Goal: Complete application form

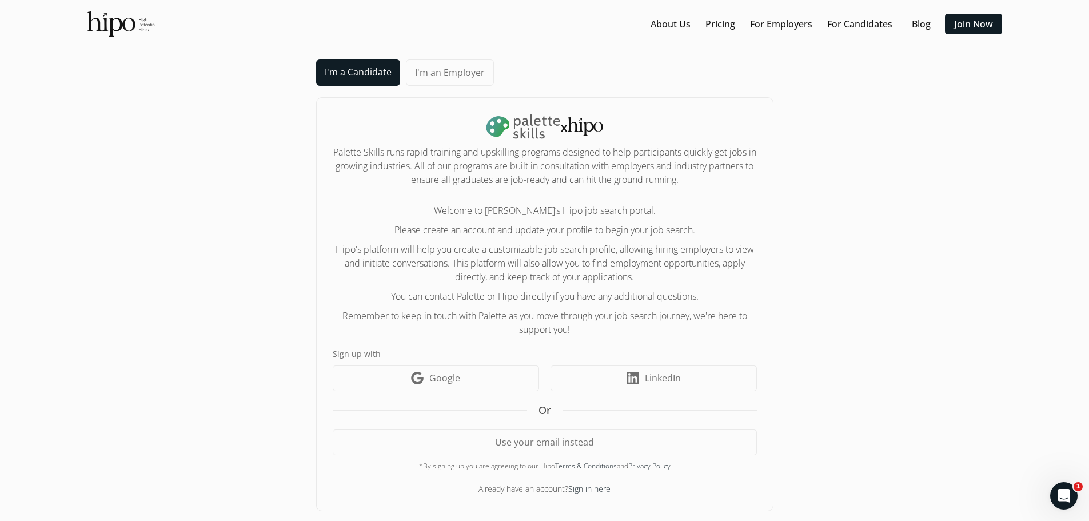
click at [340, 70] on link "I'm a Candidate" at bounding box center [358, 72] width 84 height 26
click at [485, 377] on link "Google icon Google" at bounding box center [436, 378] width 206 height 26
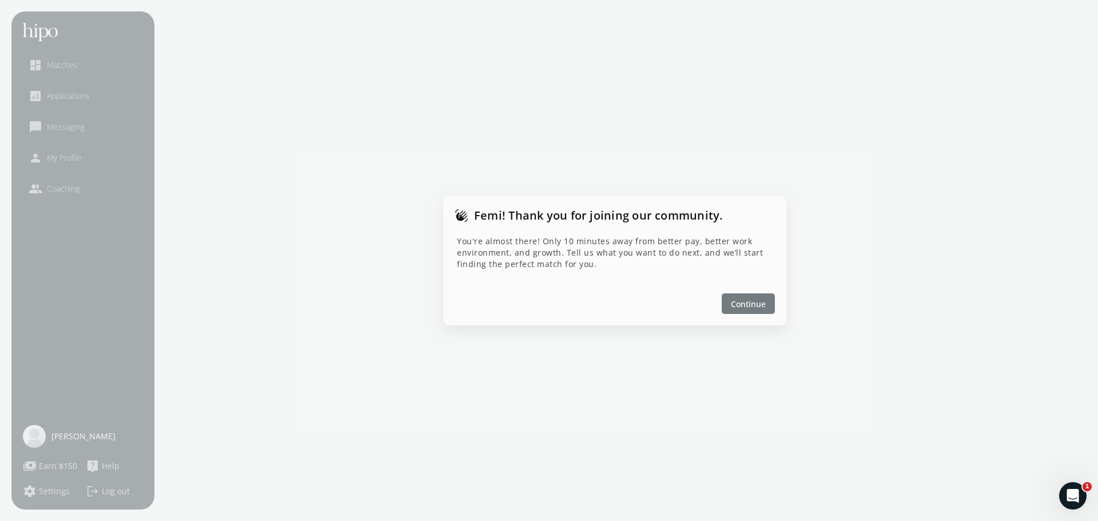
click at [752, 303] on span "Continue" at bounding box center [748, 303] width 35 height 12
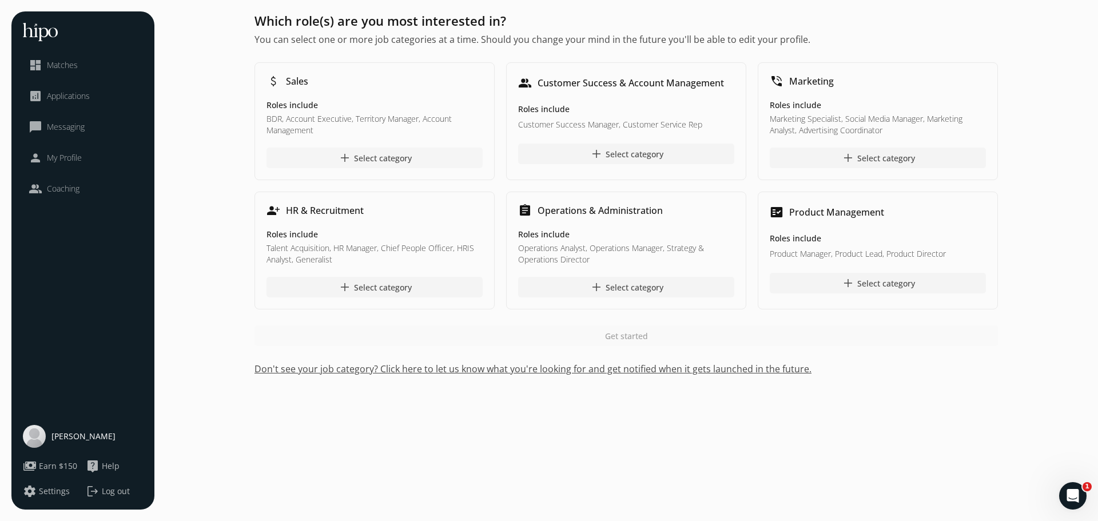
click at [371, 158] on div "add Select category" at bounding box center [375, 158] width 74 height 14
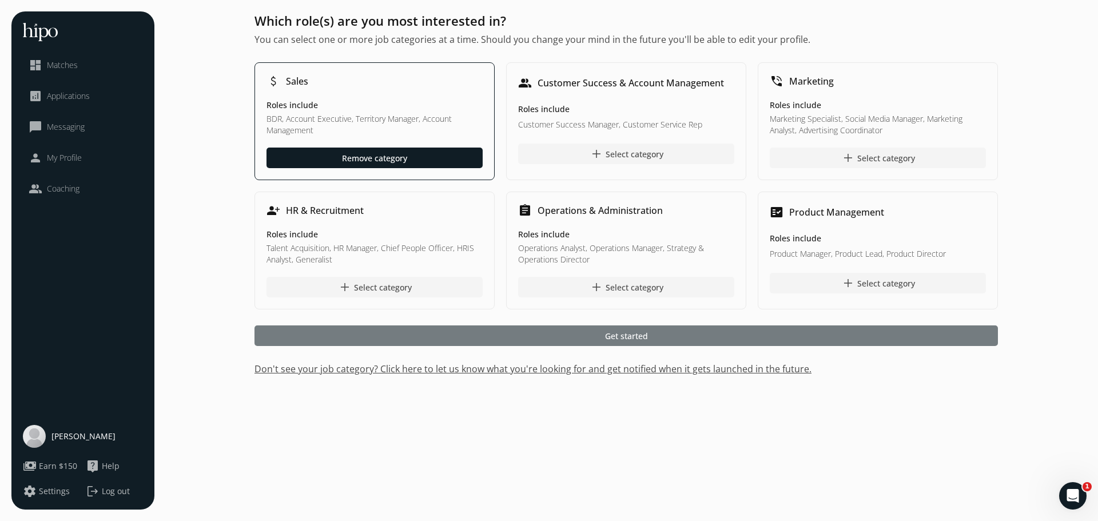
click at [546, 329] on div at bounding box center [625, 335] width 743 height 21
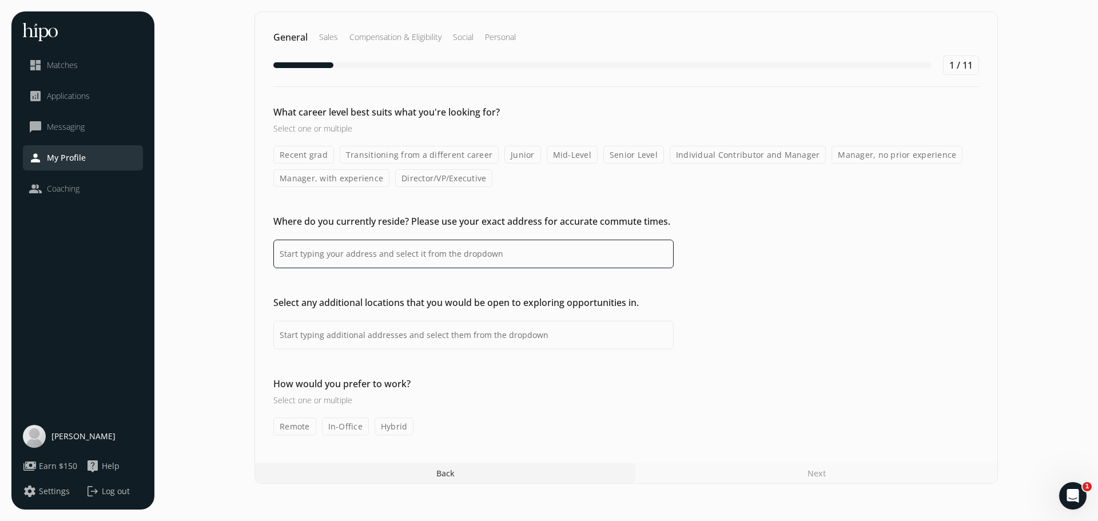
click at [481, 253] on input at bounding box center [473, 254] width 400 height 29
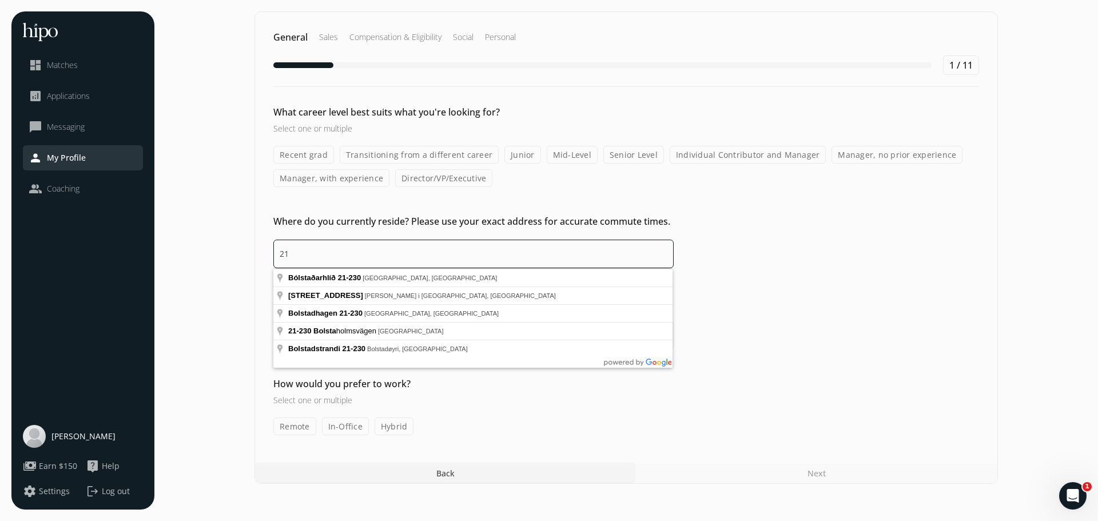
type input "2"
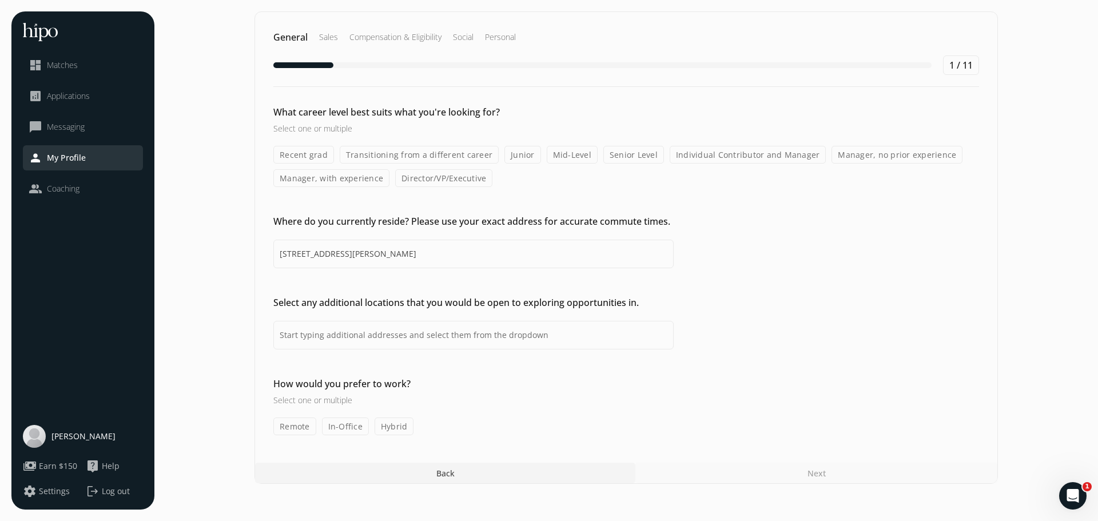
type input "230 Bolstad Manor, Saskatoon, SK S7W 1K3, Canada"
click at [457, 153] on label "Transitioning from a different career" at bounding box center [419, 155] width 159 height 18
click at [0, 0] on input "Transitioning from a different career" at bounding box center [0, 0] width 0 height 0
click at [565, 159] on label "Mid-Level" at bounding box center [572, 155] width 51 height 18
click at [0, 0] on input "Mid-Level" at bounding box center [0, 0] width 0 height 0
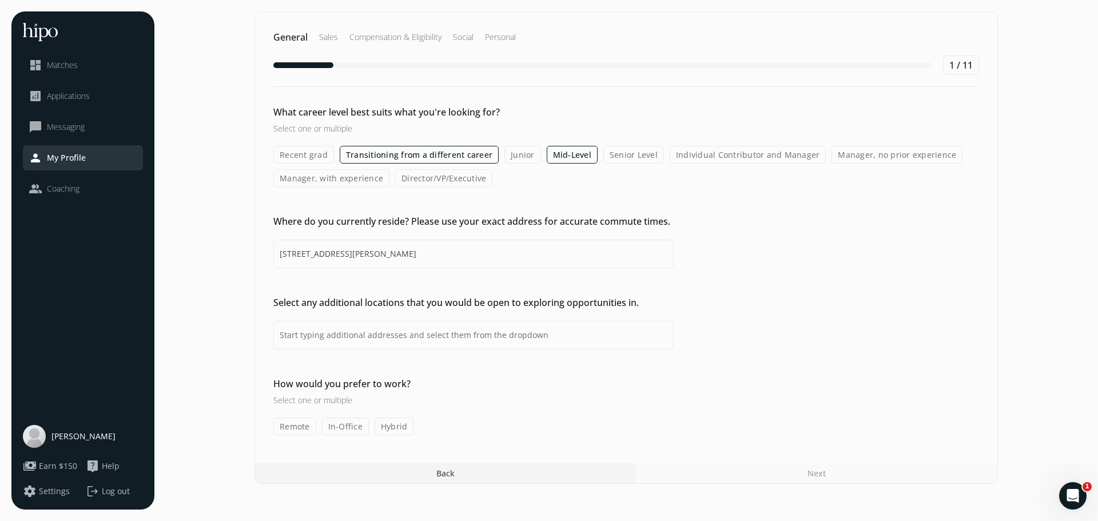
click at [349, 36] on h2 "Sales" at bounding box center [395, 36] width 92 height 11
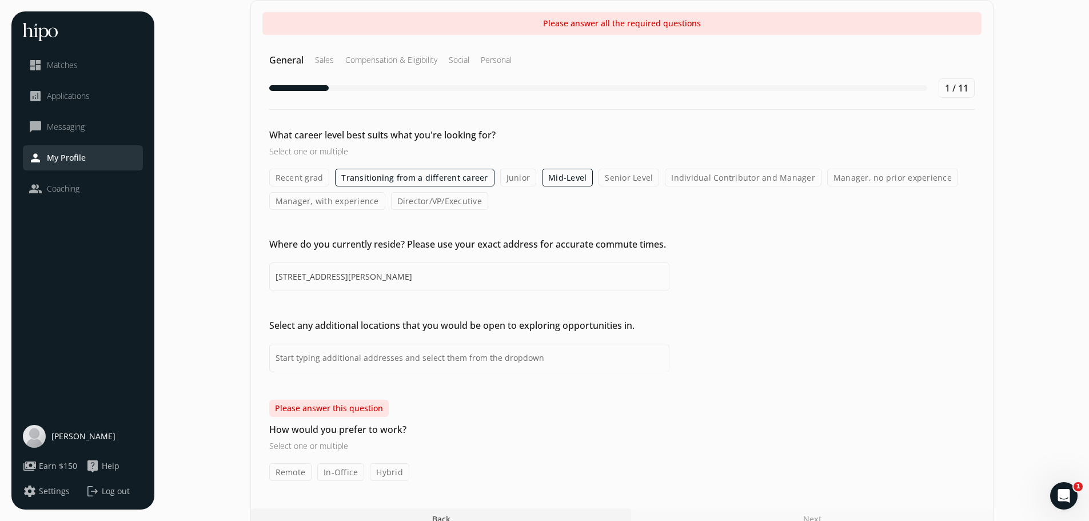
scroll to position [31, 0]
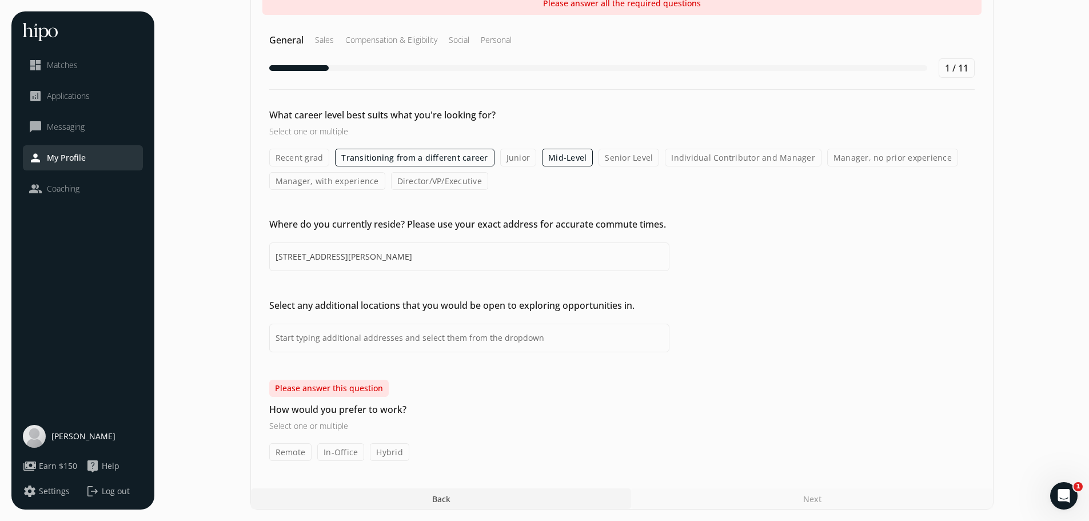
click at [355, 450] on label "In-Office" at bounding box center [340, 452] width 47 height 18
click at [0, 0] on input "In-Office" at bounding box center [0, 0] width 0 height 0
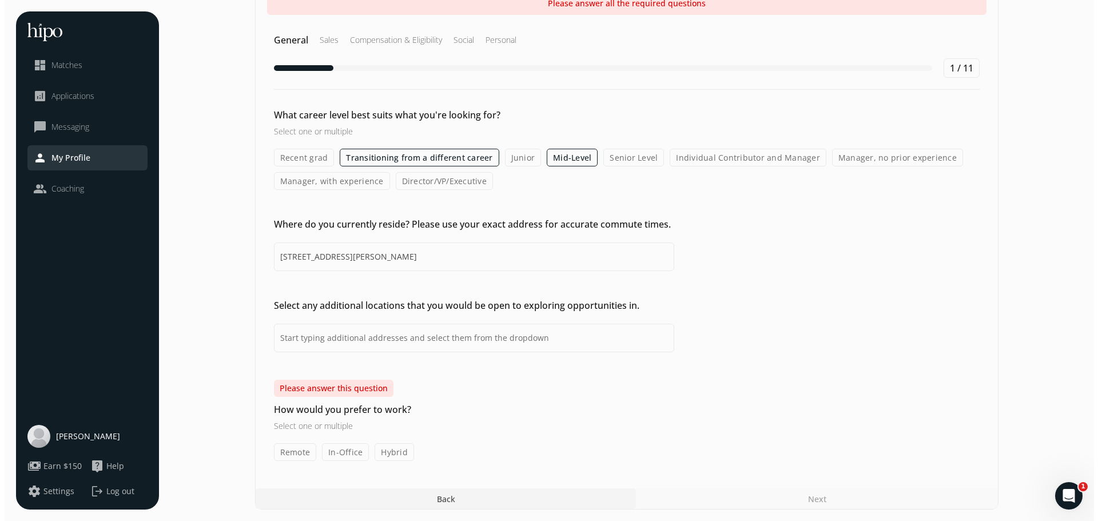
scroll to position [0, 0]
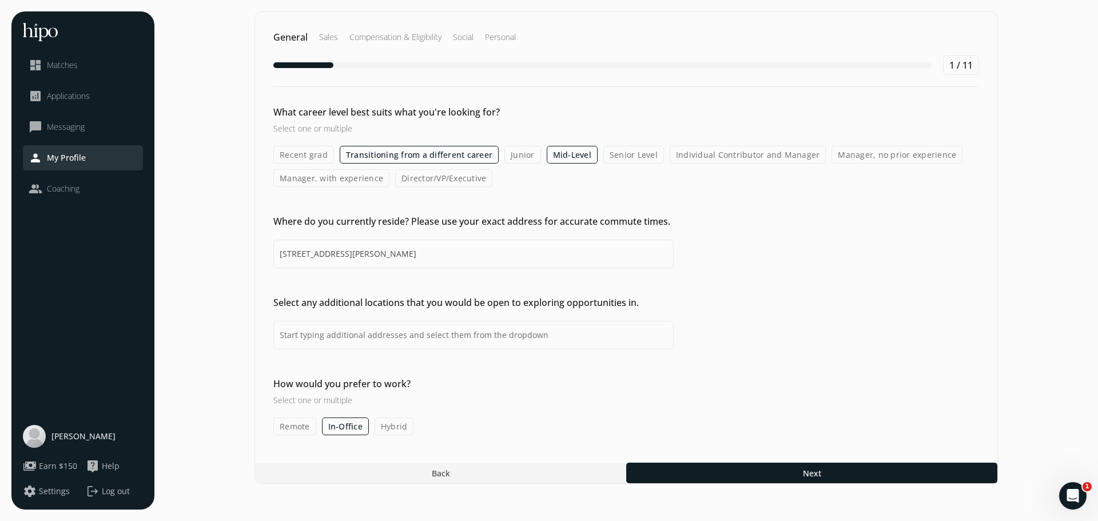
click at [286, 427] on label "Remote" at bounding box center [294, 426] width 43 height 18
click at [0, 0] on input "Remote" at bounding box center [0, 0] width 0 height 0
click at [401, 427] on label "Hybrid" at bounding box center [394, 426] width 39 height 18
click at [0, 0] on input "Hybrid" at bounding box center [0, 0] width 0 height 0
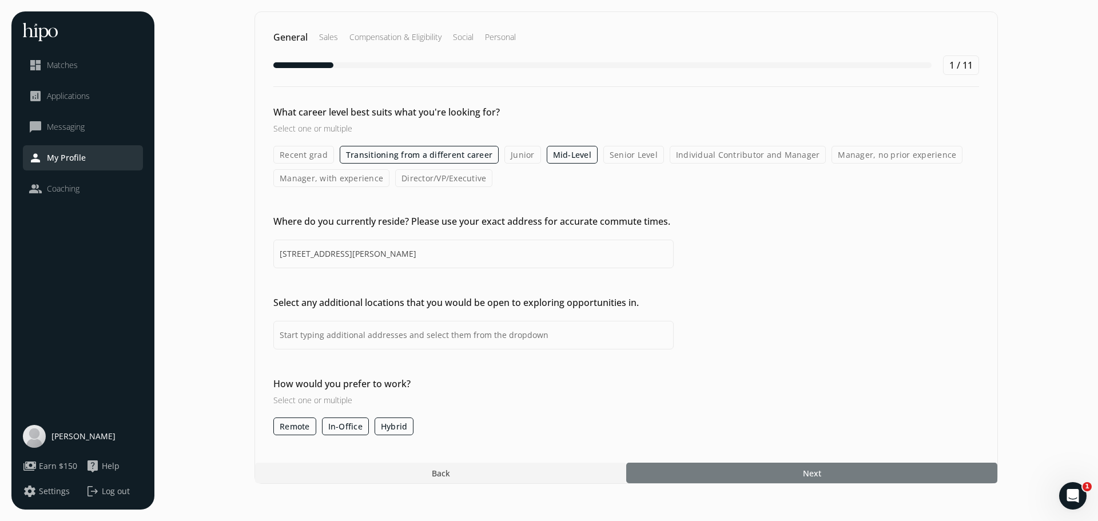
click at [670, 470] on div at bounding box center [811, 473] width 371 height 21
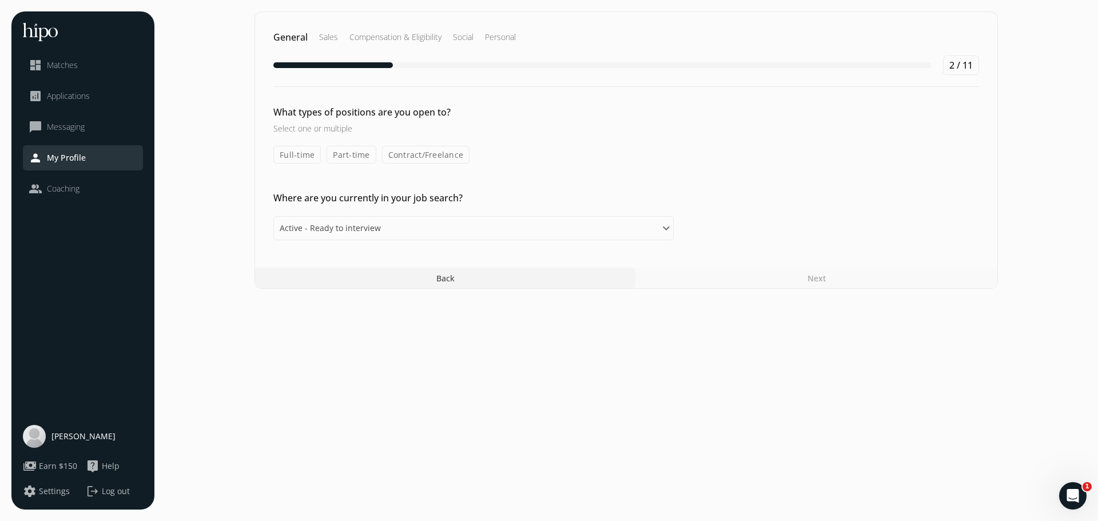
click at [300, 158] on label "Full-time" at bounding box center [296, 155] width 47 height 18
click at [0, 0] on input "Full-time" at bounding box center [0, 0] width 0 height 0
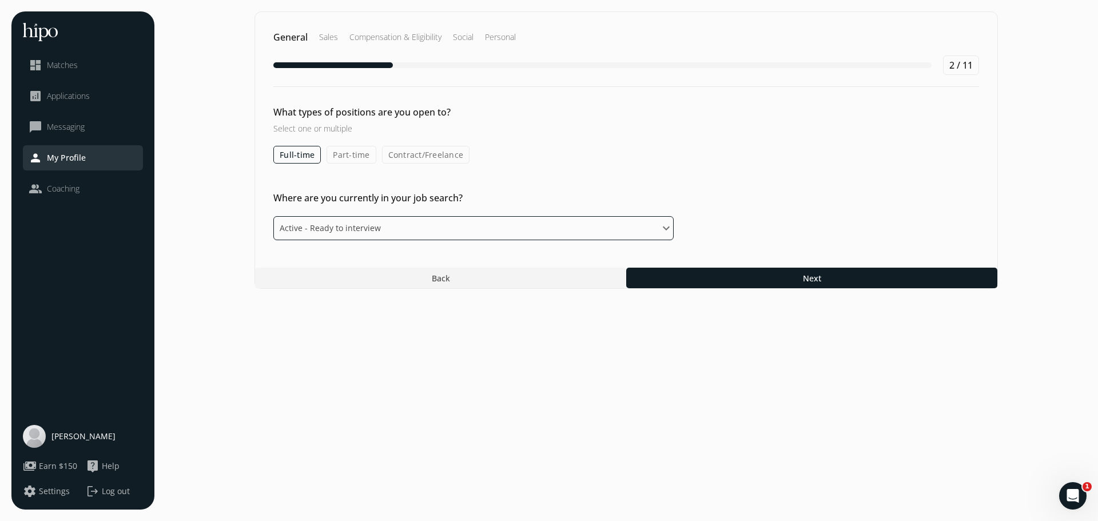
click at [389, 228] on select "Please select an option Active - Ready to interview Passive - Open to exploring…" at bounding box center [473, 228] width 400 height 24
click at [273, 216] on select "Please select an option Active - Ready to interview Passive - Open to exploring…" at bounding box center [473, 228] width 400 height 24
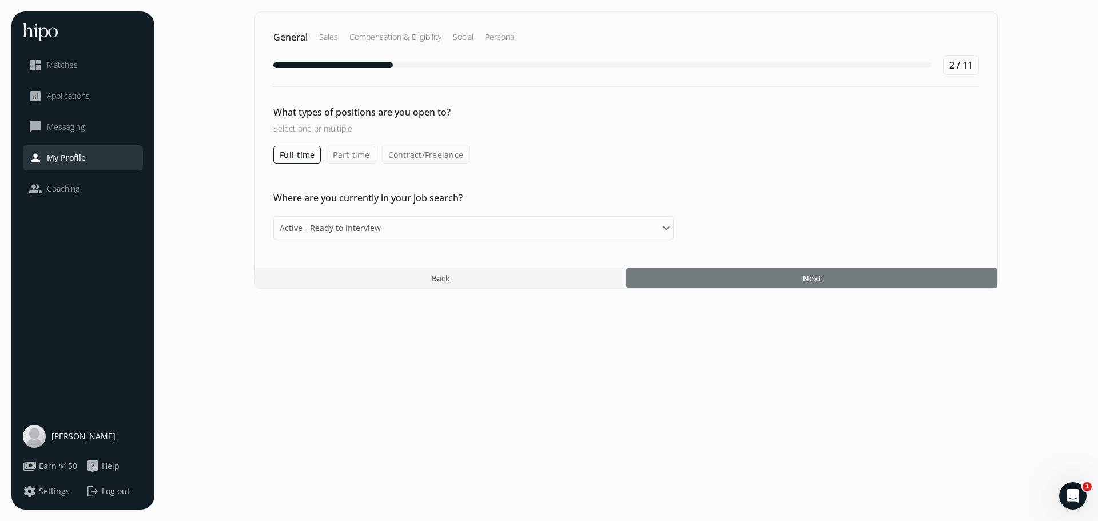
click at [714, 279] on div at bounding box center [811, 278] width 371 height 21
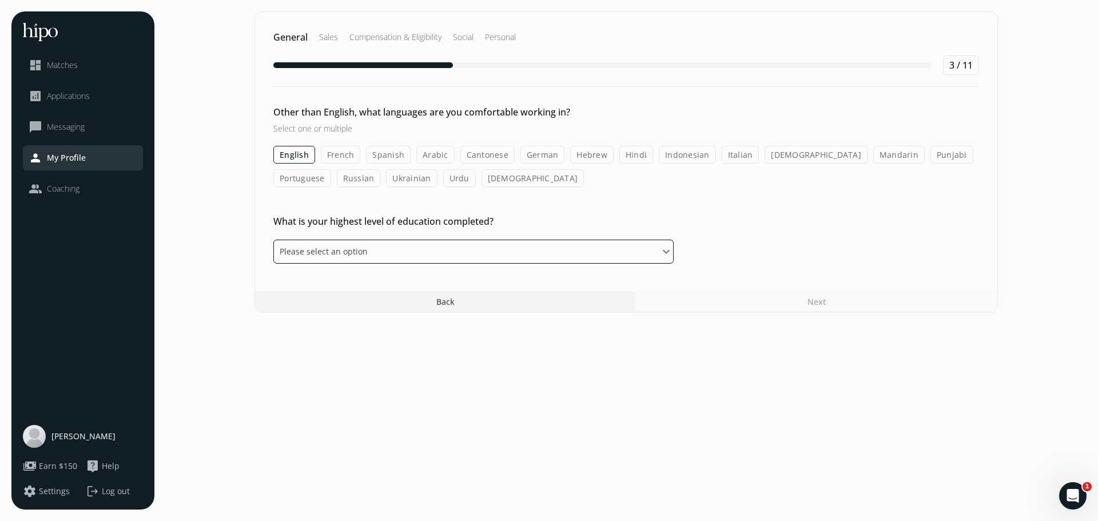
click at [421, 250] on select "Please select an option Some High School High School Diploma Some University or…" at bounding box center [473, 252] width 400 height 24
select select "bachelor"
click at [273, 240] on select "Please select an option Some High School High School Diploma Some University or…" at bounding box center [473, 252] width 400 height 24
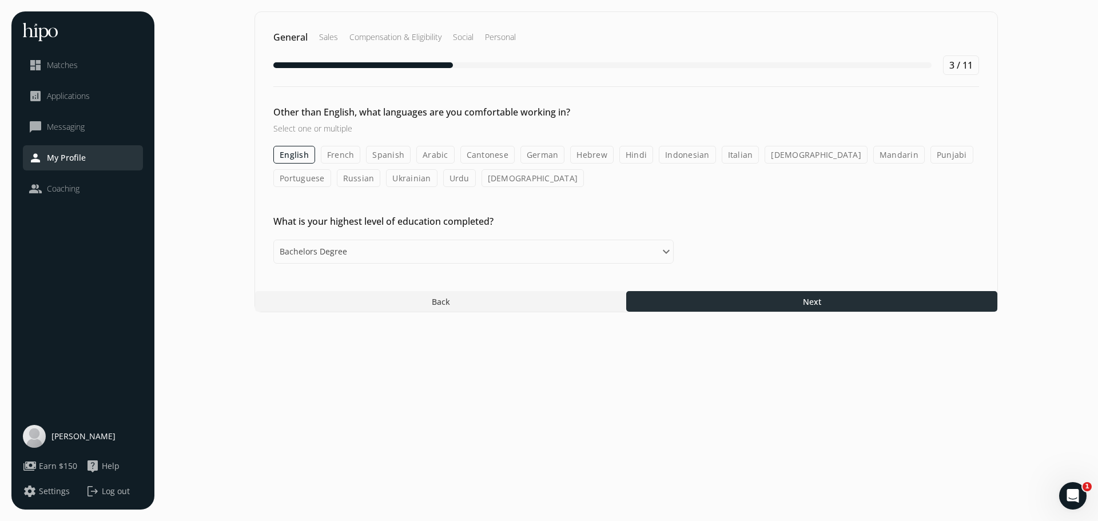
click at [736, 306] on div at bounding box center [811, 301] width 371 height 21
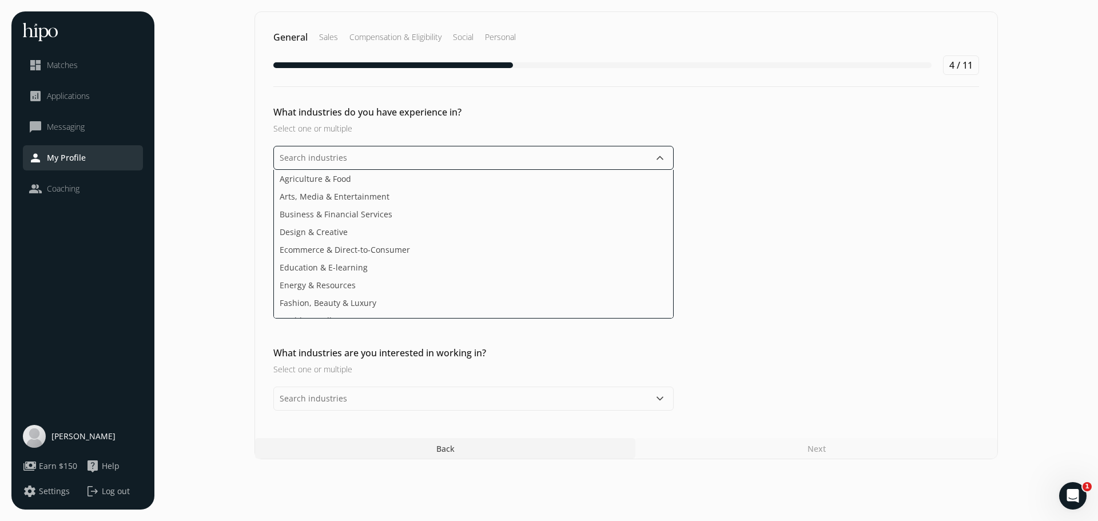
click at [421, 165] on input "text" at bounding box center [473, 158] width 400 height 24
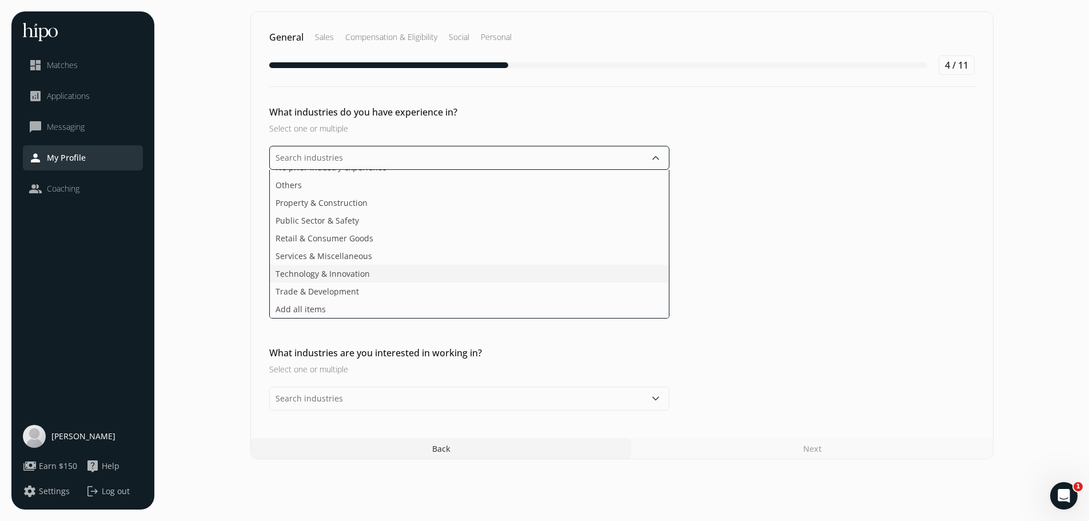
scroll to position [206, 0]
click at [383, 274] on ul "Agriculture & Food Arts, Media & Entertainment Business & Financial Services De…" at bounding box center [469, 244] width 400 height 149
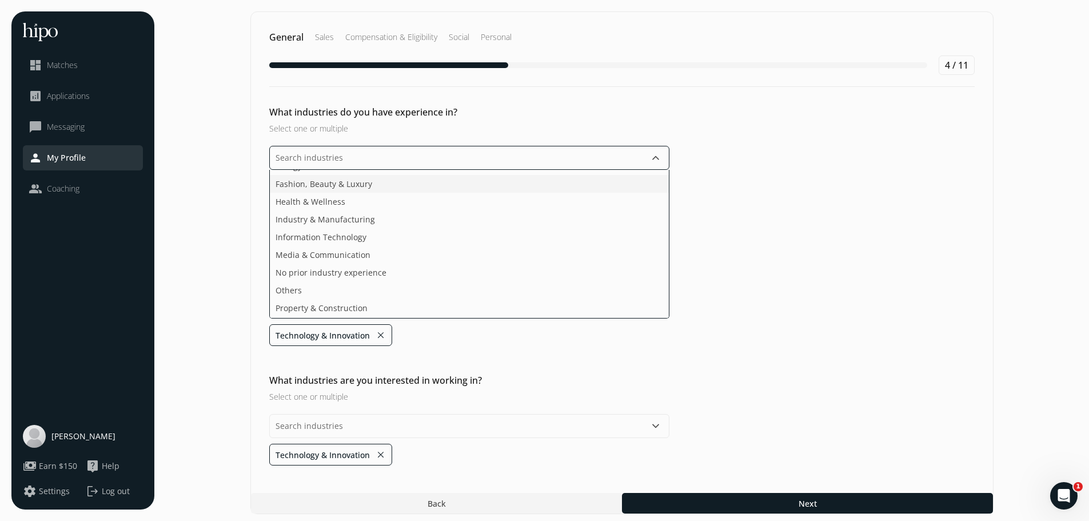
scroll to position [92, 0]
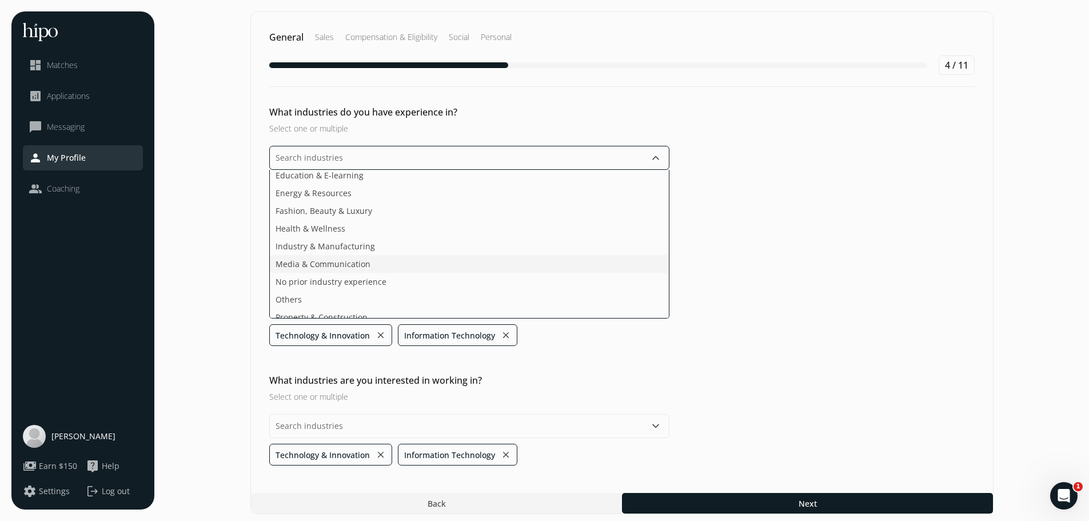
click at [341, 262] on span "Media & Communication" at bounding box center [323, 264] width 95 height 12
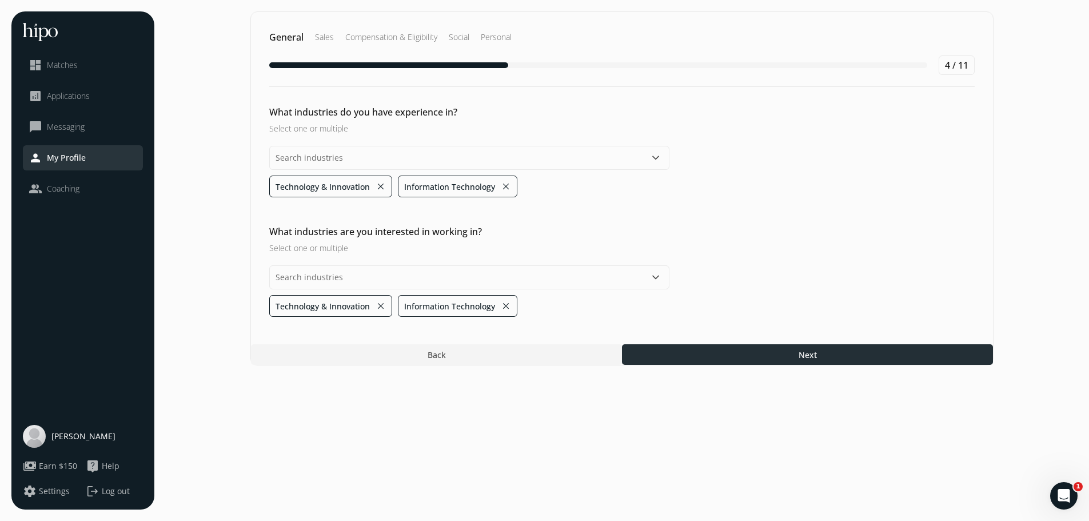
click at [664, 359] on div "General Sales Compensation & Eligibility Social Personal 4 / 11 What industries…" at bounding box center [621, 188] width 743 height 354
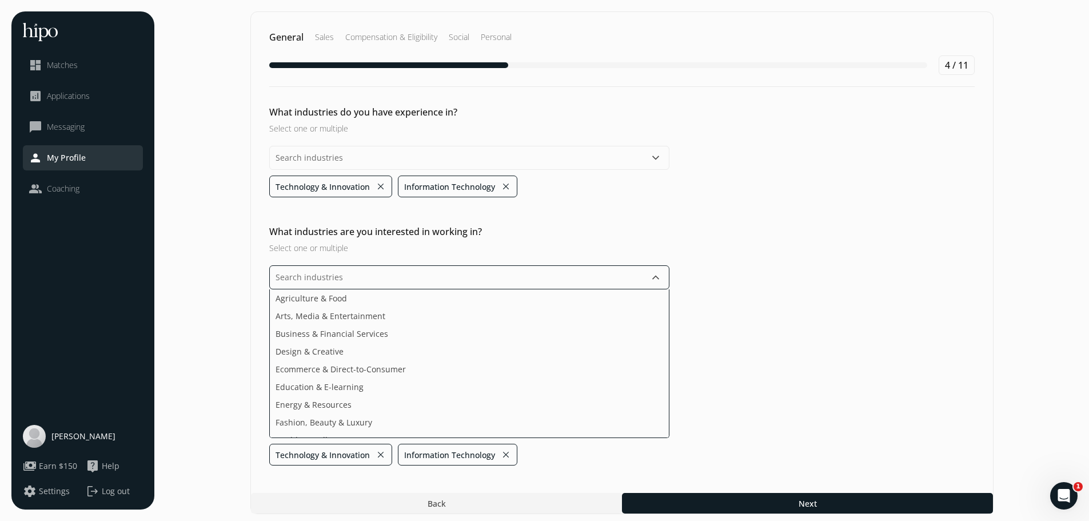
click at [394, 278] on input "text" at bounding box center [469, 277] width 400 height 24
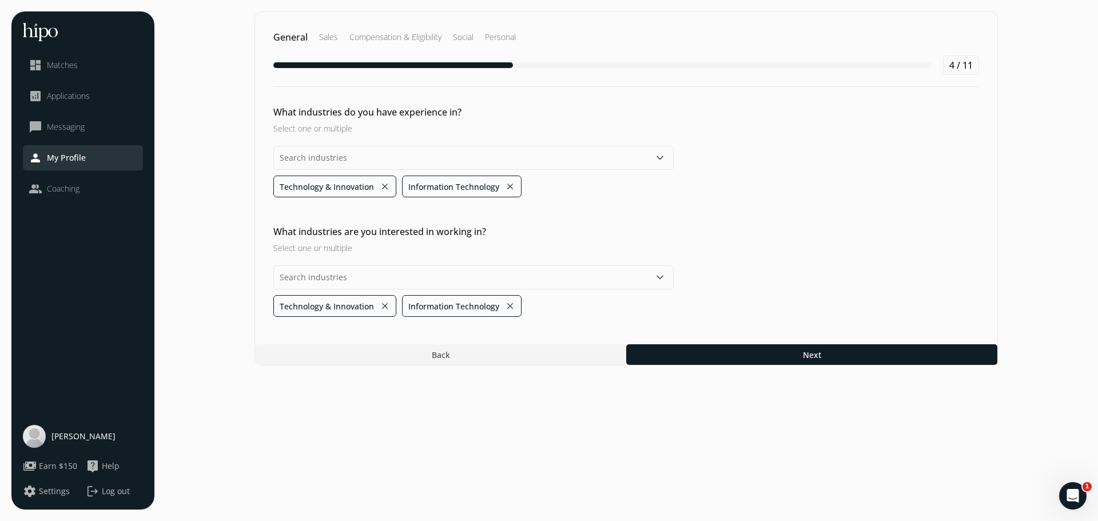
click at [807, 309] on div "What industries are you interested in working in? Select one or multiple keyboa…" at bounding box center [626, 271] width 742 height 92
click at [725, 352] on div at bounding box center [811, 354] width 371 height 21
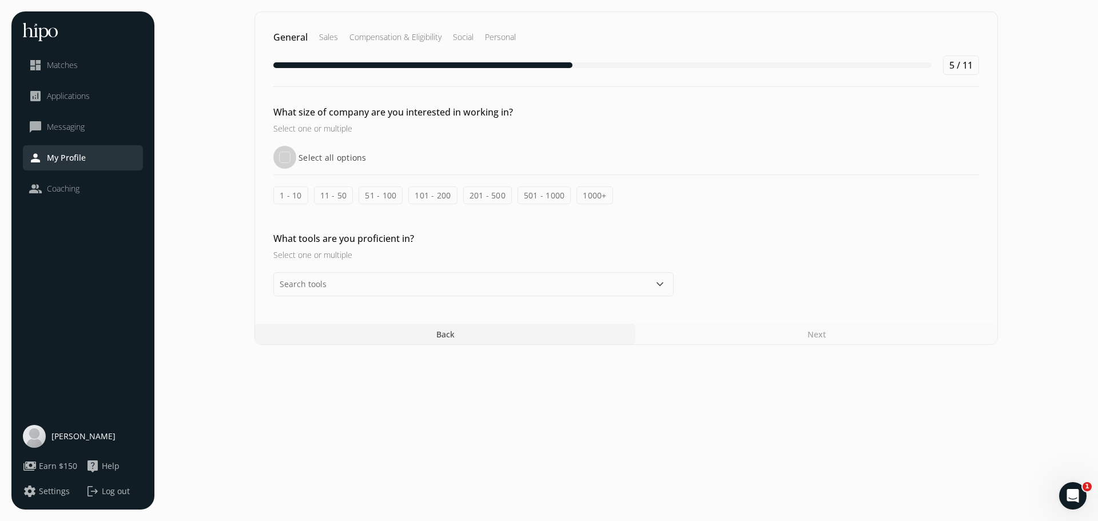
click at [285, 157] on input "Select all options" at bounding box center [284, 157] width 23 height 23
checkbox input "true"
click at [389, 285] on input "text" at bounding box center [473, 284] width 400 height 24
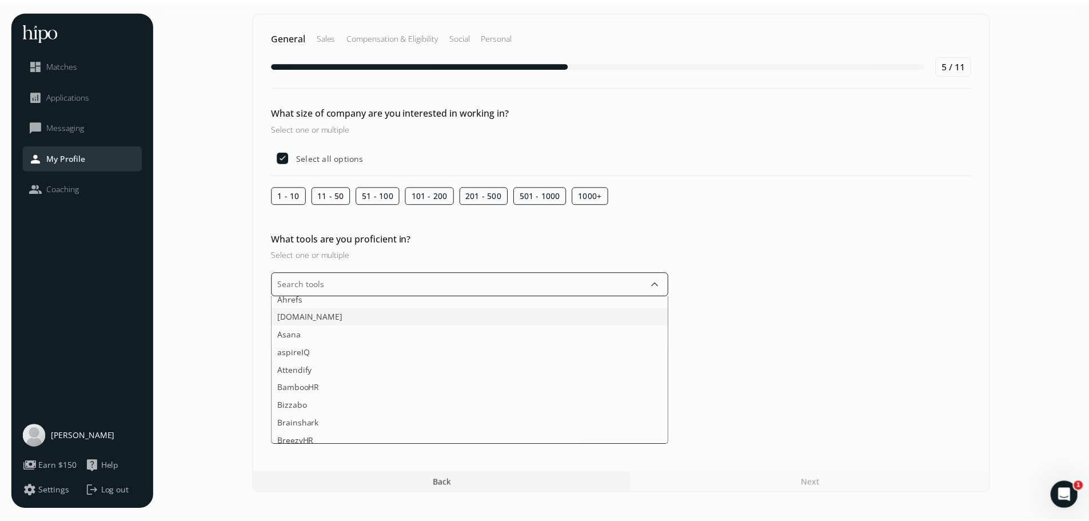
scroll to position [114, 0]
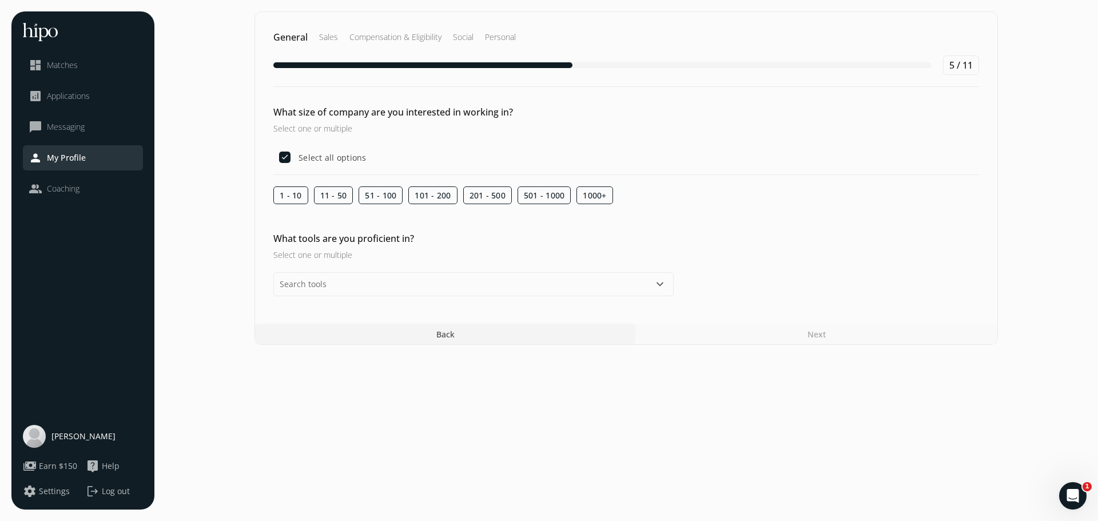
drag, startPoint x: 926, startPoint y: 269, endPoint x: 909, endPoint y: 272, distance: 18.1
click at [925, 269] on div "What tools are you proficient in? Select one or multiple keyboard_arrow_down" at bounding box center [626, 264] width 742 height 65
click at [607, 280] on input "text" at bounding box center [473, 284] width 400 height 24
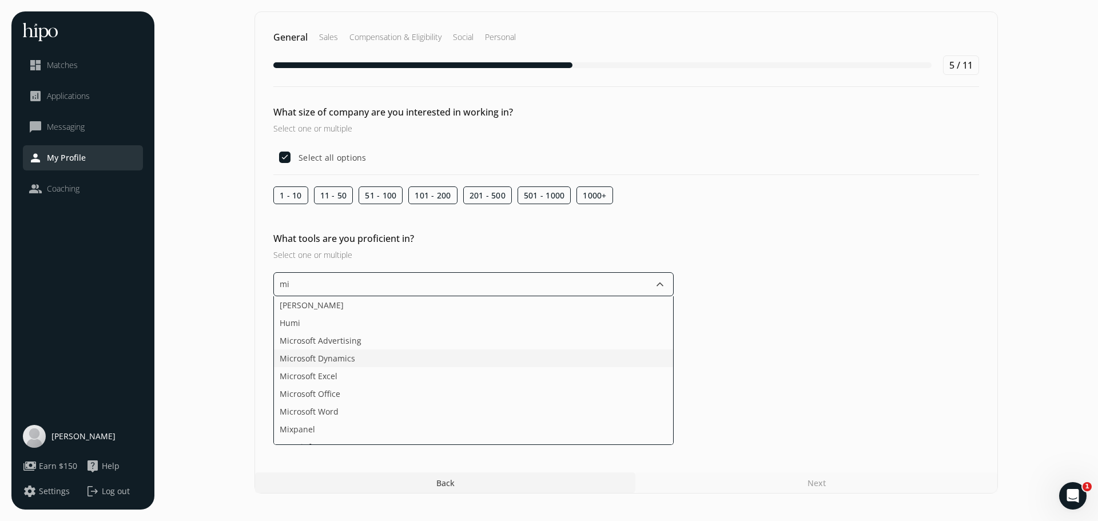
type input "mic"
click at [407, 367] on li "Microsoft Office" at bounding box center [473, 376] width 399 height 18
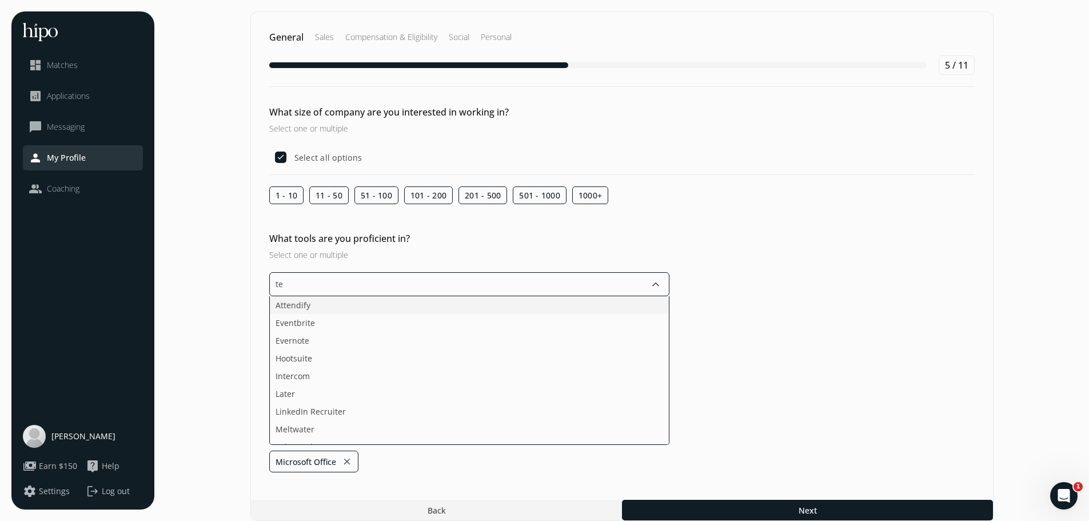
type input "t"
click at [338, 440] on li "ChatGPT" at bounding box center [469, 449] width 399 height 18
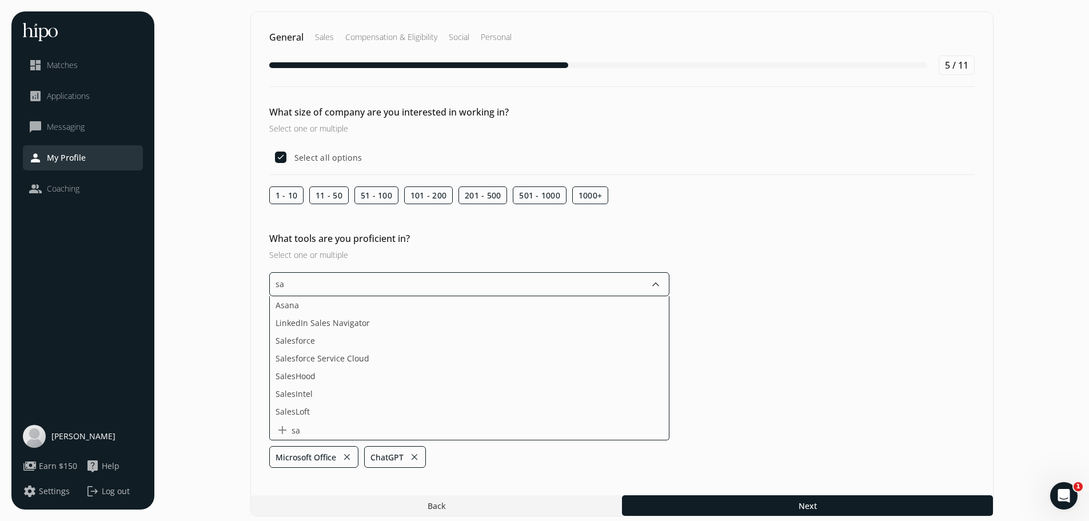
scroll to position [0, 0]
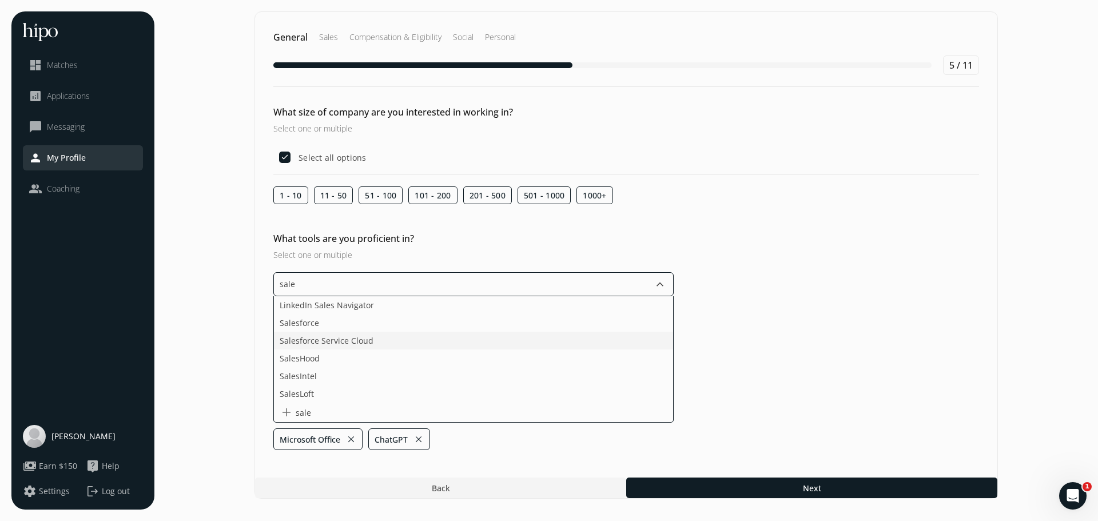
type input "sales"
click at [380, 332] on li "Salesforce" at bounding box center [473, 341] width 399 height 18
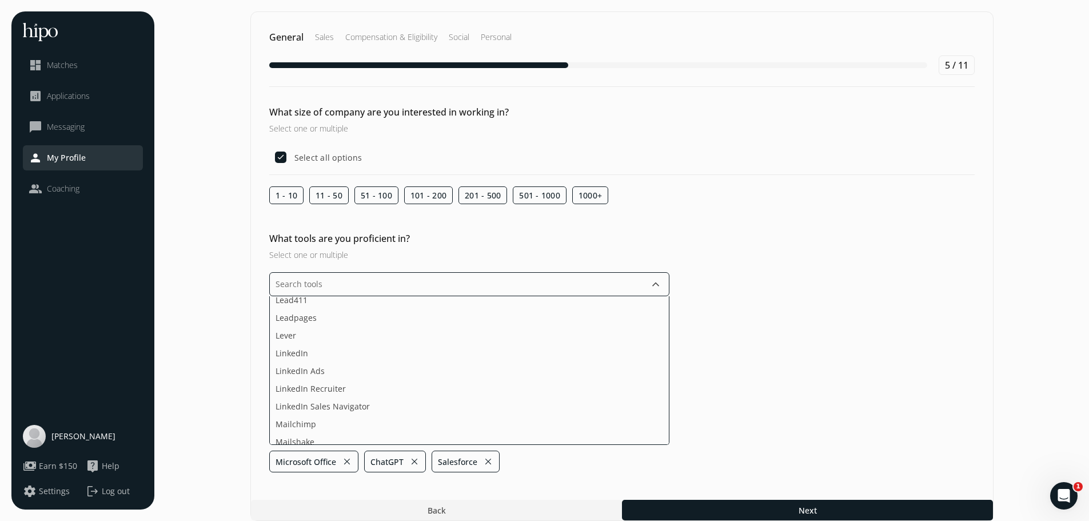
scroll to position [1372, 0]
click at [359, 342] on li "LinkedIn Ads" at bounding box center [469, 351] width 399 height 18
click at [360, 377] on li "Social media platforms" at bounding box center [469, 386] width 399 height 18
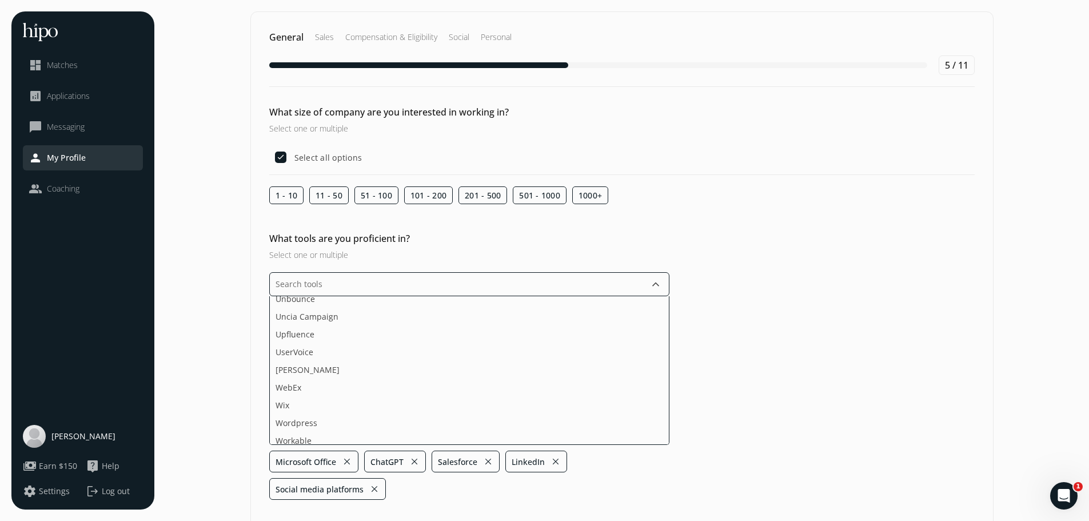
scroll to position [2173, 0]
click at [380, 375] on li "Wordpress" at bounding box center [469, 384] width 399 height 18
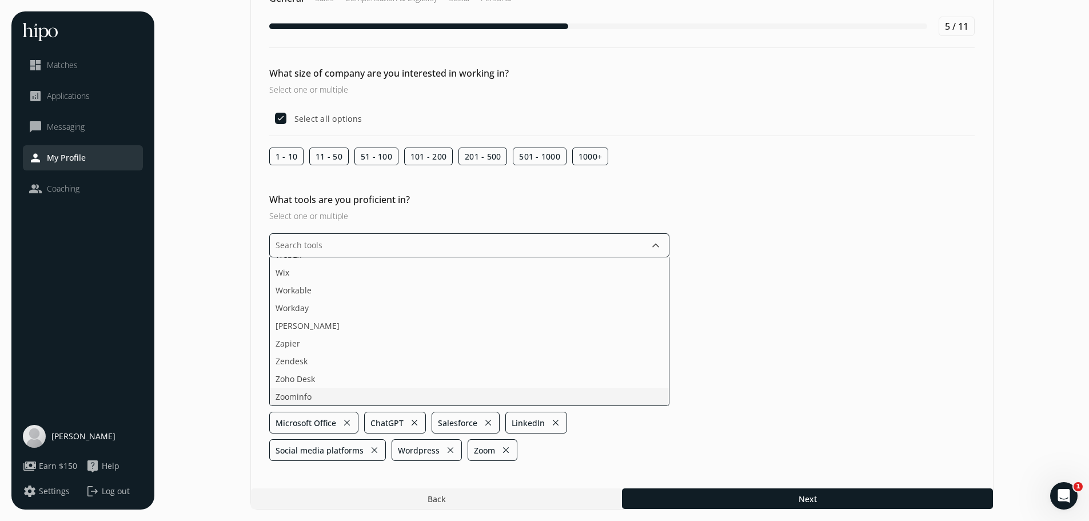
click at [373, 377] on ul "Acquire ActiveCampaign Adobe Creative Cloud Adobe Sign Agorapulse Ahrefs Apollo…" at bounding box center [469, 331] width 400 height 149
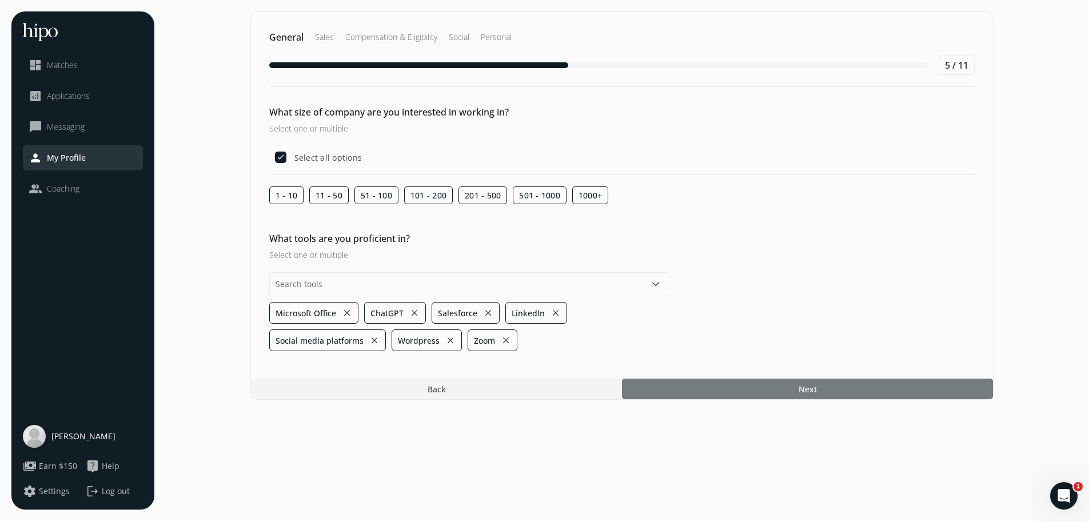
click at [762, 497] on section "General Sales Compensation & Eligibility Social Personal 5 / 11 What size of co…" at bounding box center [622, 260] width 912 height 498
click at [762, 389] on div at bounding box center [811, 389] width 371 height 21
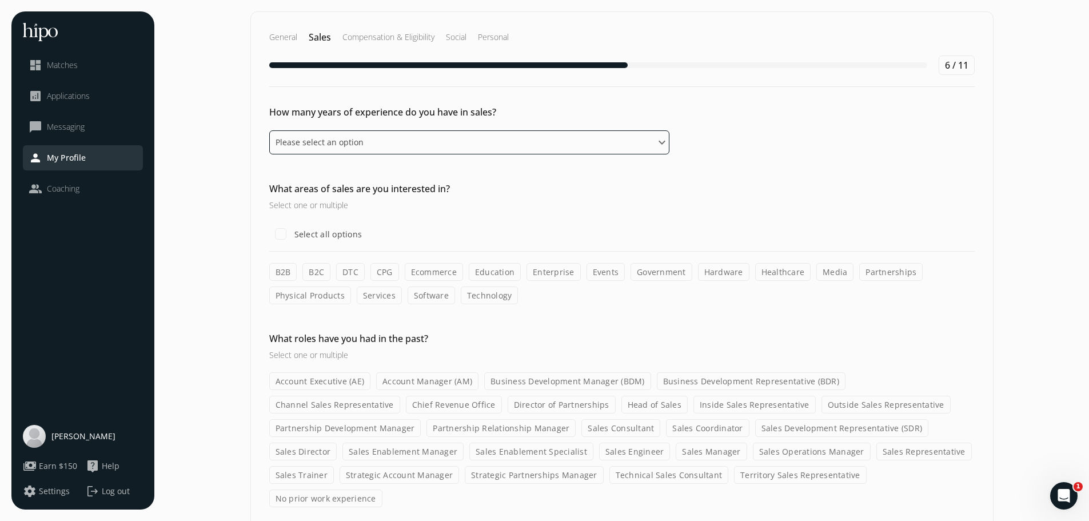
click at [426, 145] on select "Please select an option 0 - 1 years 2 - 3 years 4 - 5 years 6 - 8 years 9+ years" at bounding box center [469, 142] width 400 height 24
select select "six_eight_years"
click at [269, 130] on select "Please select an option 0 - 1 years 2 - 3 years 4 - 5 years 6 - 8 years 9+ years" at bounding box center [469, 142] width 400 height 24
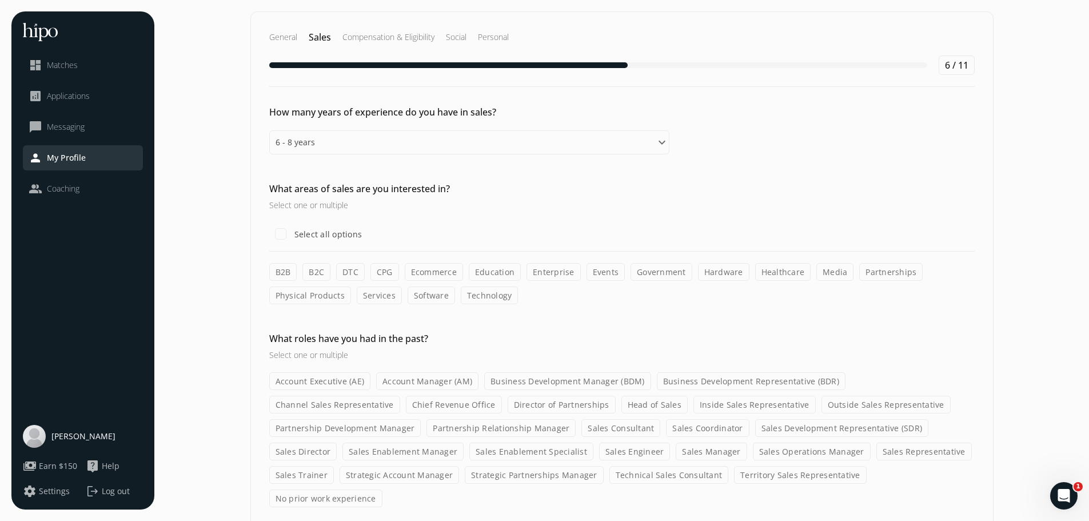
click at [284, 274] on label "B2B" at bounding box center [283, 272] width 28 height 18
click at [0, 0] on input "B2B" at bounding box center [0, 0] width 0 height 0
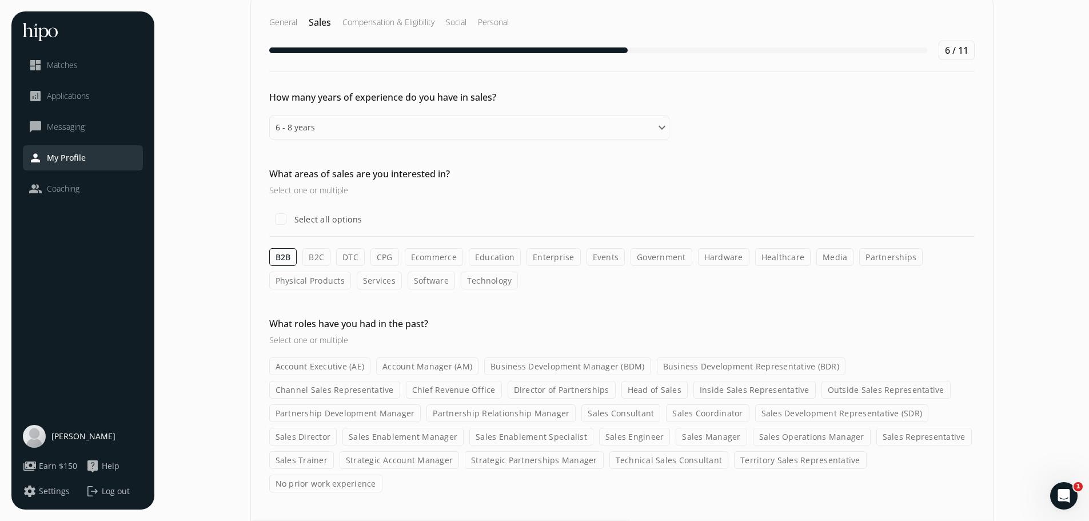
scroll to position [23, 0]
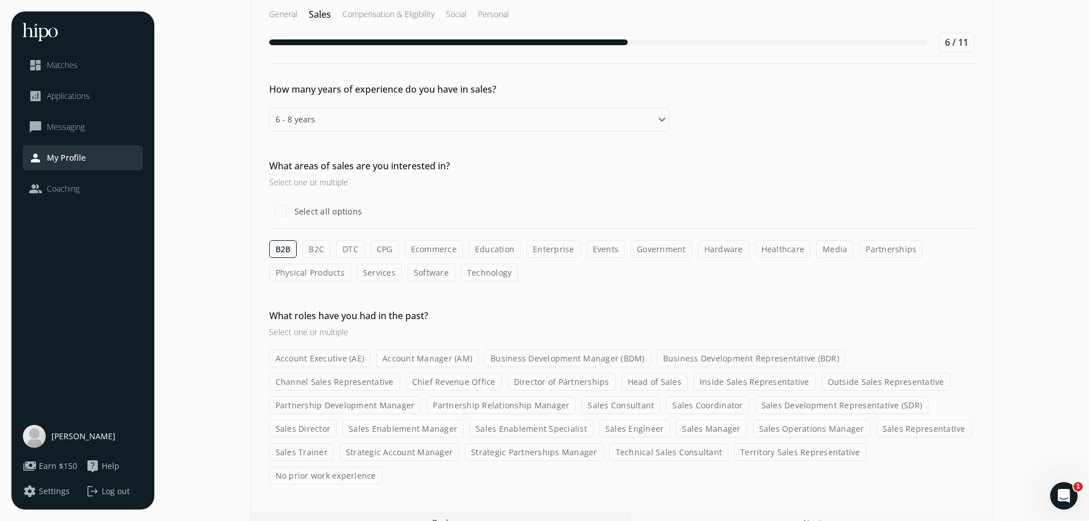
click at [581, 404] on label "Sales Consultant" at bounding box center [620, 405] width 79 height 18
click at [0, 0] on input "Sales Consultant" at bounding box center [0, 0] width 0 height 0
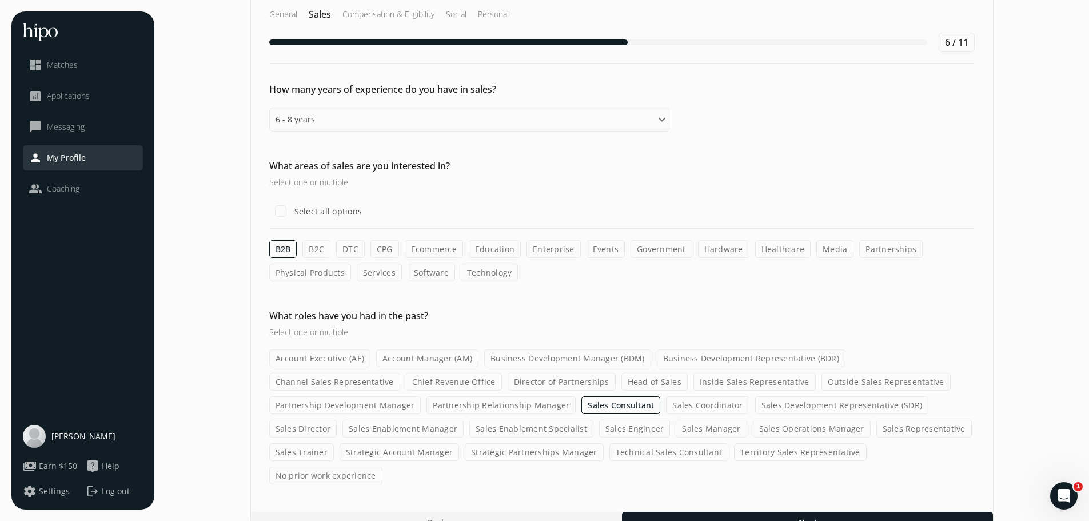
click at [694, 379] on label "Inside Sales Representative" at bounding box center [755, 382] width 122 height 18
click at [0, 0] on input "Inside Sales Representative" at bounding box center [0, 0] width 0 height 0
click at [694, 384] on label "Inside Sales Representative" at bounding box center [755, 382] width 122 height 18
click at [0, 0] on input "Inside Sales Representative" at bounding box center [0, 0] width 0 height 0
click at [877, 431] on label "Sales Representative" at bounding box center [924, 429] width 95 height 18
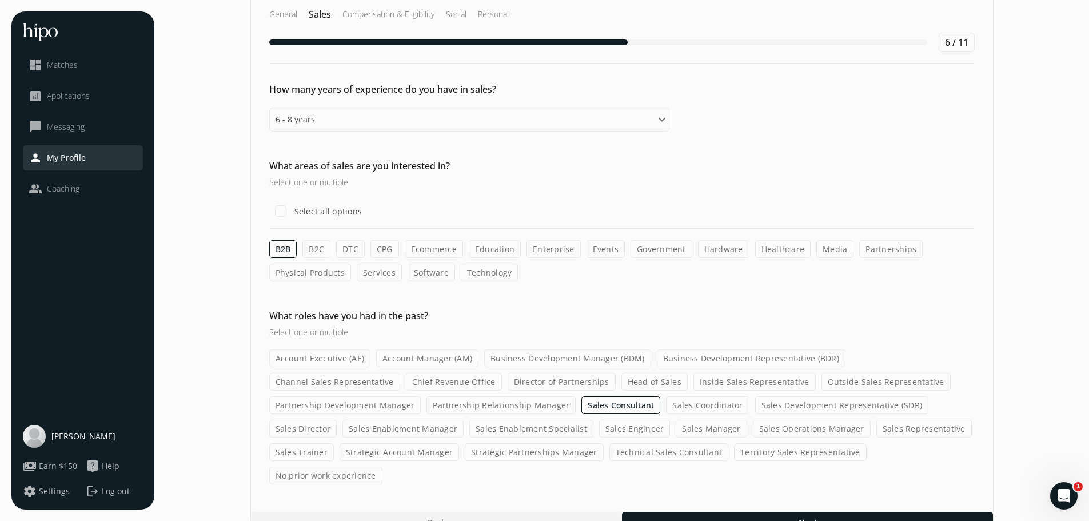
click at [0, 0] on input "Sales Representative" at bounding box center [0, 0] width 0 height 0
click at [738, 512] on div at bounding box center [807, 522] width 371 height 21
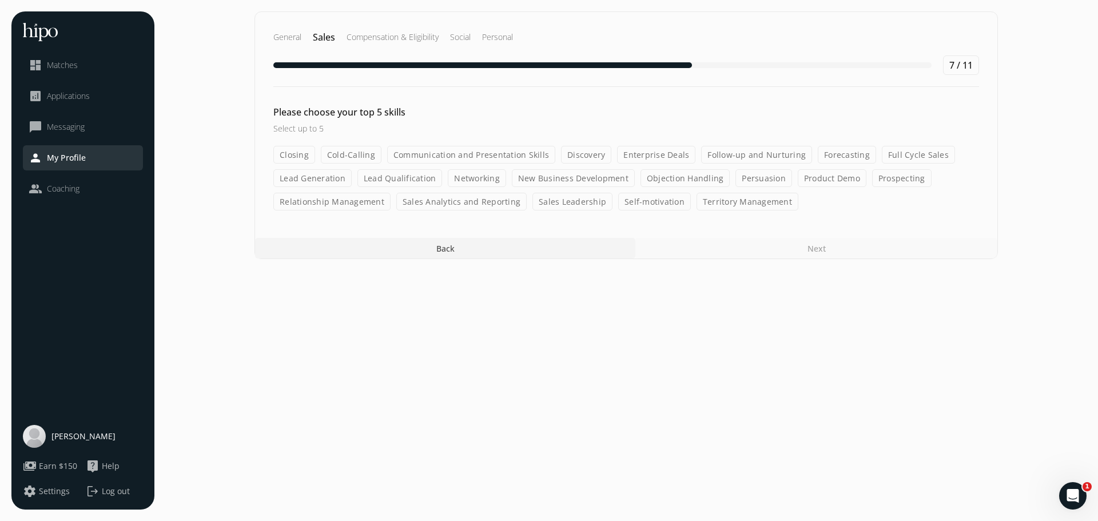
click at [516, 157] on label "Communication and Presentation Skills" at bounding box center [471, 155] width 168 height 18
click at [0, 0] on input "Communication and Presentation Skills" at bounding box center [0, 0] width 0 height 0
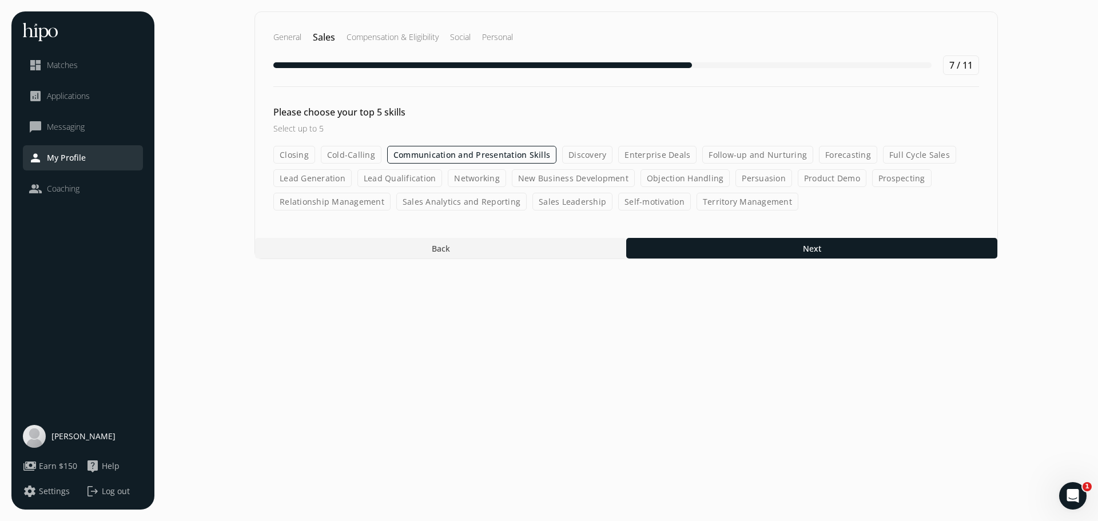
click at [916, 154] on label "Full Cycle Sales" at bounding box center [919, 155] width 73 height 18
click at [0, 0] on input "Full Cycle Sales" at bounding box center [0, 0] width 0 height 0
click at [756, 177] on label "Persuasion" at bounding box center [763, 178] width 57 height 18
click at [0, 0] on input "Persuasion" at bounding box center [0, 0] width 0 height 0
click at [289, 159] on label "Closing" at bounding box center [294, 155] width 42 height 18
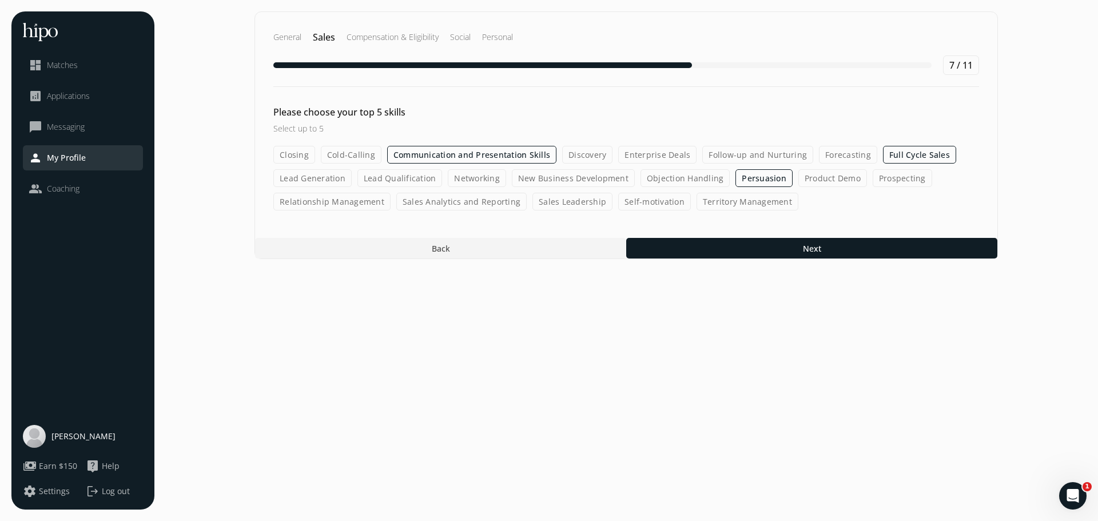
click at [0, 0] on input "Closing" at bounding box center [0, 0] width 0 height 0
click at [357, 205] on label "Relationship Management" at bounding box center [331, 202] width 117 height 18
click at [0, 0] on input "Relationship Management" at bounding box center [0, 0] width 0 height 0
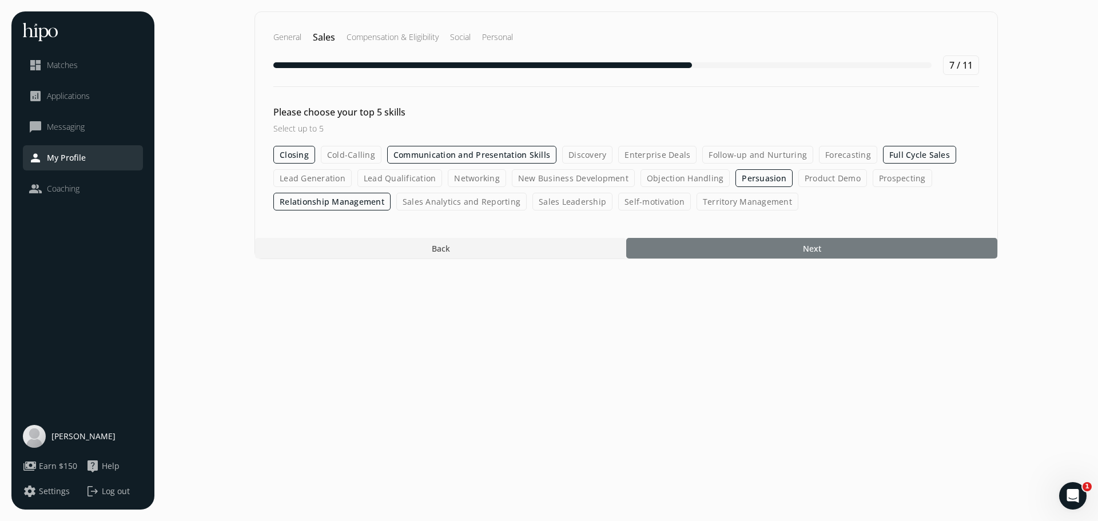
click at [683, 250] on div at bounding box center [811, 248] width 371 height 21
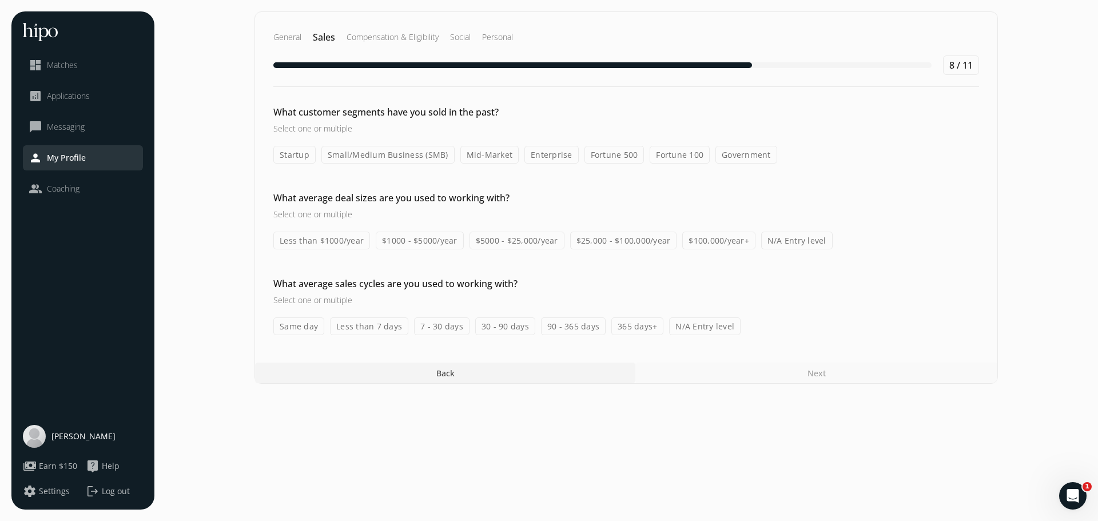
click at [350, 242] on label "Less than $1000/year" at bounding box center [321, 241] width 97 height 18
click at [0, 0] on input "Less than $1000/year" at bounding box center [0, 0] width 0 height 0
click at [496, 243] on label "$5000 - $25,000/year" at bounding box center [516, 241] width 95 height 18
click at [0, 0] on input "$5000 - $25,000/year" at bounding box center [0, 0] width 0 height 0
click at [335, 240] on label "Less than $1000/year" at bounding box center [321, 241] width 97 height 18
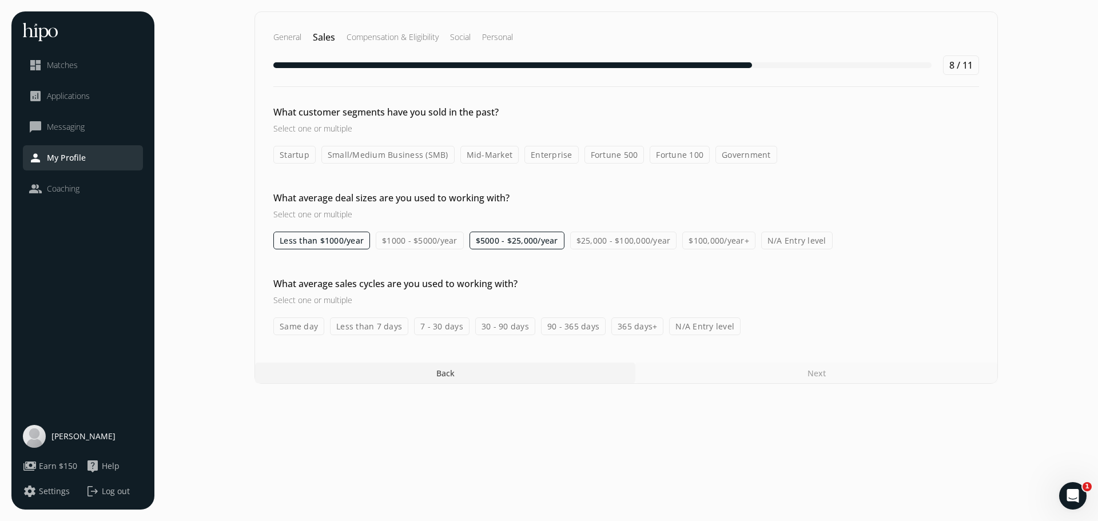
click at [0, 0] on input "Less than $1000/year" at bounding box center [0, 0] width 0 height 0
click at [364, 330] on label "Less than 7 days" at bounding box center [369, 326] width 78 height 18
click at [0, 0] on input "Less than 7 days" at bounding box center [0, 0] width 0 height 0
click at [293, 162] on label "Startup" at bounding box center [294, 155] width 42 height 18
click at [0, 0] on input "Startup" at bounding box center [0, 0] width 0 height 0
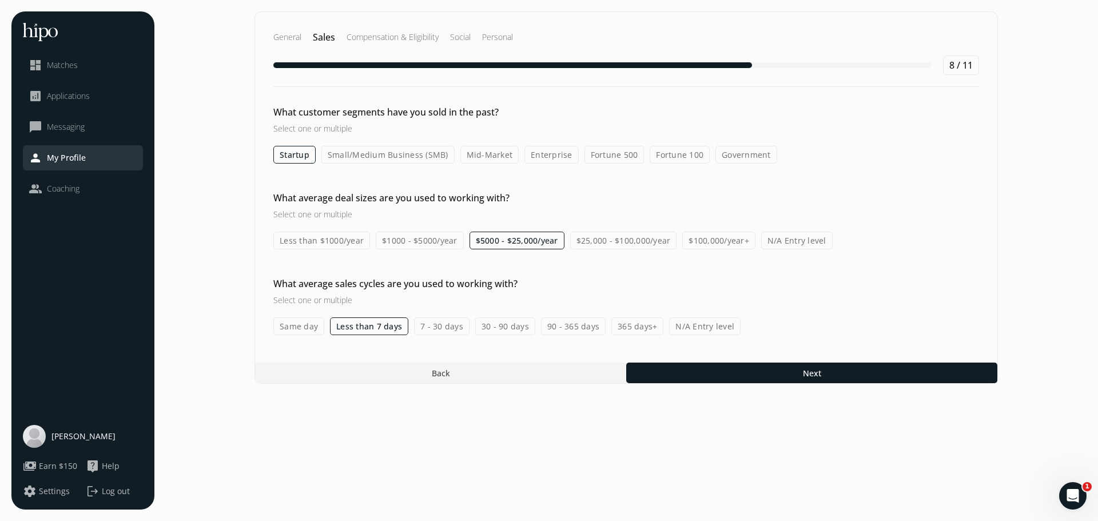
click at [310, 154] on label "Startup" at bounding box center [294, 155] width 42 height 18
click at [0, 0] on input "Startup" at bounding box center [0, 0] width 0 height 0
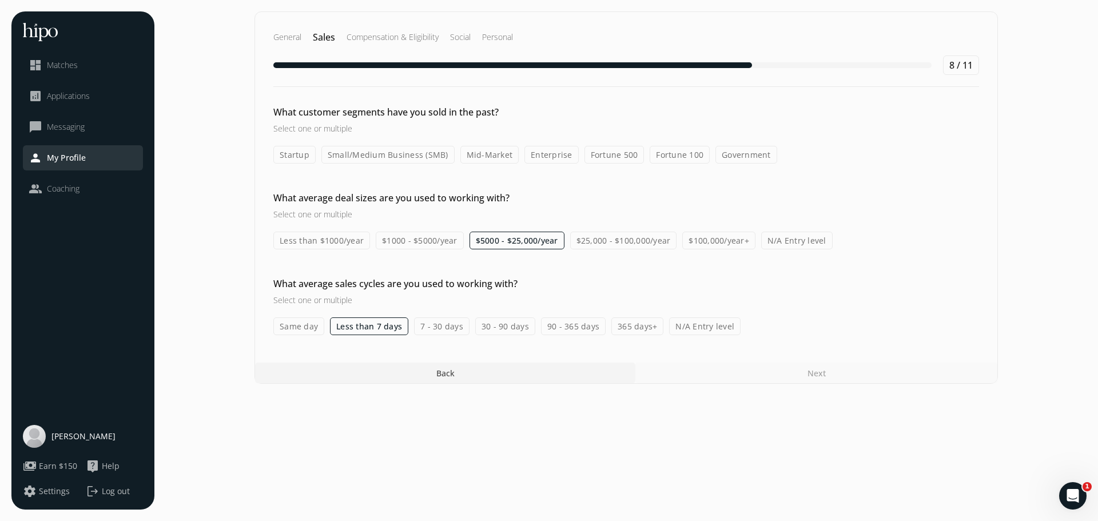
click at [479, 153] on label "Mid-Market" at bounding box center [489, 155] width 59 height 18
click at [0, 0] on input "Mid-Market" at bounding box center [0, 0] width 0 height 0
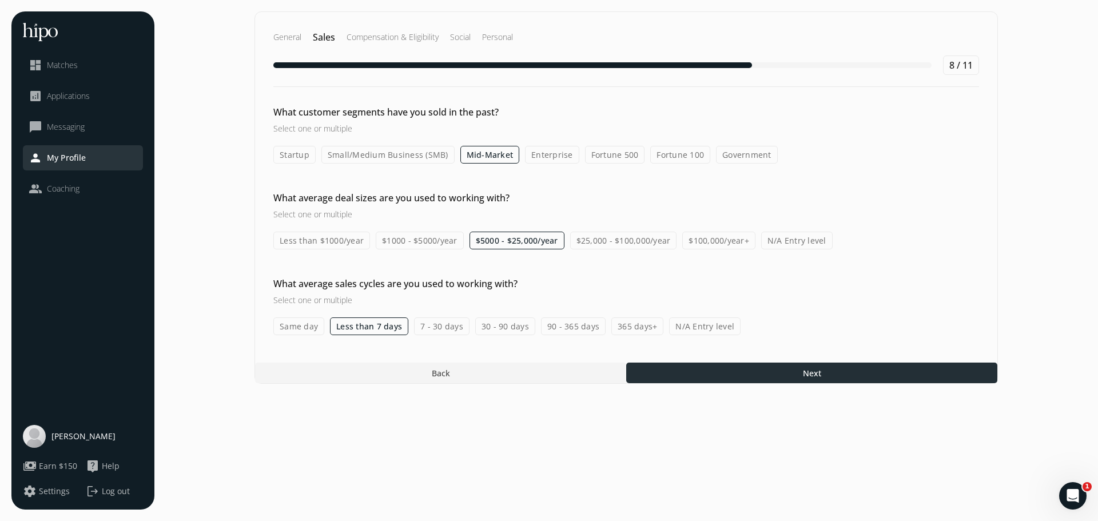
click at [713, 376] on div at bounding box center [811, 373] width 371 height 21
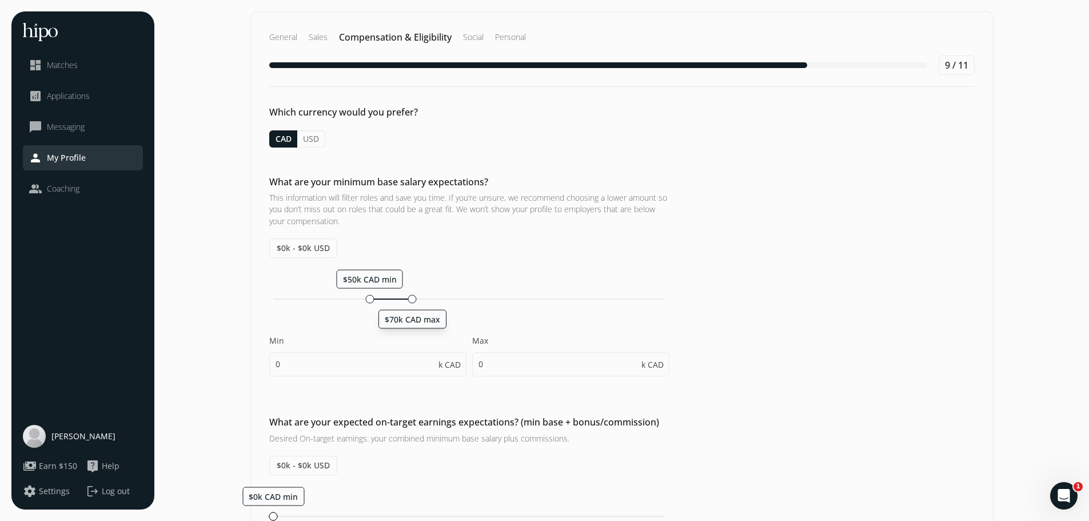
drag, startPoint x: 272, startPoint y: 299, endPoint x: 415, endPoint y: 307, distance: 143.7
click at [415, 307] on div "$50k CAD min $70k CAD max Min 0 k CAD Max 0 k CAD" at bounding box center [469, 328] width 400 height 118
type input "50"
type input "75"
type input "50"
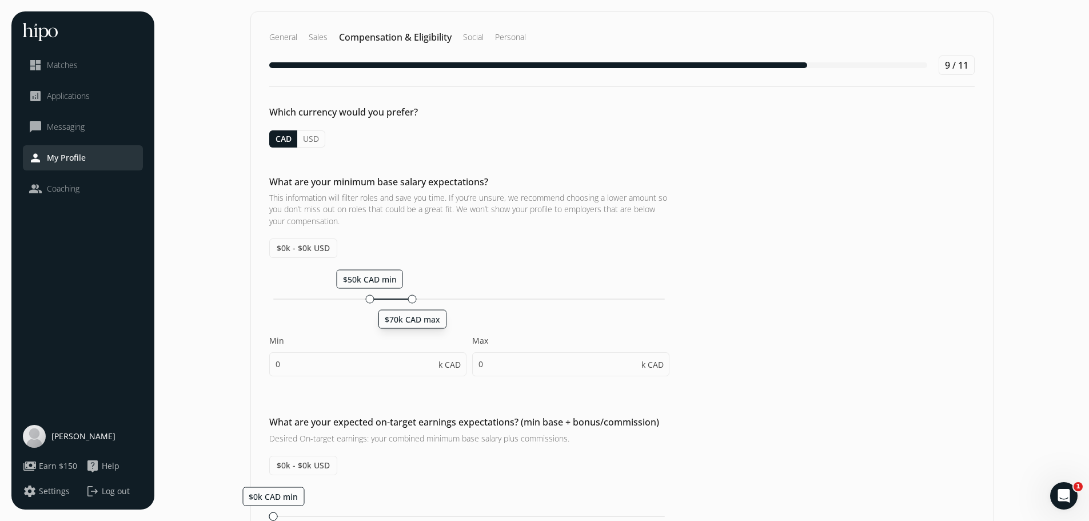
type input "55"
drag, startPoint x: 371, startPoint y: 300, endPoint x: 360, endPoint y: 300, distance: 10.3
click at [360, 300] on div at bounding box center [363, 298] width 9 height 9
drag, startPoint x: 420, startPoint y: 299, endPoint x: 436, endPoint y: 298, distance: 16.6
click at [436, 298] on div at bounding box center [437, 298] width 9 height 9
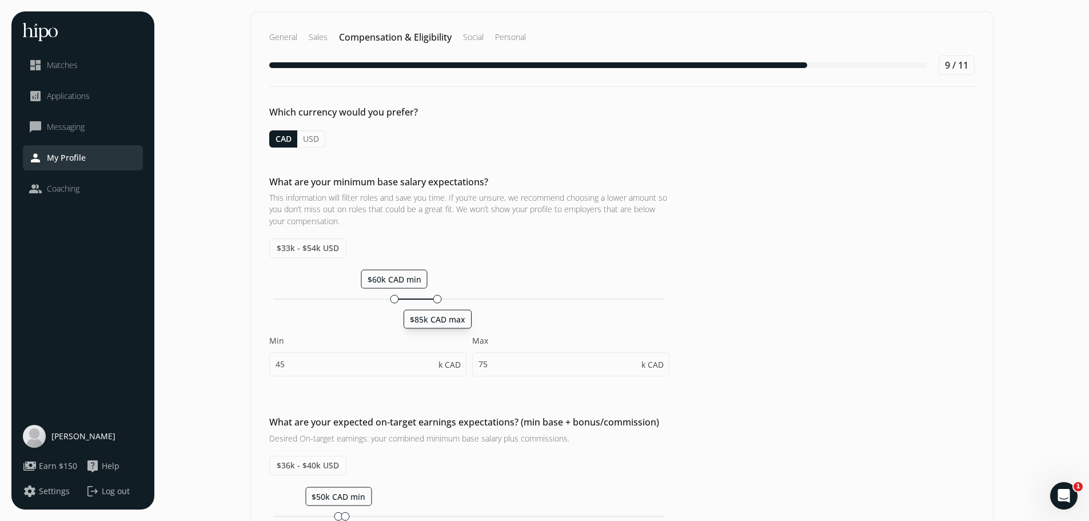
type input "60"
type input "85"
type input "60"
type input "65"
click at [339, 365] on input "60" at bounding box center [367, 364] width 197 height 24
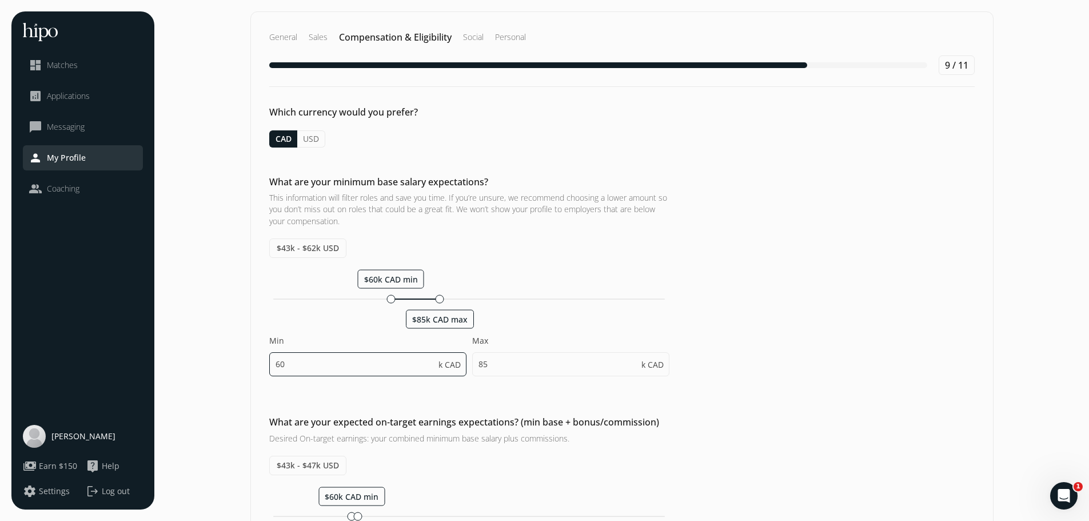
type input "6"
type input "45"
type input "75"
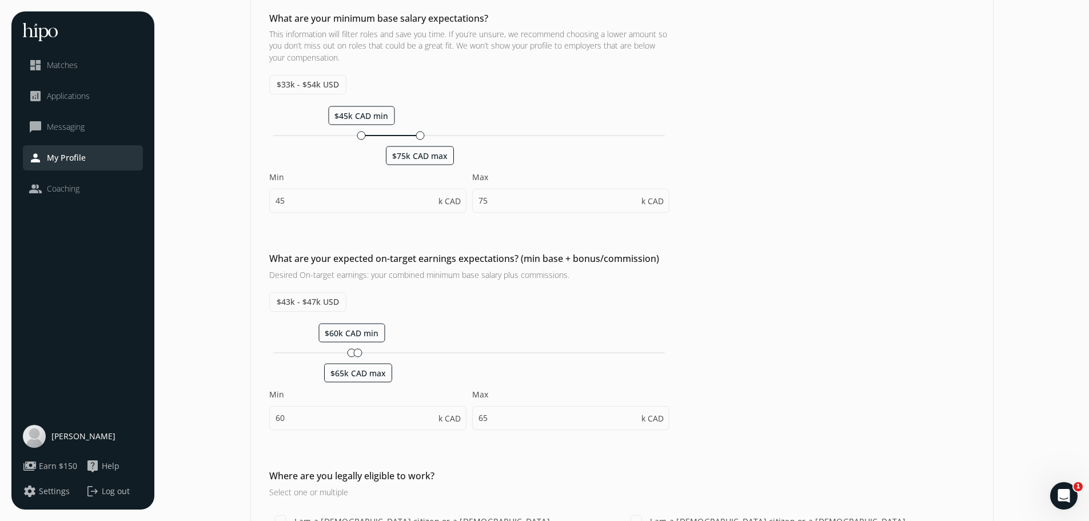
scroll to position [172, 0]
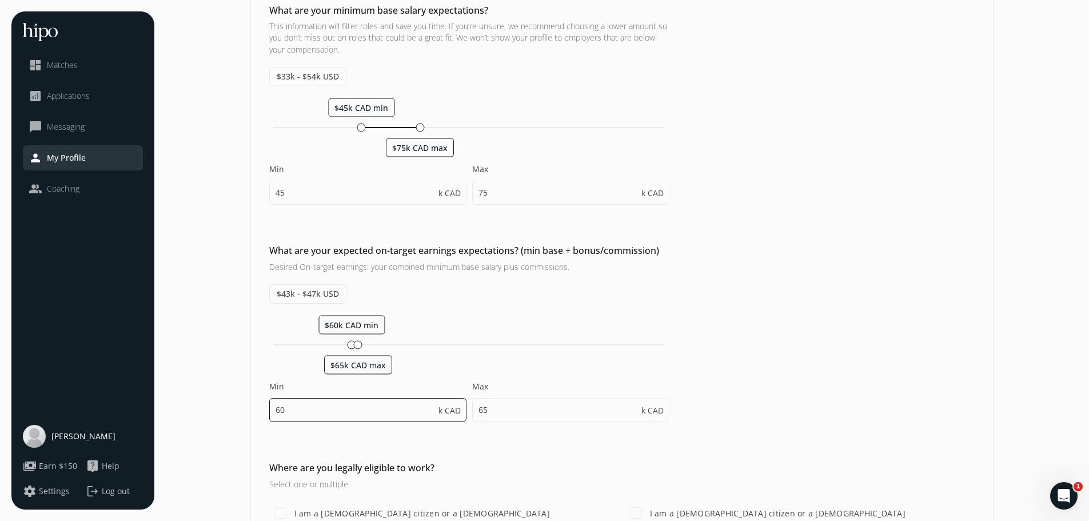
click at [363, 408] on input "60" at bounding box center [367, 410] width 197 height 24
type input "75"
click at [496, 401] on input "76" at bounding box center [570, 410] width 197 height 24
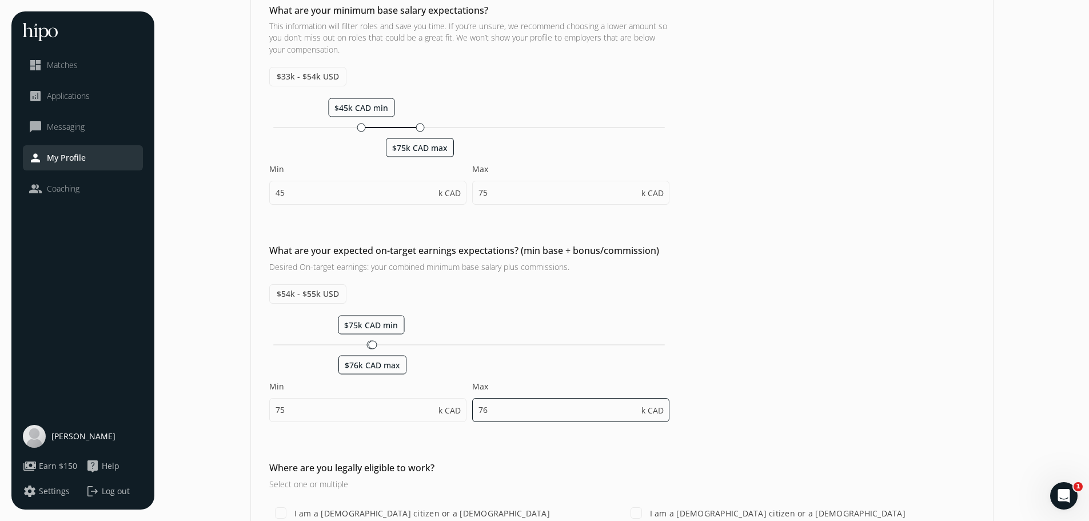
type input "7"
type input "100"
click at [702, 461] on div "What are your expected on-target earnings expectations? (min base + bonus/commi…" at bounding box center [622, 521] width 742 height 121
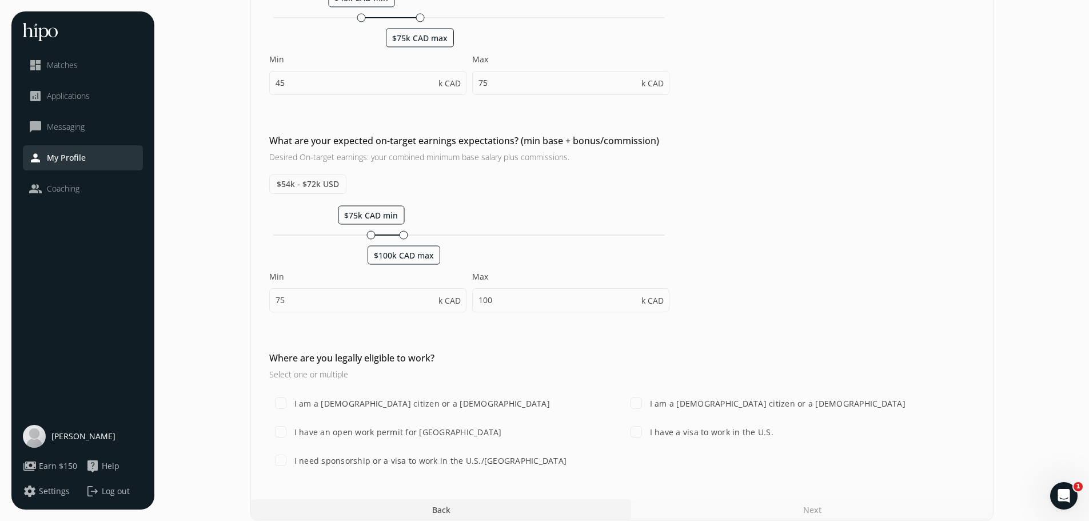
scroll to position [286, 0]
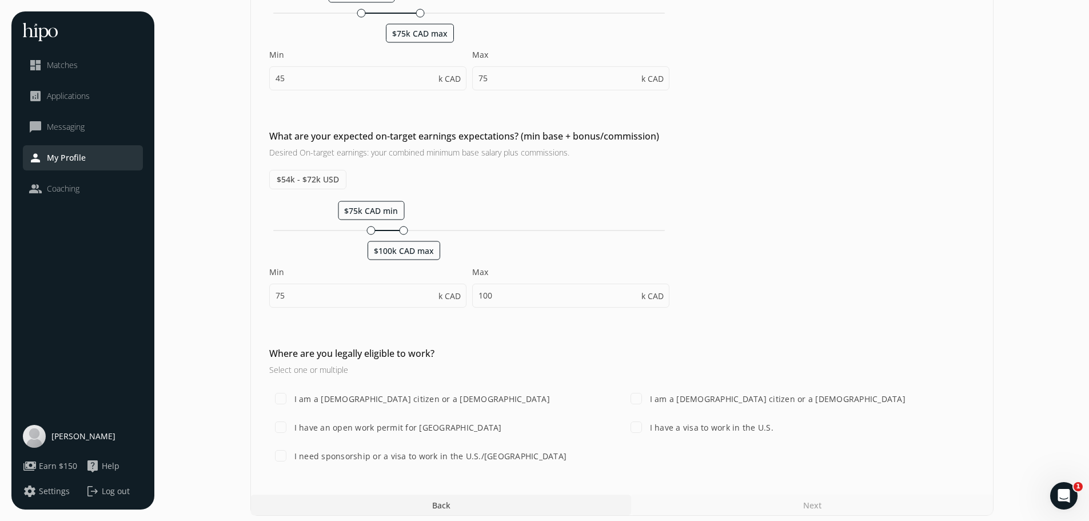
click at [433, 396] on label "I am a Canadian citizen or a lawful permanent resident" at bounding box center [421, 399] width 258 height 12
click at [292, 396] on input "I am a Canadian citizen or a lawful permanent resident" at bounding box center [280, 398] width 23 height 23
checkbox input "true"
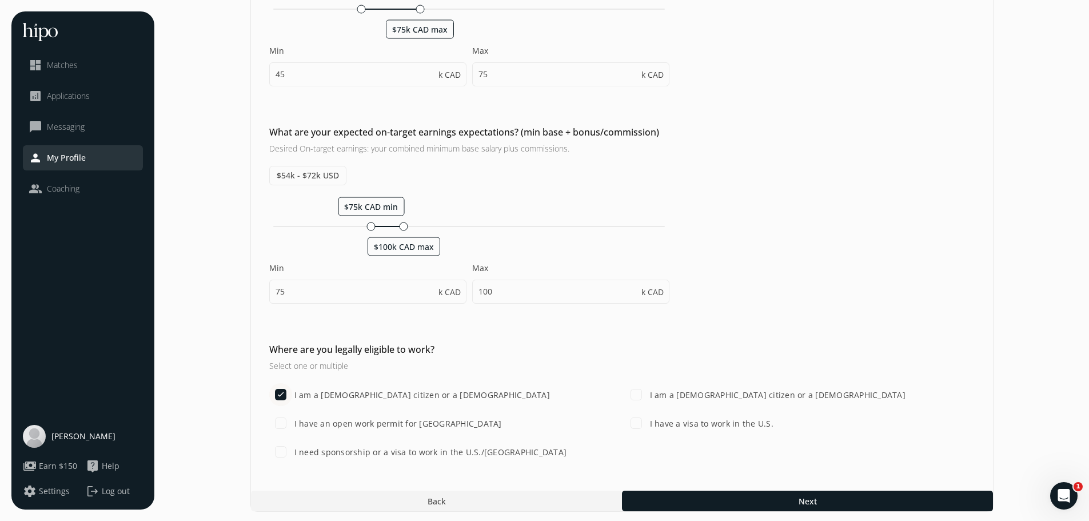
scroll to position [292, 0]
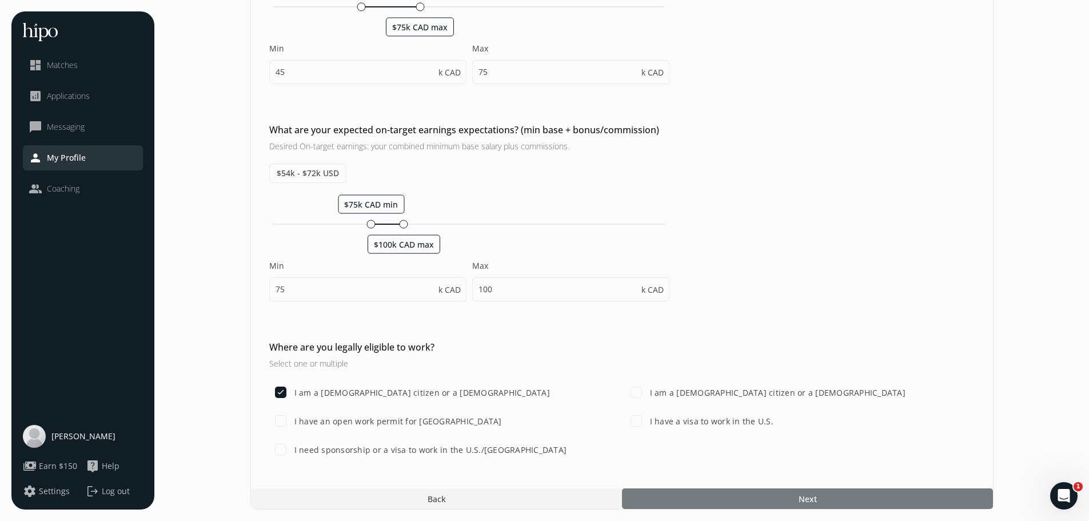
click at [685, 497] on div at bounding box center [807, 498] width 371 height 21
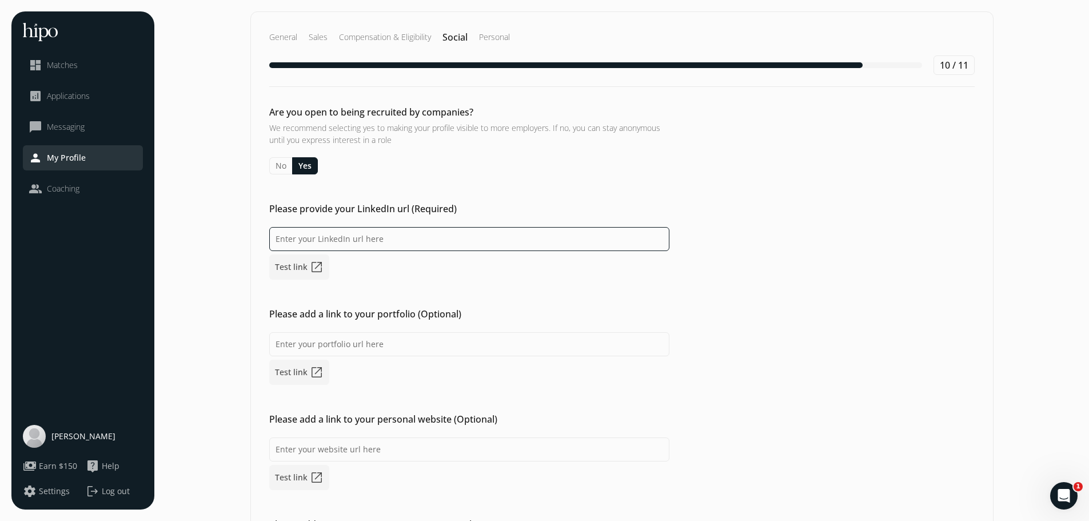
click at [369, 237] on input at bounding box center [469, 239] width 400 height 24
paste input "https://www.linkedin.com/in/femioludimu/"
type input "https://www.linkedin.com/in/femioludimu/"
click at [699, 307] on div "Please provide your LinkedIn url (Required) https://www.linkedin.com/in/femiolu…" at bounding box center [622, 346] width 742 height 78
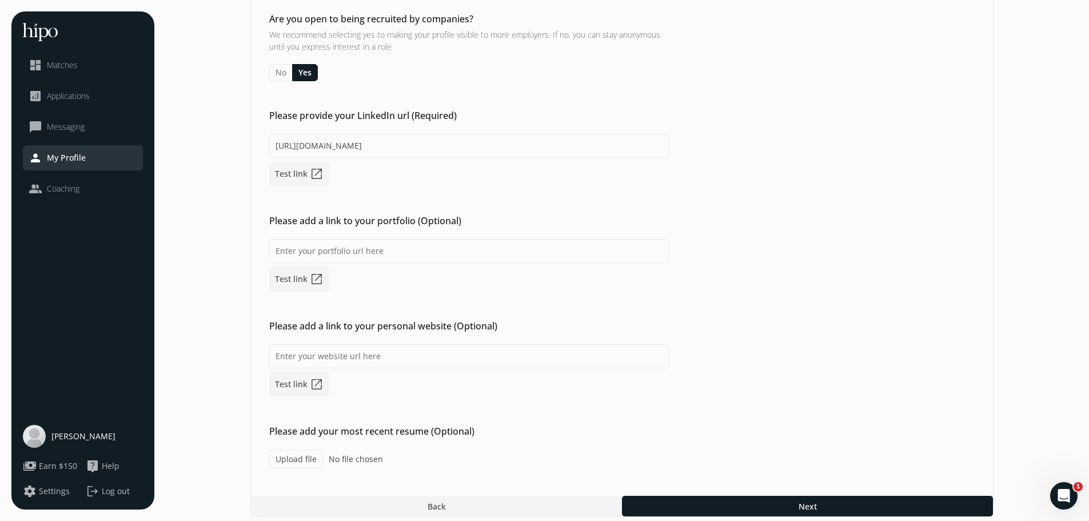
scroll to position [101, 0]
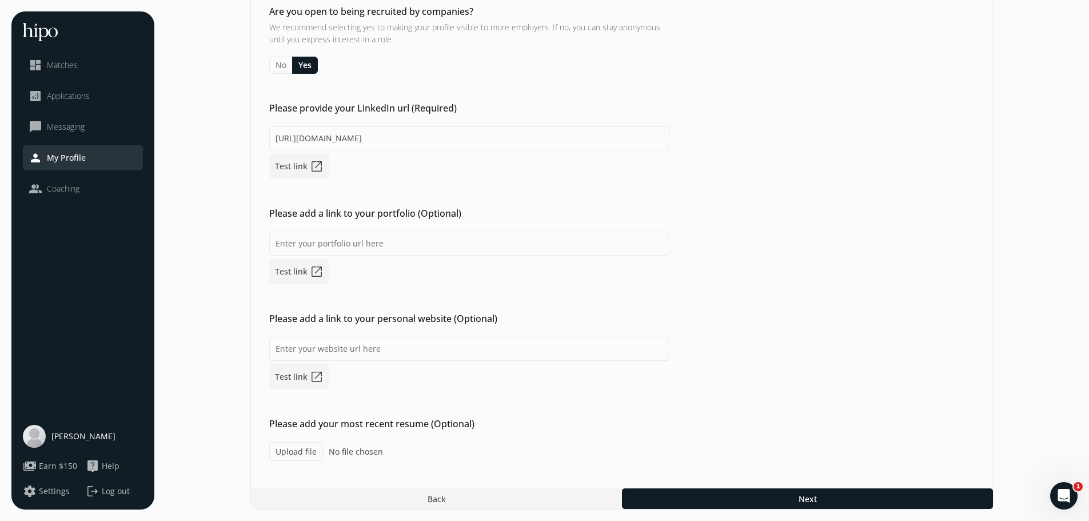
click at [286, 450] on label "Upload file" at bounding box center [296, 451] width 54 height 19
type input "C:\fakepath\RESUME FOR FEMI OLUDIMU.docx"
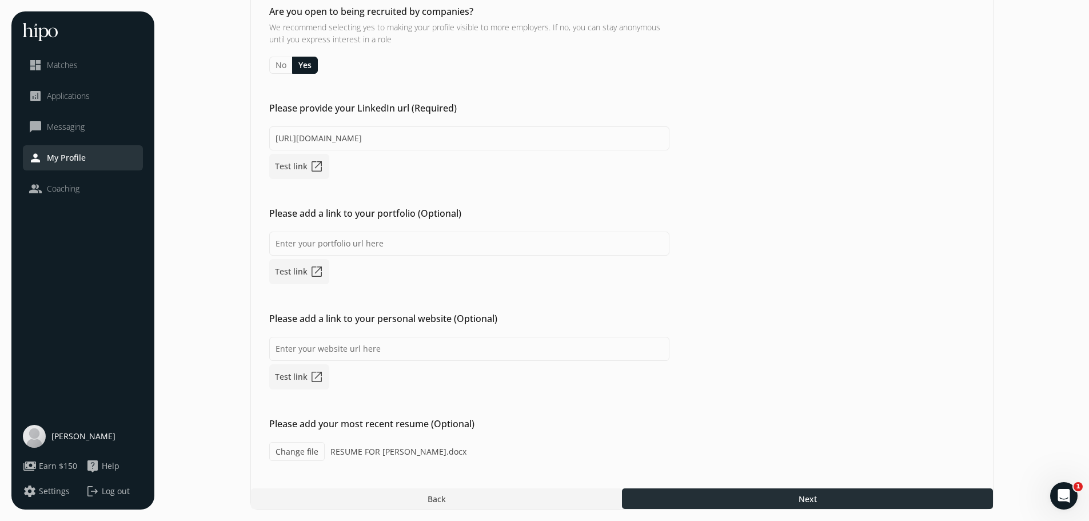
click at [774, 491] on div at bounding box center [807, 498] width 371 height 21
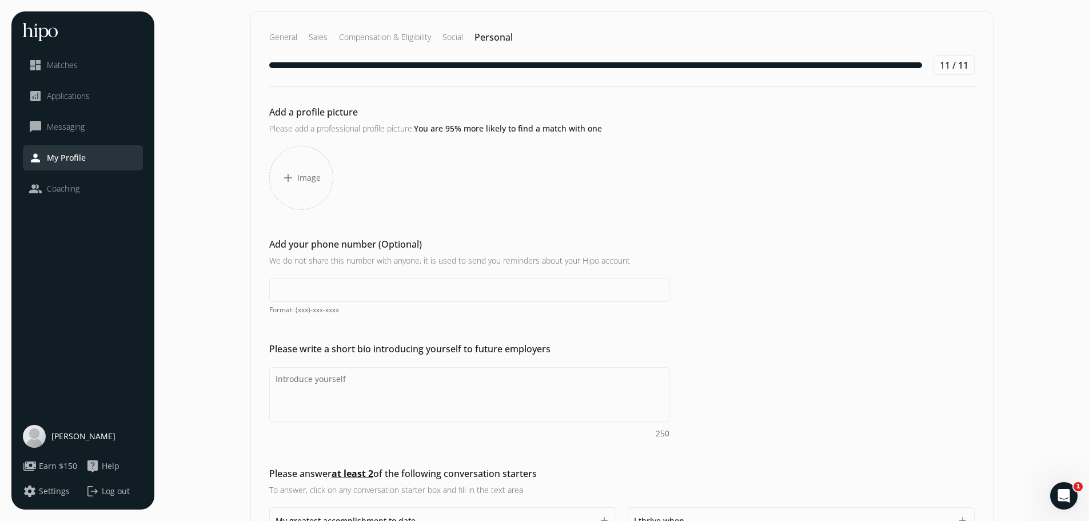
click at [310, 187] on div "add Image" at bounding box center [301, 178] width 64 height 64
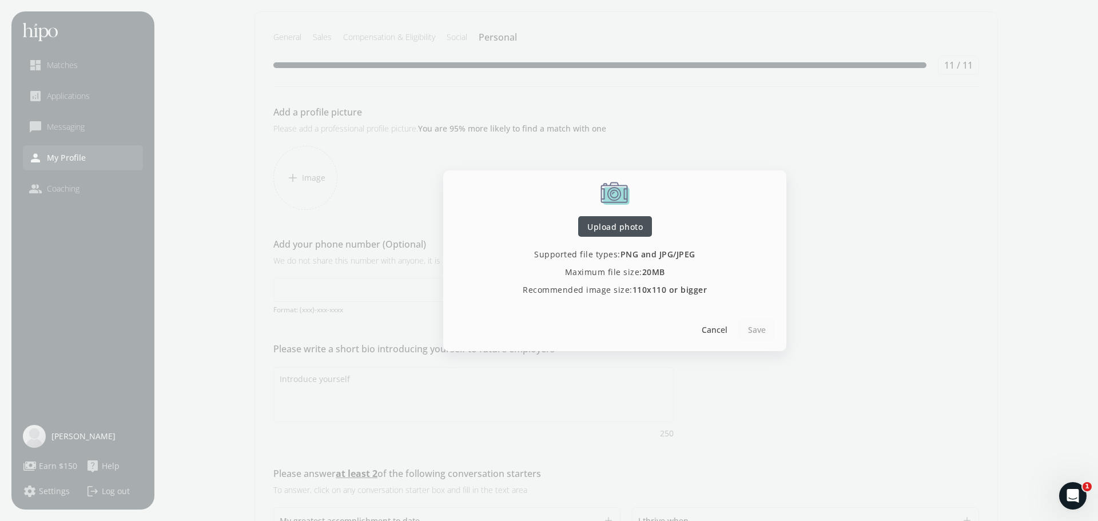
click at [632, 226] on span "Upload photo" at bounding box center [614, 226] width 55 height 12
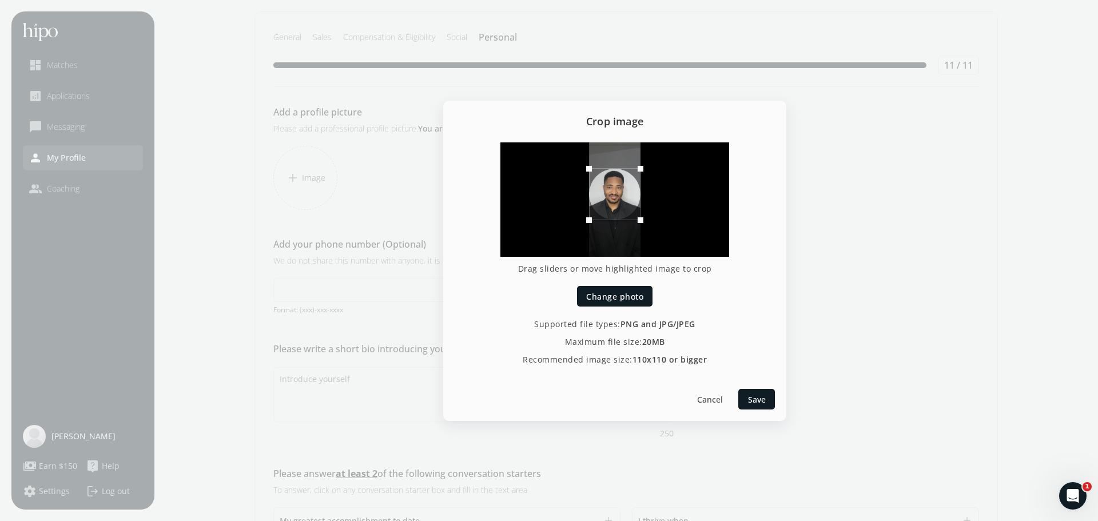
click at [618, 204] on div at bounding box center [614, 194] width 51 height 51
click at [757, 396] on span "Save" at bounding box center [757, 399] width 18 height 12
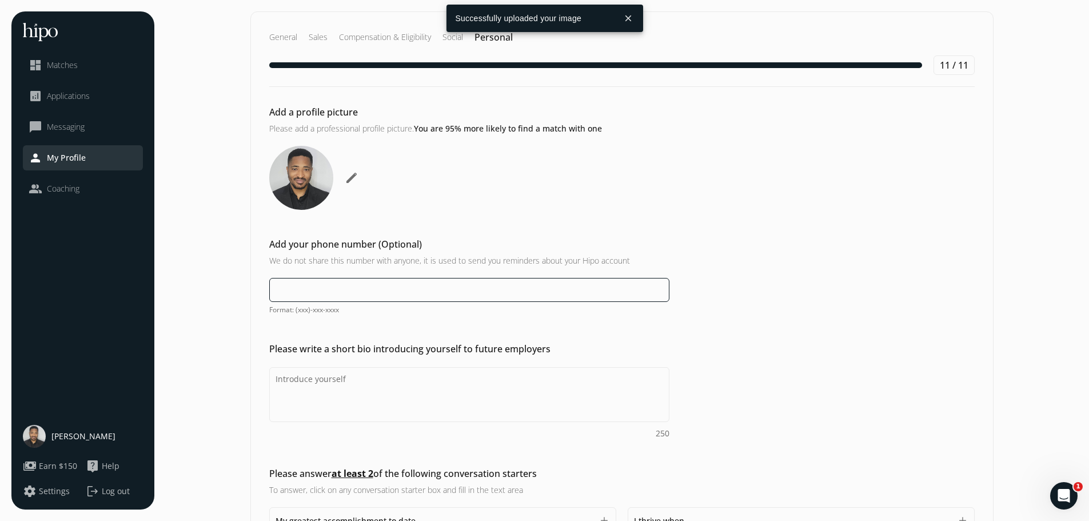
click at [320, 294] on input at bounding box center [469, 290] width 400 height 24
type input "(204) 227-4129"
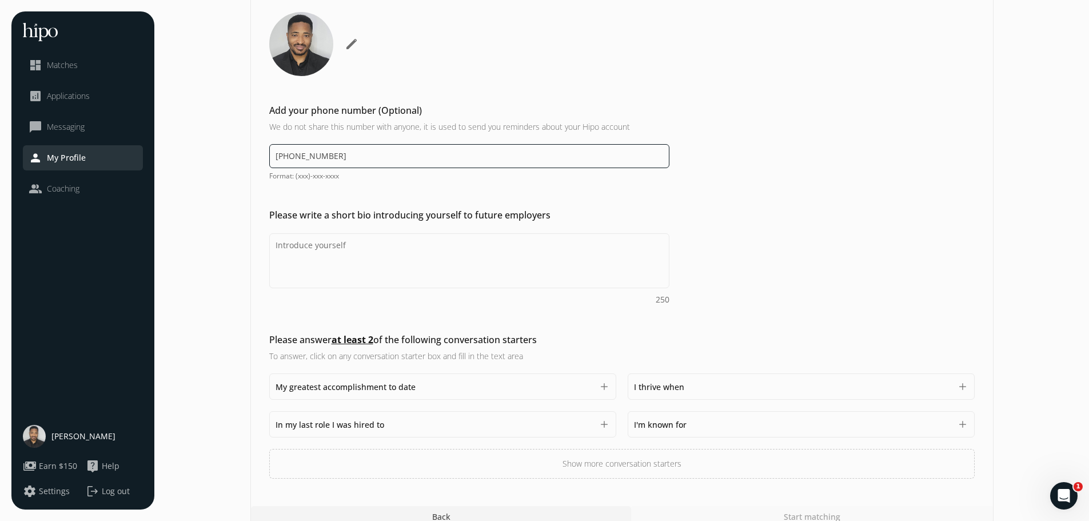
scroll to position [152, 0]
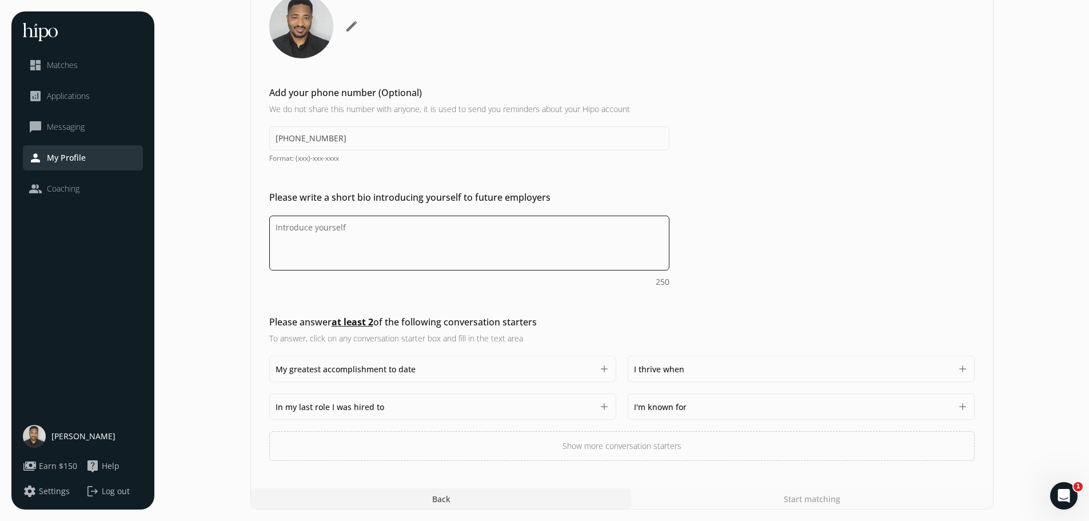
click at [367, 240] on textarea "Do you feel like we missed asking any questions that would improve your profile…" at bounding box center [469, 243] width 400 height 55
click at [253, 488] on div "Add a profile picture Please add a professional profile picture. You are 95% mo…" at bounding box center [622, 498] width 742 height 21
click at [321, 241] on textarea "Do you feel like we missed asking any questions that would improve your profile…" at bounding box center [469, 243] width 400 height 55
paste textarea "Tech-savvy sales consultant with 6+ years of B2C experience and a strong track …"
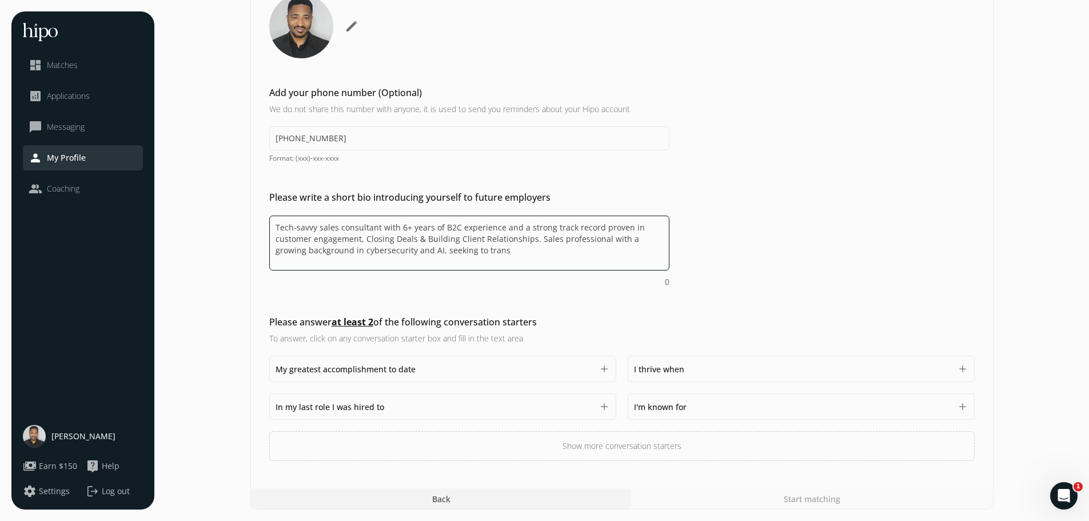
click at [0, 0] on div "building client relationships." at bounding box center [0, 0] width 0 height 0
click at [395, 240] on textarea "Tech-savvy sales consultant with 6+ years of B2C experience and a strong track …" at bounding box center [469, 243] width 400 height 55
click at [0, 0] on qb-div "Correct the capitalization closing deals" at bounding box center [0, 0] width 0 height 0
click at [345, 226] on textarea "Tech-savvy sales consultant with 6+ years of B2C experience and a strong track …" at bounding box center [469, 243] width 400 height 55
click at [488, 257] on textarea "Tech-savvy sales consultant with 6+ years of B2C experience and a strong track …" at bounding box center [469, 243] width 400 height 55
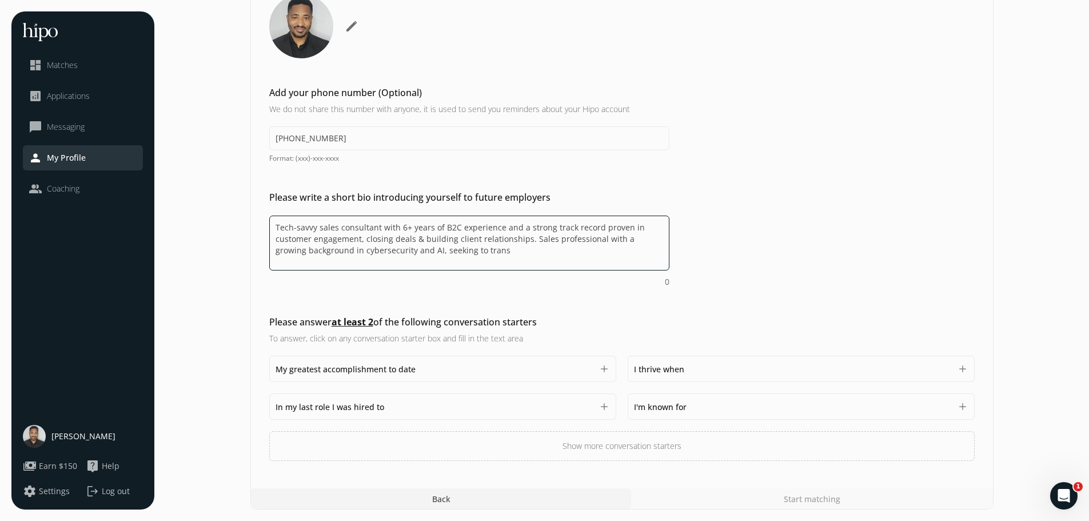
type textarea "Tech-savvy sales consultant with 6+ years of B2C experience and a strong track …"
click at [258, 488] on div "Add a profile picture Please add a professional profile picture. You are 95% mo…" at bounding box center [622, 498] width 742 height 21
click at [318, 228] on textarea "Tech-savvy sales consultant with 6+ years of B2C experience and a strong track …" at bounding box center [469, 243] width 400 height 55
click at [317, 228] on textarea "Tech-savvy sales consultant with 6+ years of B2C experience and a strong track …" at bounding box center [469, 243] width 400 height 55
click at [512, 488] on div "Add a profile picture Please add a professional profile picture. You are 95% mo…" at bounding box center [622, 498] width 742 height 21
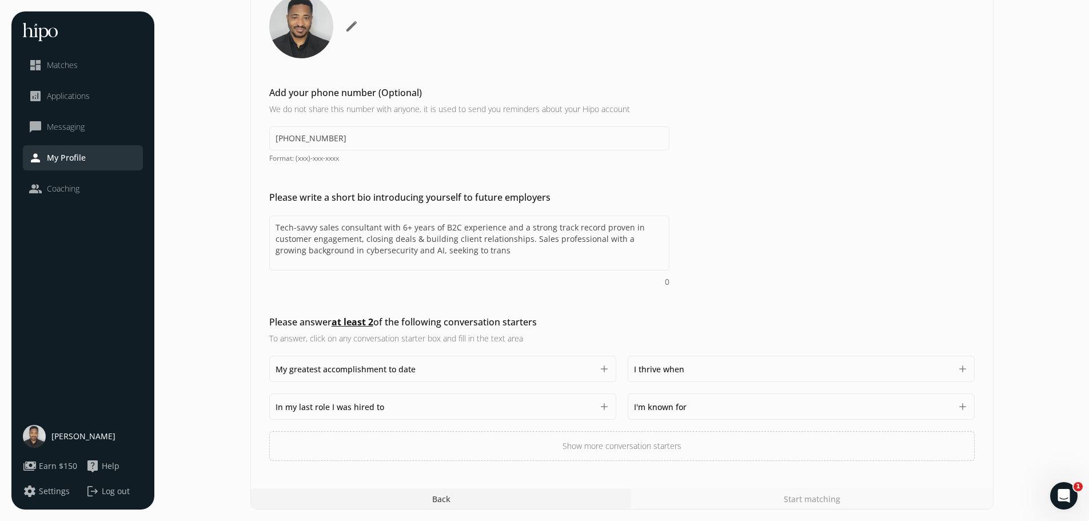
click at [713, 374] on div "I thrive when 1500" at bounding box center [792, 369] width 317 height 14
click at [710, 367] on div "I thrive when 1500" at bounding box center [792, 369] width 317 height 14
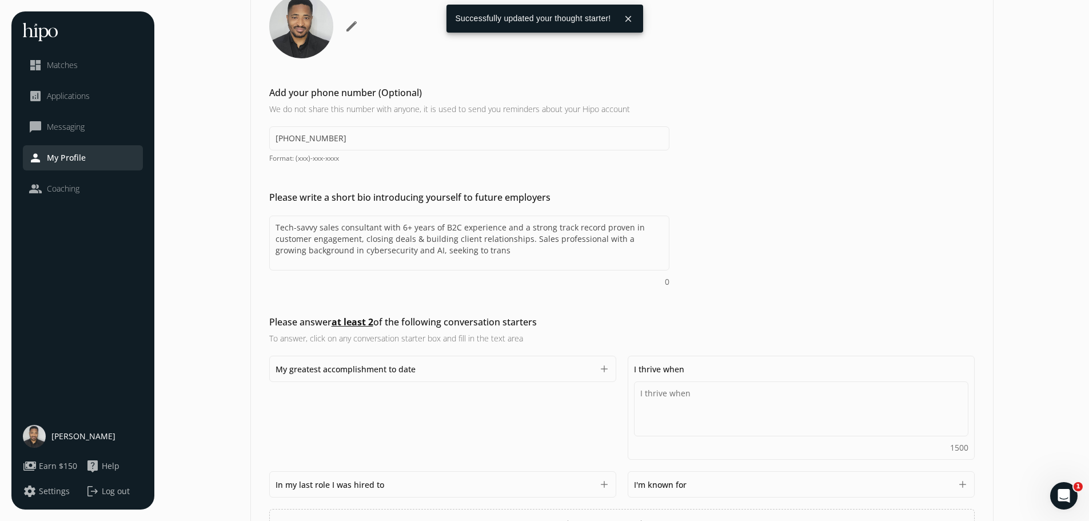
click at [707, 368] on div "I thrive when 1500" at bounding box center [801, 407] width 334 height 91
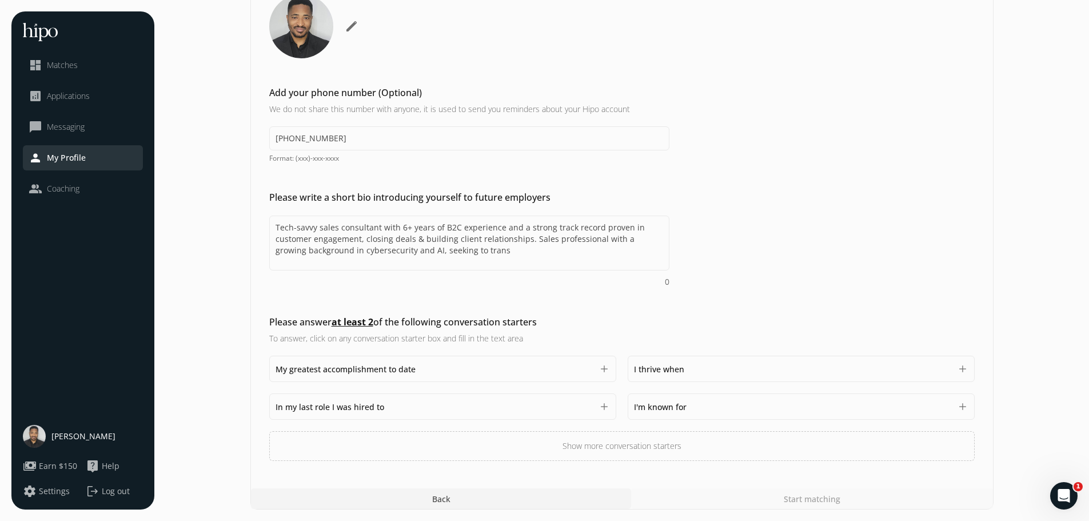
click at [684, 488] on div "Add a profile picture Please add a professional profile picture. You are 95% mo…" at bounding box center [622, 498] width 742 height 21
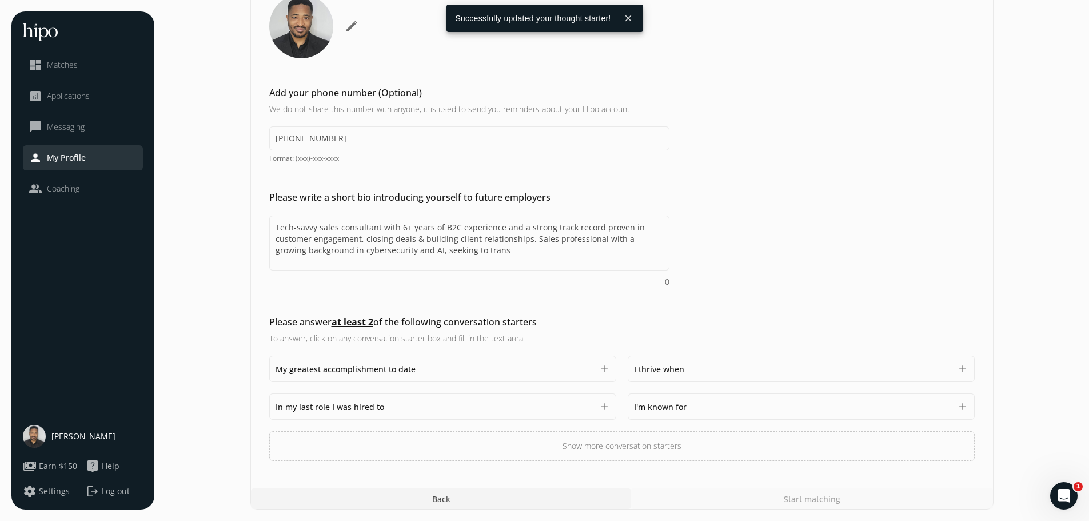
click at [668, 448] on button "Show more conversation starters" at bounding box center [622, 446] width 706 height 30
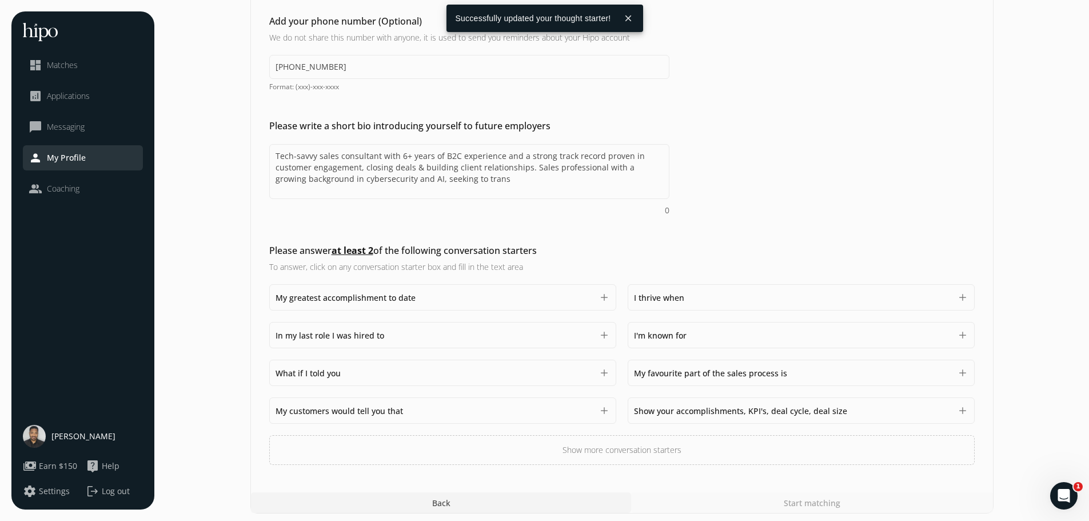
scroll to position [227, 0]
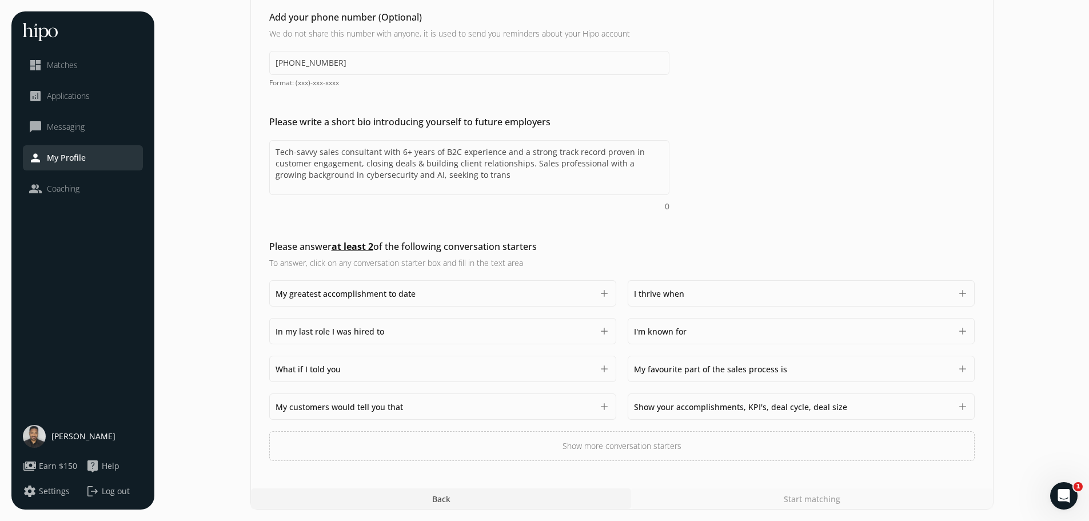
click at [726, 449] on button "Show more conversation starters" at bounding box center [622, 446] width 706 height 30
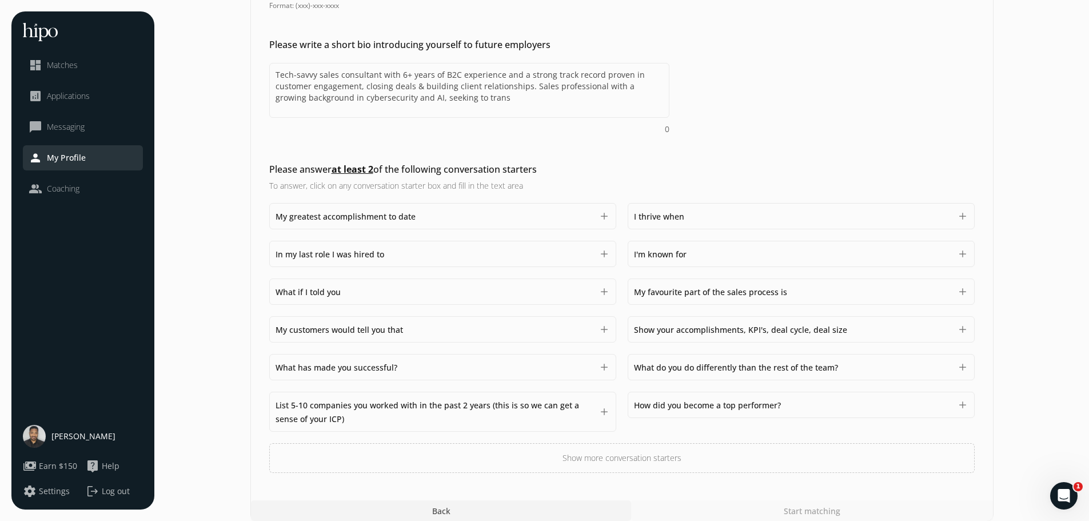
scroll to position [316, 0]
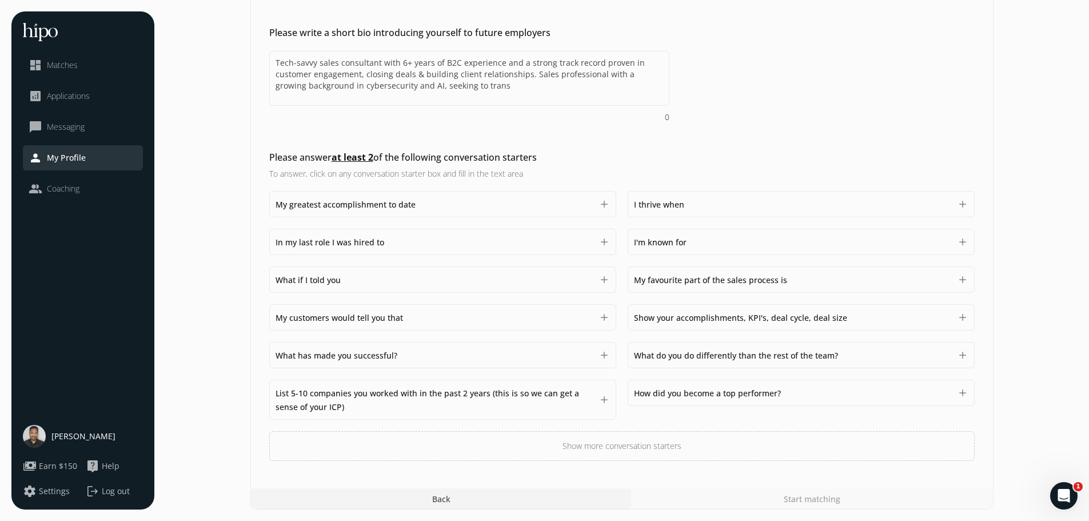
click at [564, 441] on button "Show more conversation starters" at bounding box center [622, 446] width 706 height 30
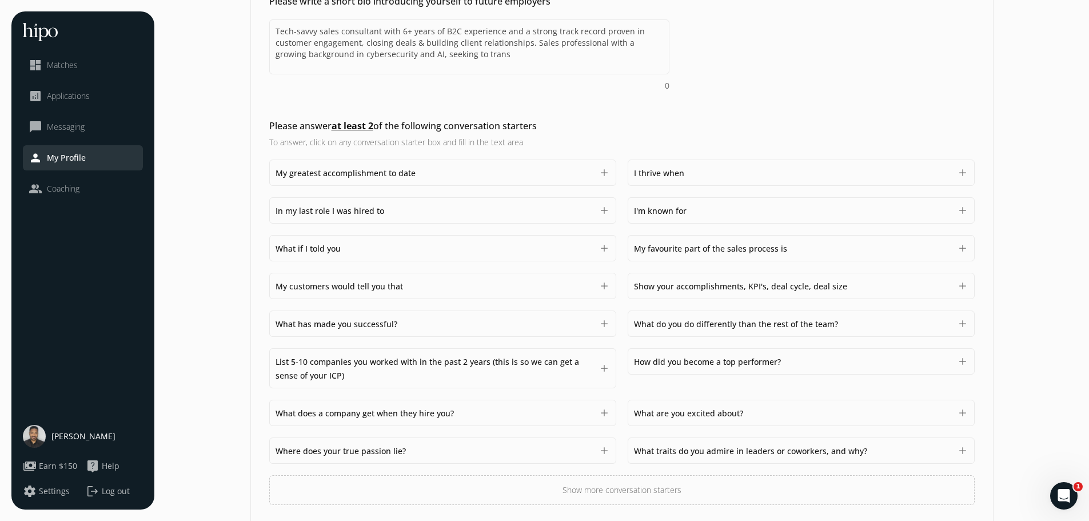
scroll to position [373, 0]
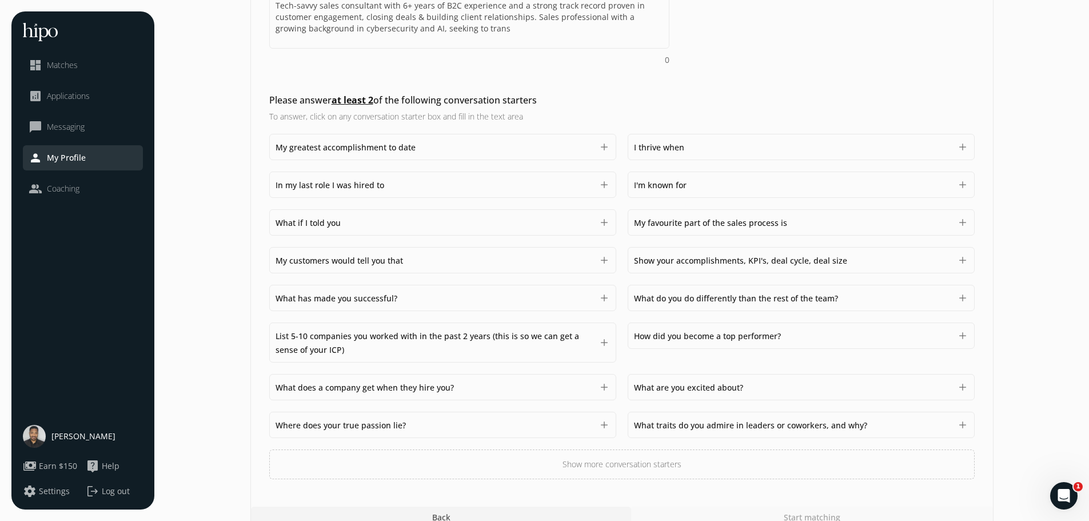
click at [629, 468] on button "Show more conversation starters" at bounding box center [622, 464] width 706 height 30
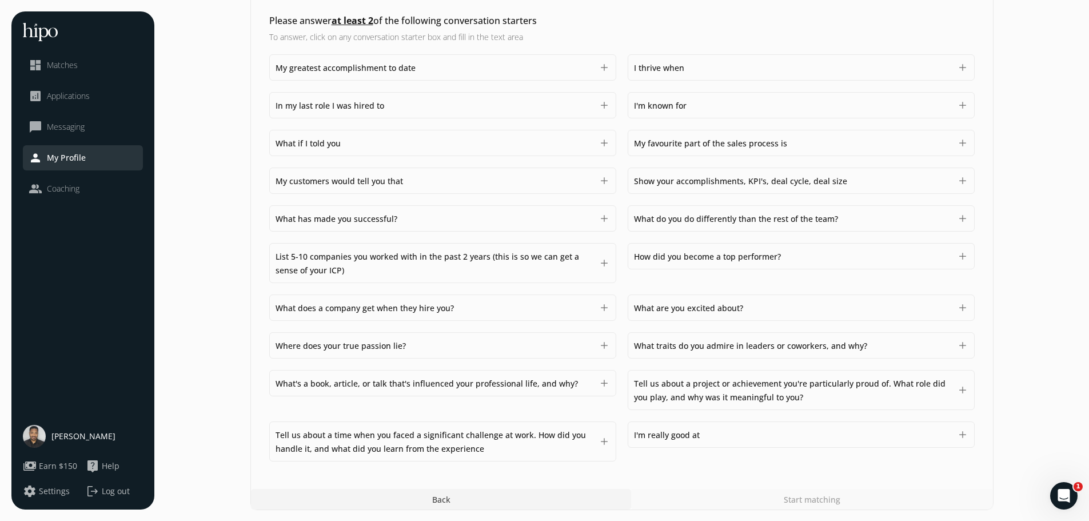
scroll to position [453, 0]
click at [452, 180] on div "My customers would tell you that 1500" at bounding box center [434, 180] width 317 height 14
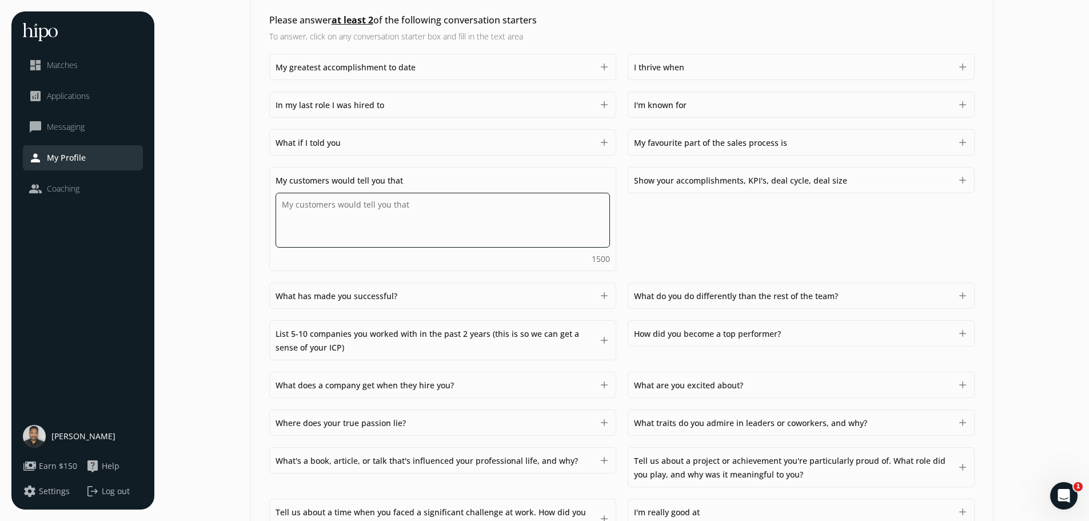
click at [0, 0] on textarea "Do you feel like we missed asking any questions that would improve your profile…" at bounding box center [0, 0] width 0 height 0
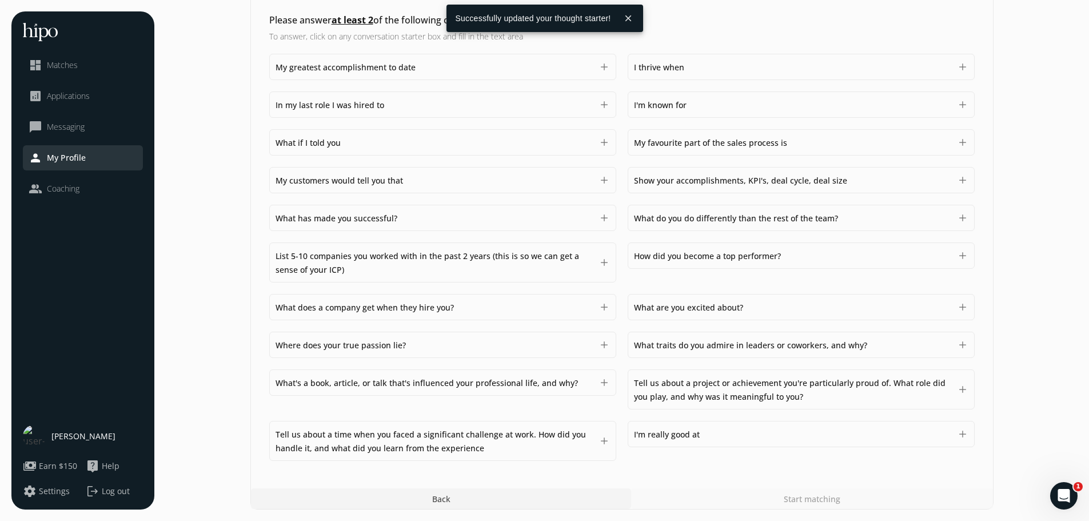
click at [409, 180] on div "My customers would tell you that 1500" at bounding box center [434, 180] width 317 height 14
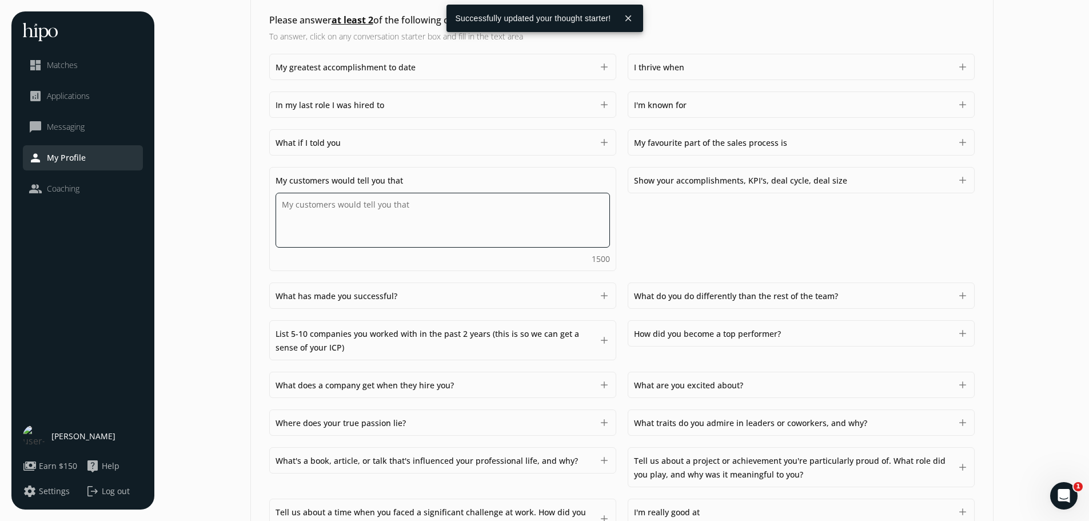
paste textarea "My customers would tell you that I am approachable, trustworthy, and focused on…"
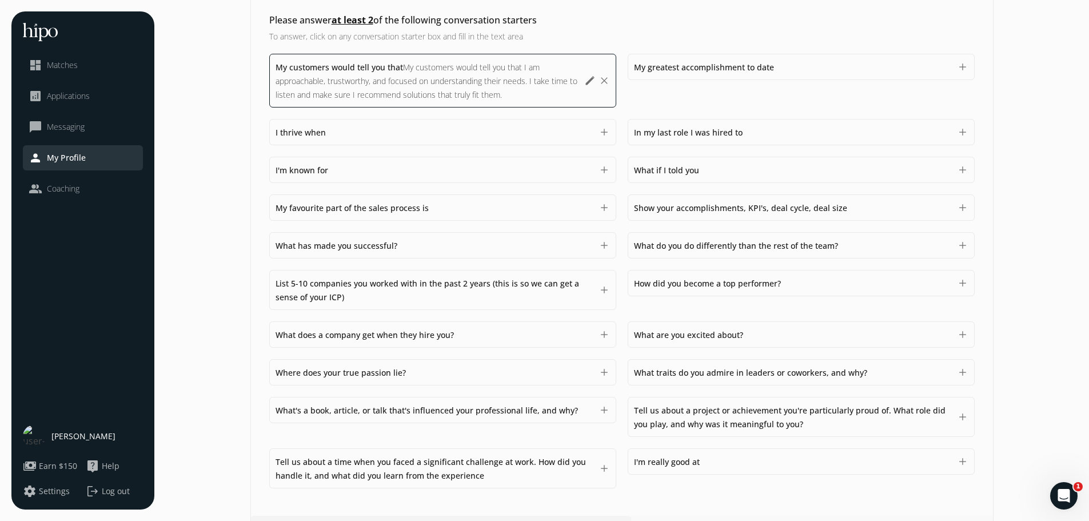
click at [706, 148] on div "My customers would tell you that My customers would tell you that I am approach…" at bounding box center [622, 271] width 706 height 435
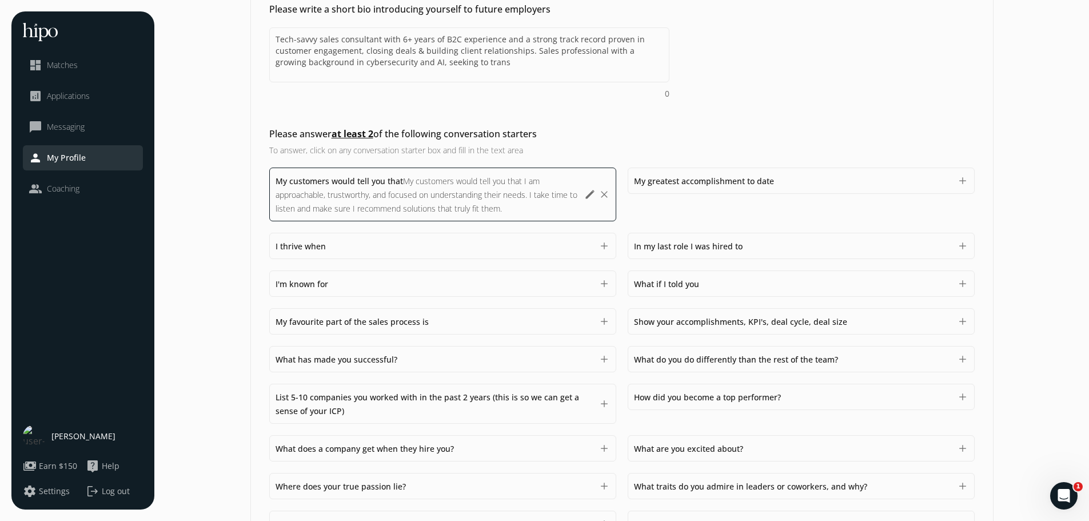
scroll to position [309, 0]
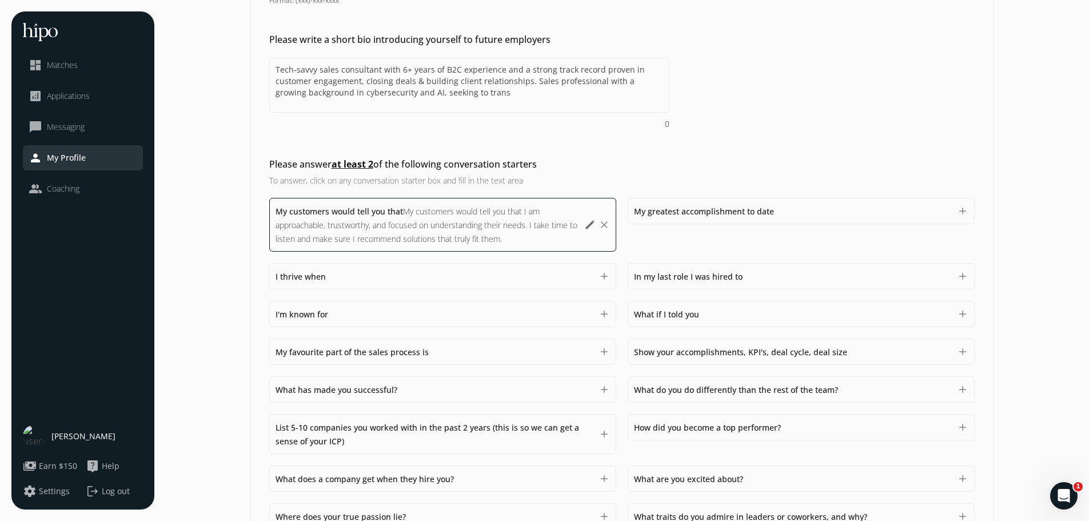
click at [495, 359] on div "My favourite part of the sales process is 1500 add" at bounding box center [442, 351] width 347 height 26
click at [459, 350] on div "My favourite part of the sales process is 1500" at bounding box center [434, 352] width 317 height 14
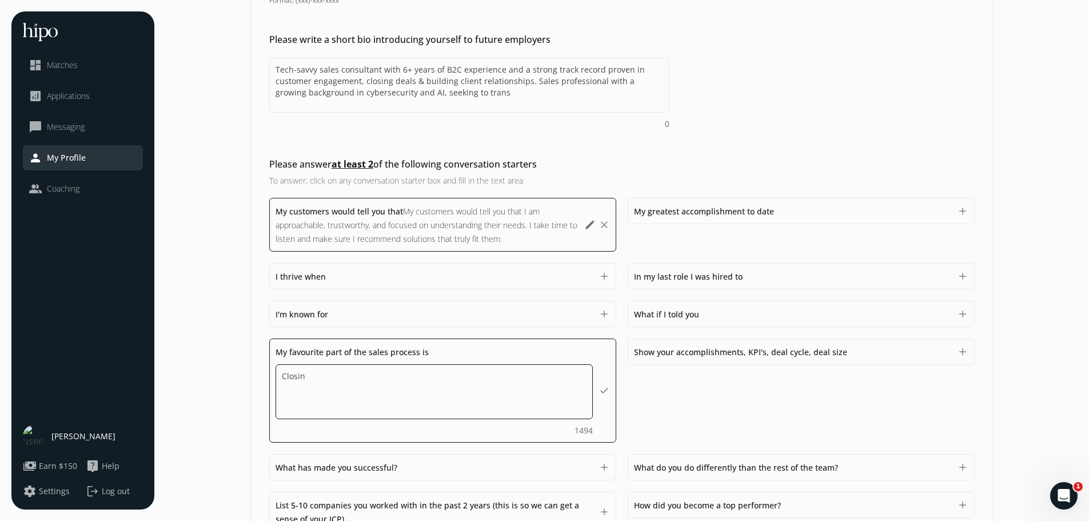
type textarea "Closing"
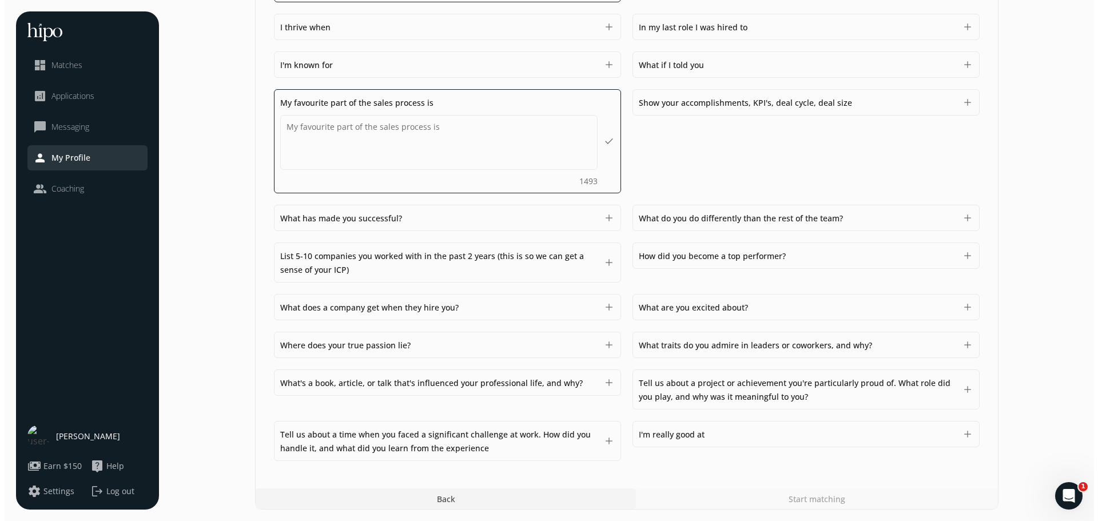
scroll to position [481, 0]
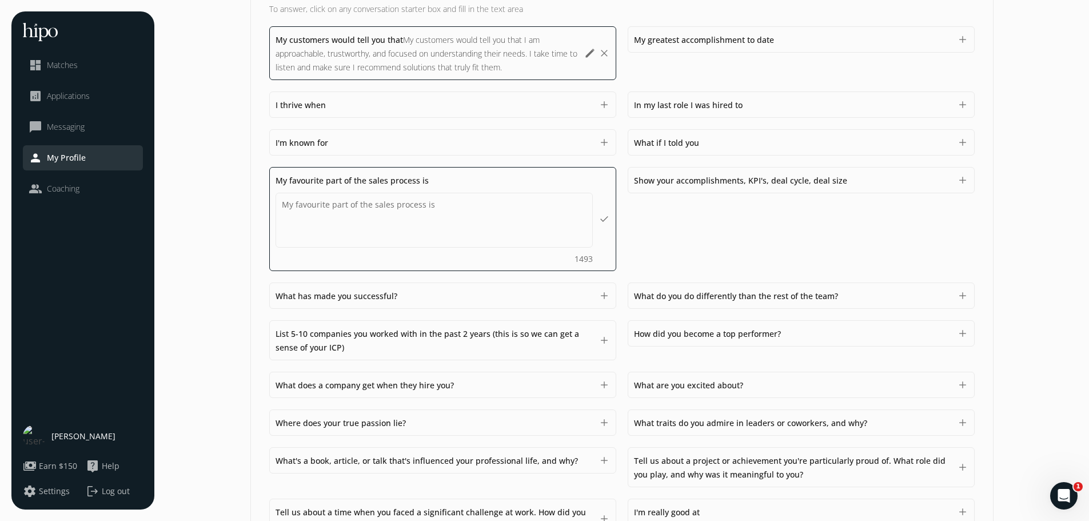
click at [747, 476] on div "General Sales Compensation & Eligibility Social Personal 11 / 11 Add a profile …" at bounding box center [621, 59] width 743 height 1057
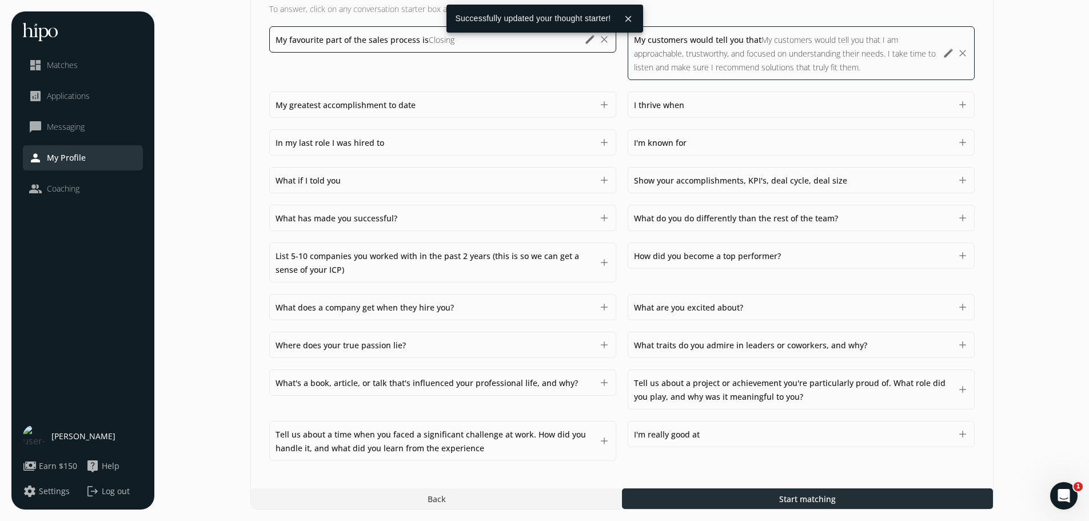
click at [718, 499] on div at bounding box center [807, 498] width 371 height 21
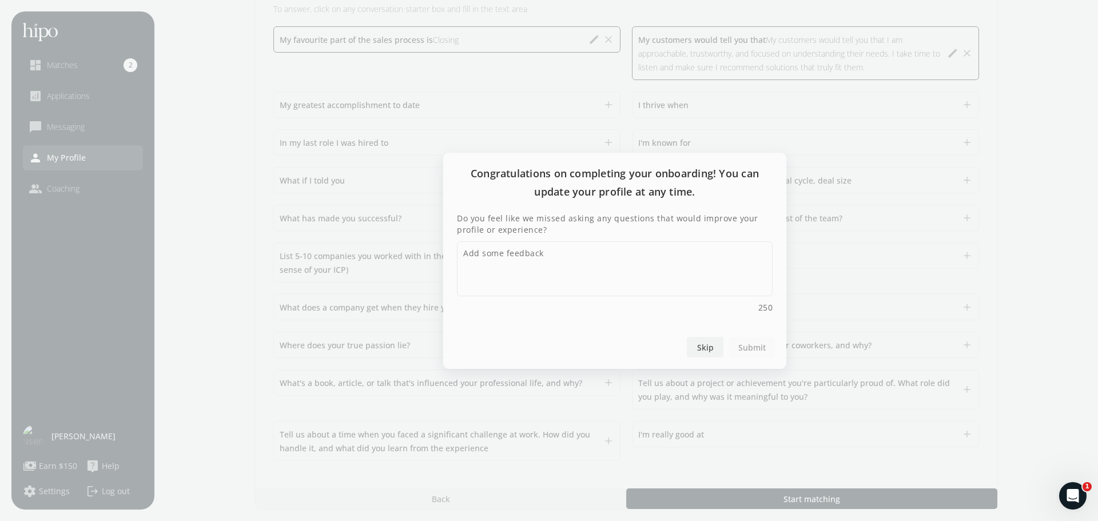
click at [708, 343] on span "Skip" at bounding box center [705, 347] width 17 height 12
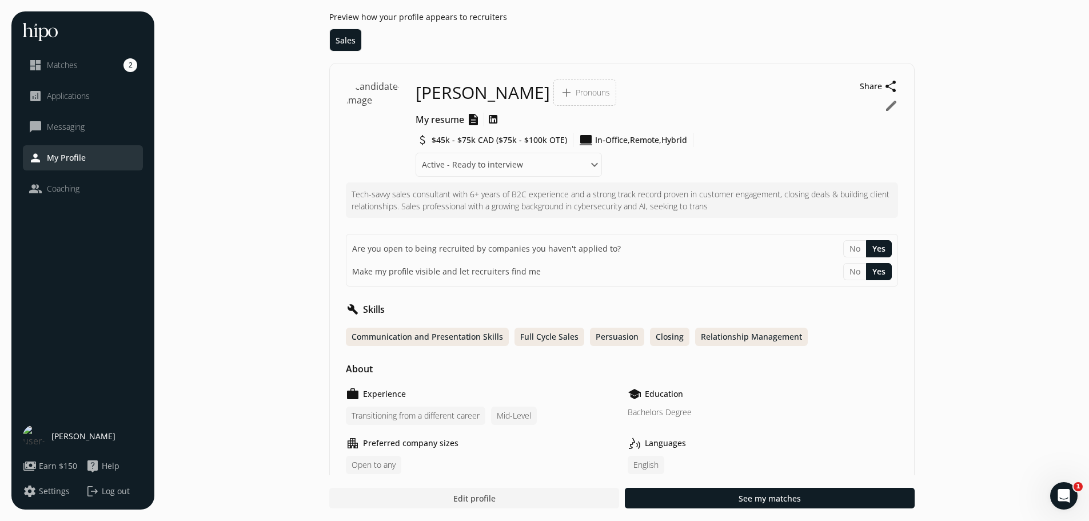
click at [56, 472] on button "payments Earn $150" at bounding box center [50, 466] width 54 height 14
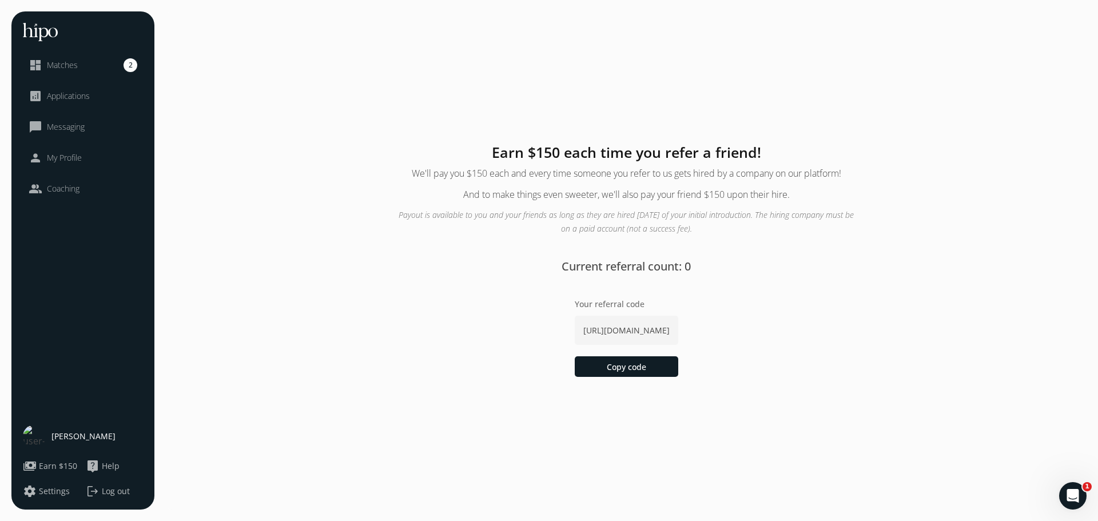
click at [73, 62] on span "Matches" at bounding box center [62, 64] width 31 height 11
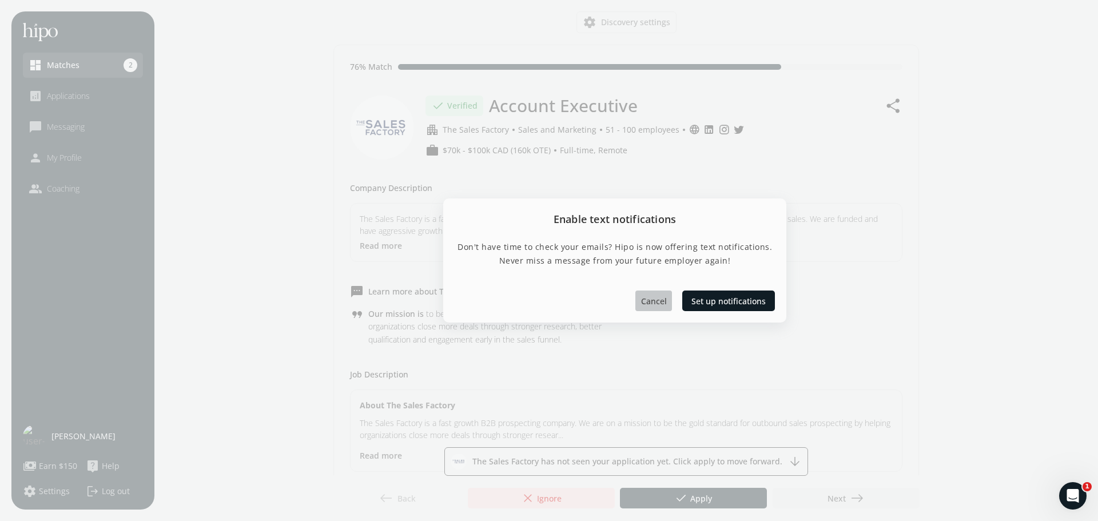
drag, startPoint x: 659, startPoint y: 303, endPoint x: 698, endPoint y: 313, distance: 40.2
click at [662, 344] on div "Enable text notifications Don't have time to check your emails? Hipo is now off…" at bounding box center [549, 260] width 1098 height 521
click at [716, 302] on span "Set up notifications" at bounding box center [728, 301] width 74 height 12
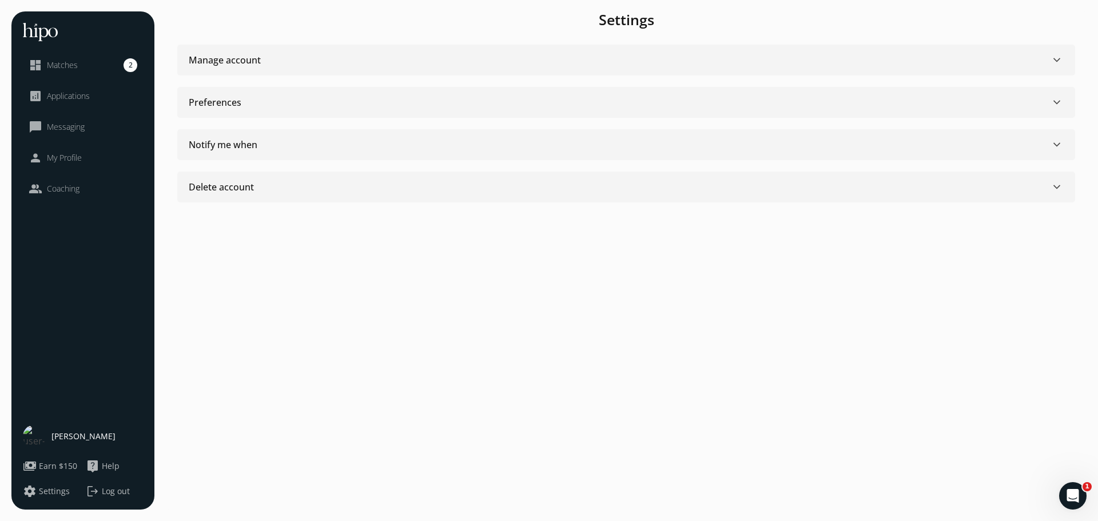
click at [300, 63] on div "Manage account keyboard_arrow_down" at bounding box center [626, 60] width 875 height 14
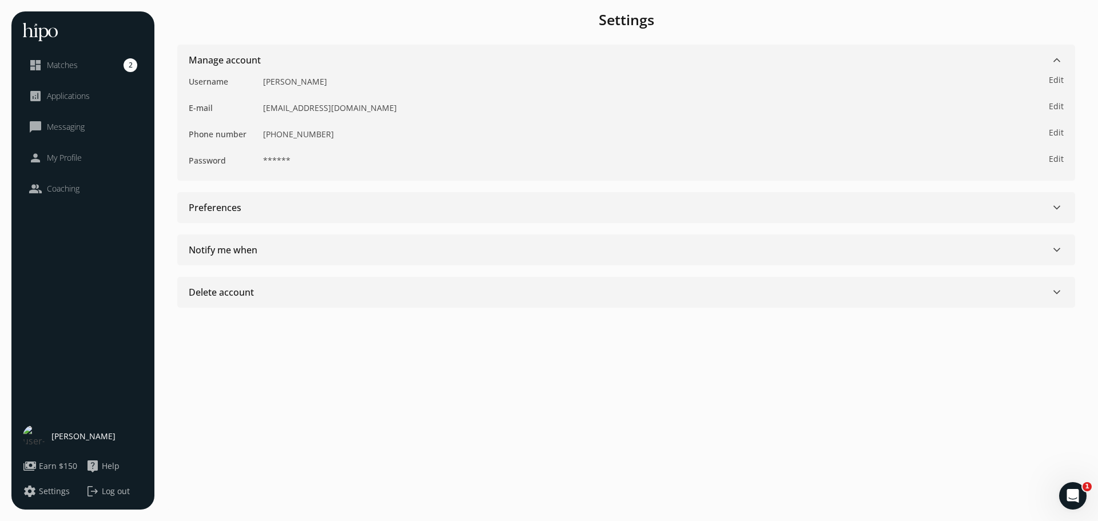
click at [300, 63] on div "Manage account keyboard_arrow_down" at bounding box center [626, 60] width 875 height 14
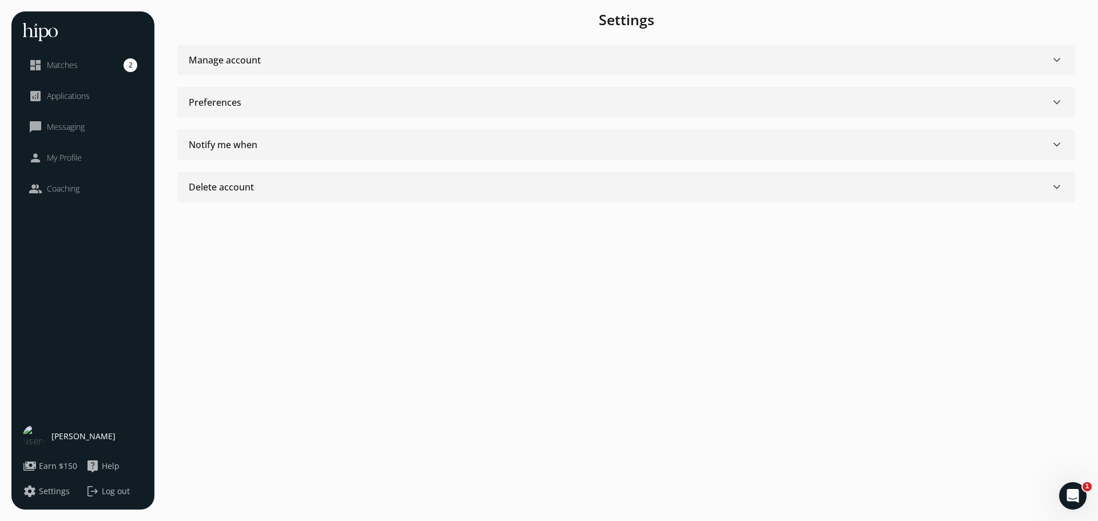
click at [303, 149] on div "Notify me when keyboard_arrow_down" at bounding box center [626, 145] width 875 height 14
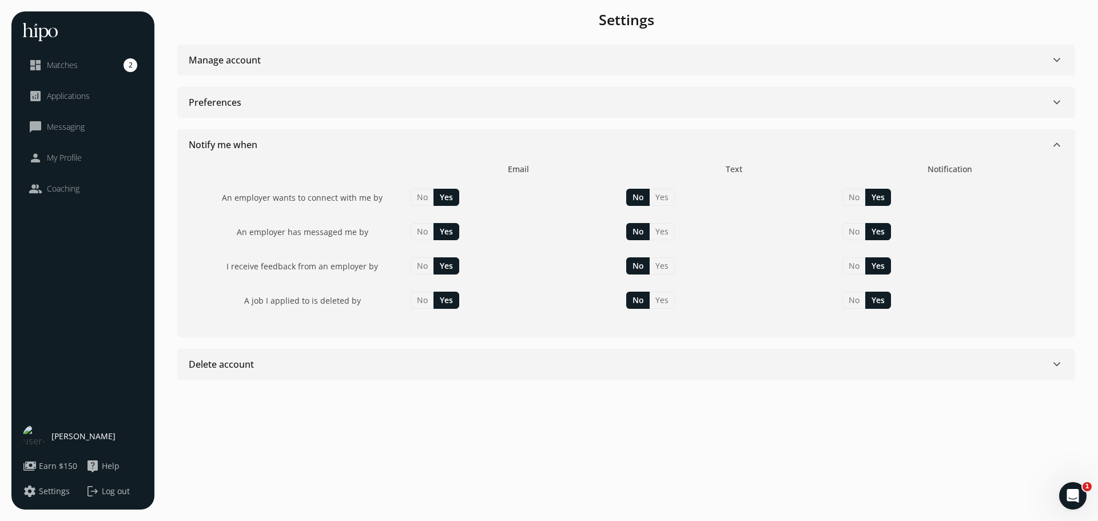
click at [328, 143] on div "Notify me when keyboard_arrow_down" at bounding box center [626, 145] width 875 height 14
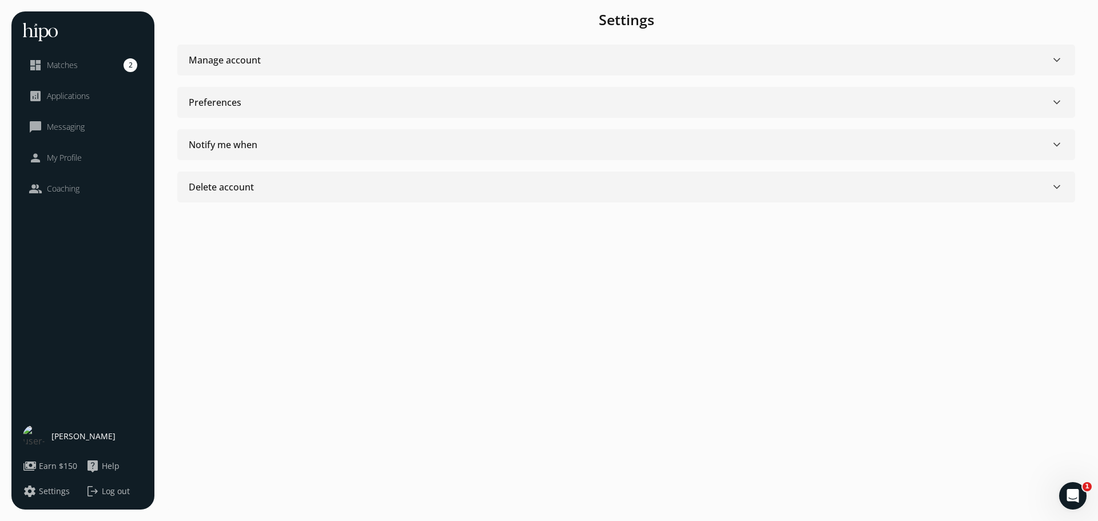
click at [87, 63] on link "dashboard Matches 2" at bounding box center [83, 65] width 109 height 14
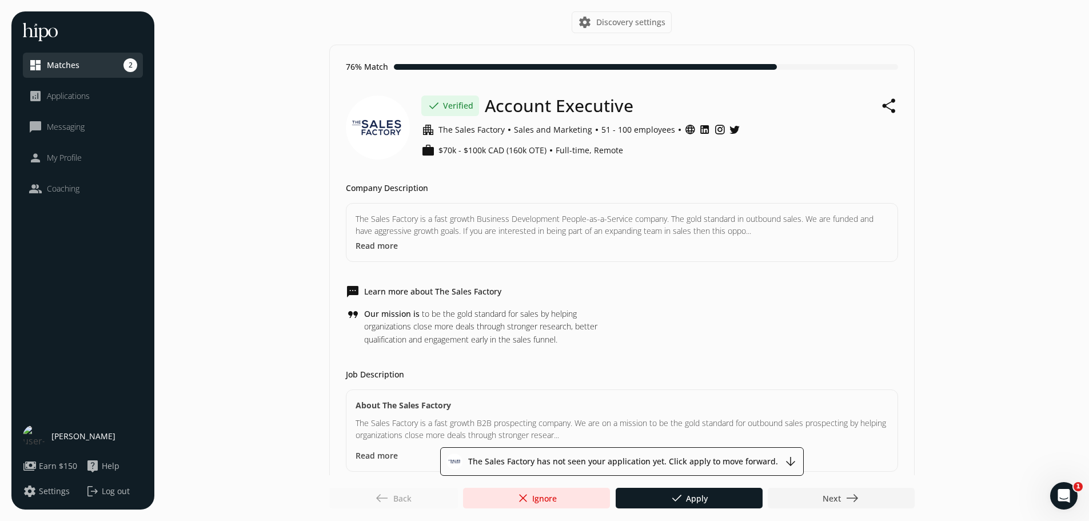
click at [387, 241] on button "Read more" at bounding box center [377, 246] width 42 height 12
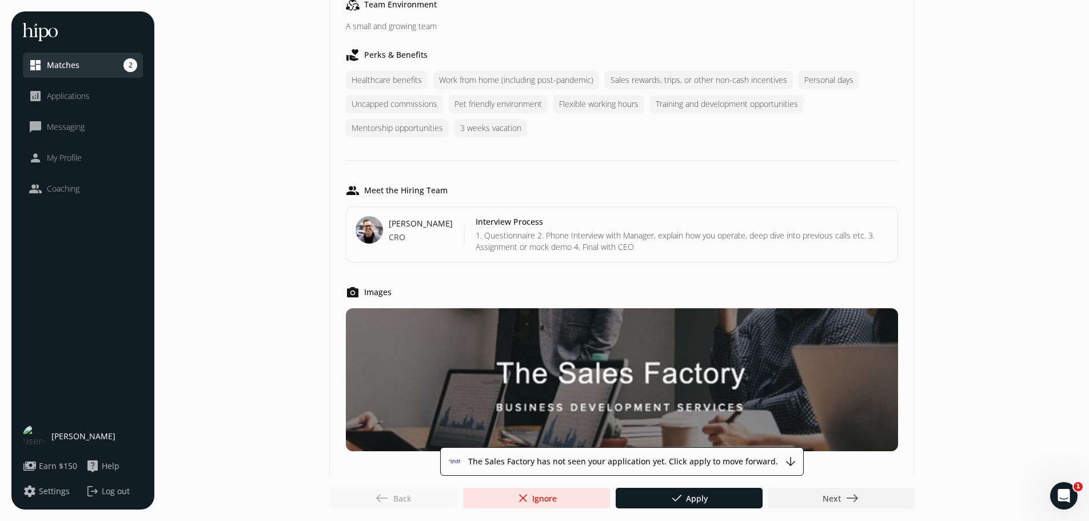
scroll to position [853, 0]
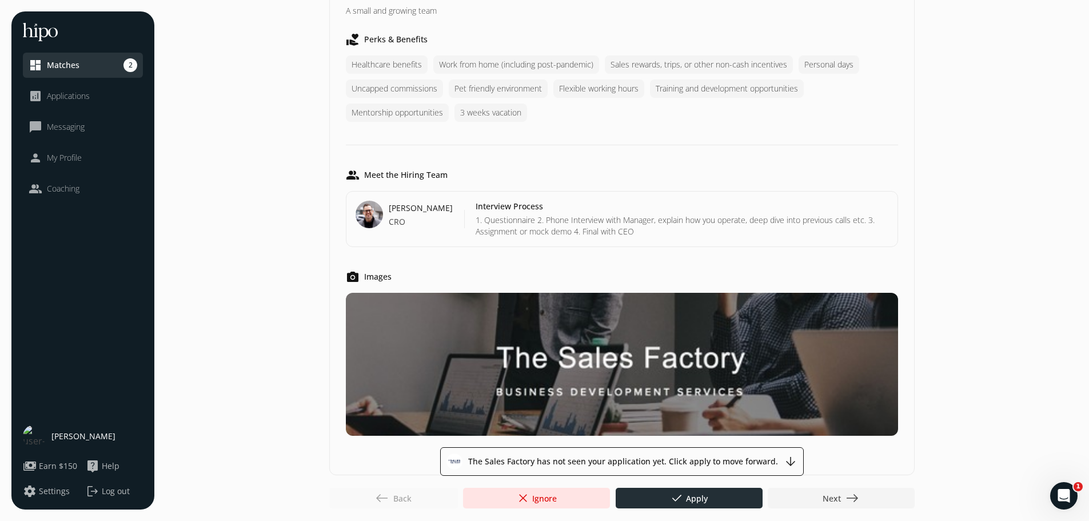
click at [656, 498] on div at bounding box center [689, 498] width 147 height 21
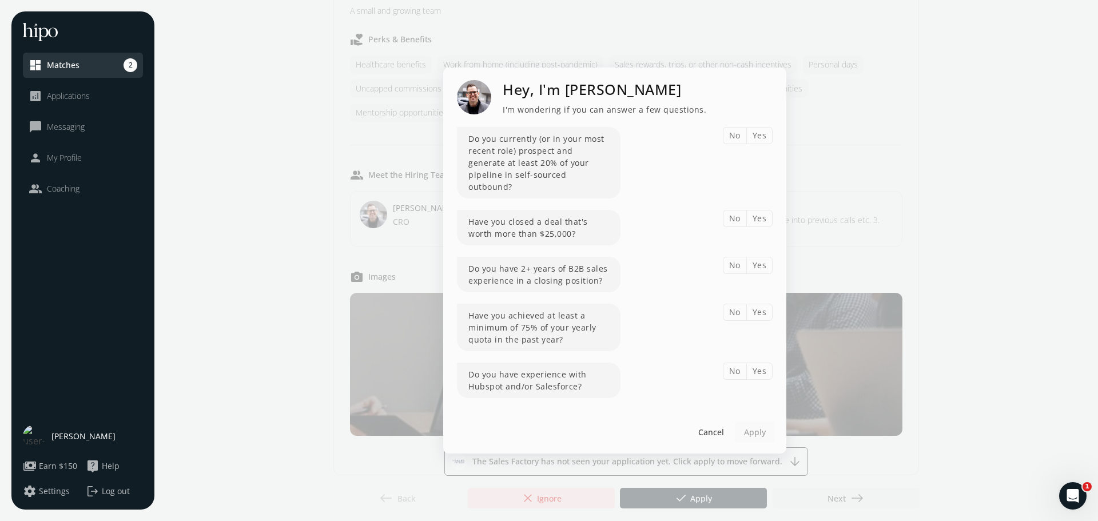
click at [740, 137] on button "No" at bounding box center [734, 135] width 23 height 17
click at [739, 213] on button "No" at bounding box center [734, 218] width 23 height 17
click at [734, 259] on button "No" at bounding box center [734, 265] width 23 height 17
click at [715, 425] on span "Cancel" at bounding box center [711, 431] width 26 height 12
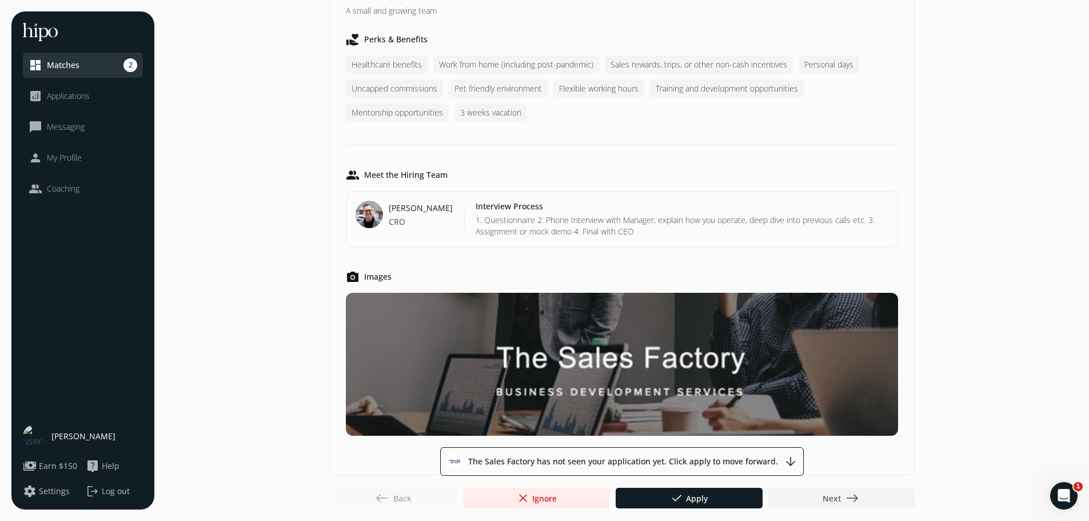
click at [560, 497] on div at bounding box center [536, 498] width 147 height 21
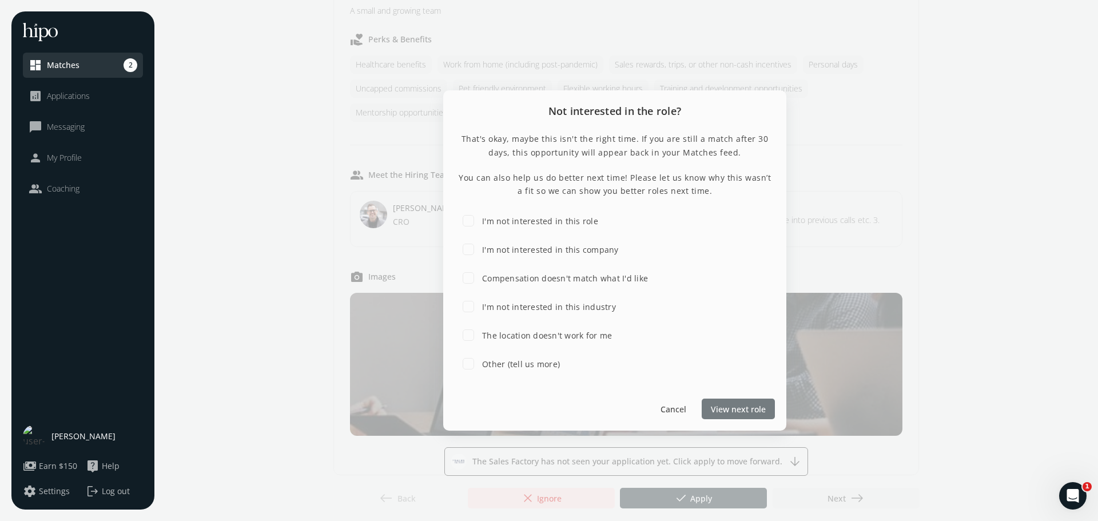
click at [734, 409] on span "View next role" at bounding box center [738, 409] width 55 height 12
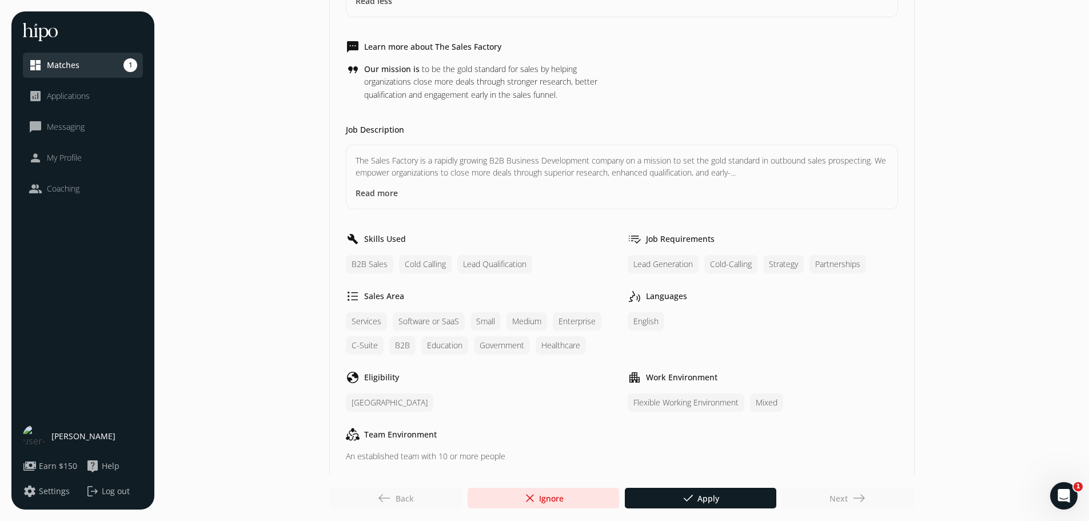
scroll to position [343, 0]
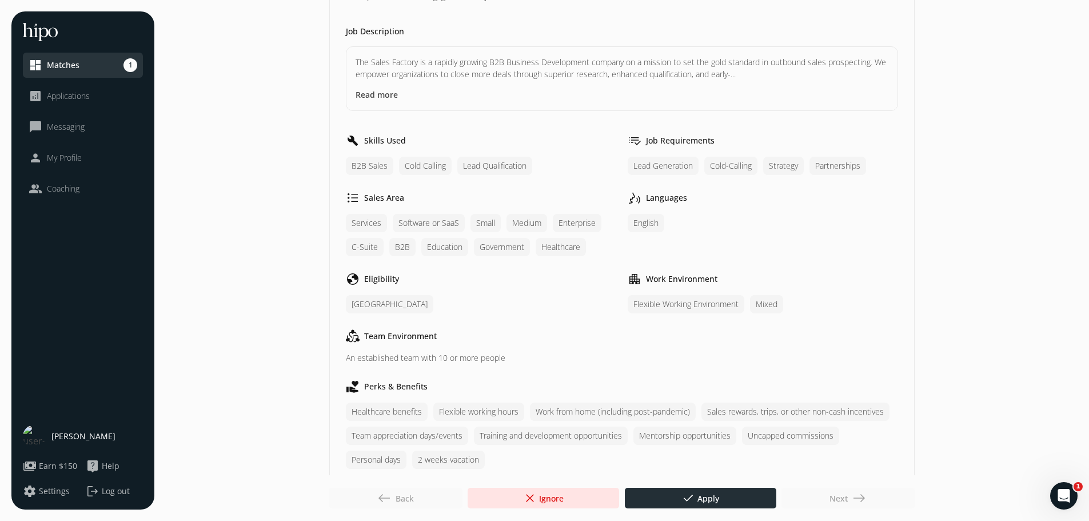
click at [705, 497] on span "done Apply" at bounding box center [701, 498] width 38 height 14
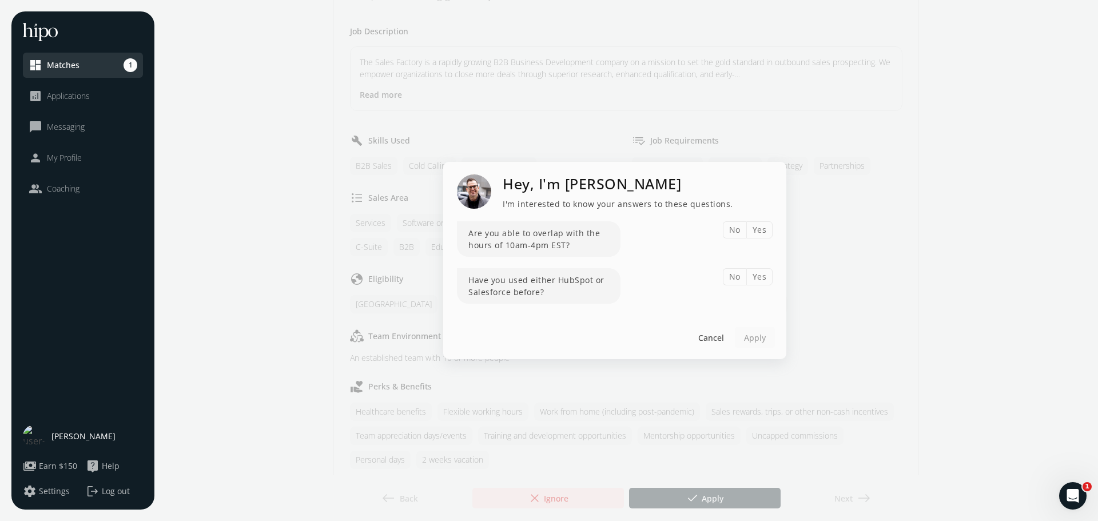
click at [760, 273] on button "Yes" at bounding box center [759, 276] width 27 height 17
click at [761, 230] on button "Yes" at bounding box center [759, 229] width 27 height 17
click at [766, 339] on div at bounding box center [755, 337] width 40 height 21
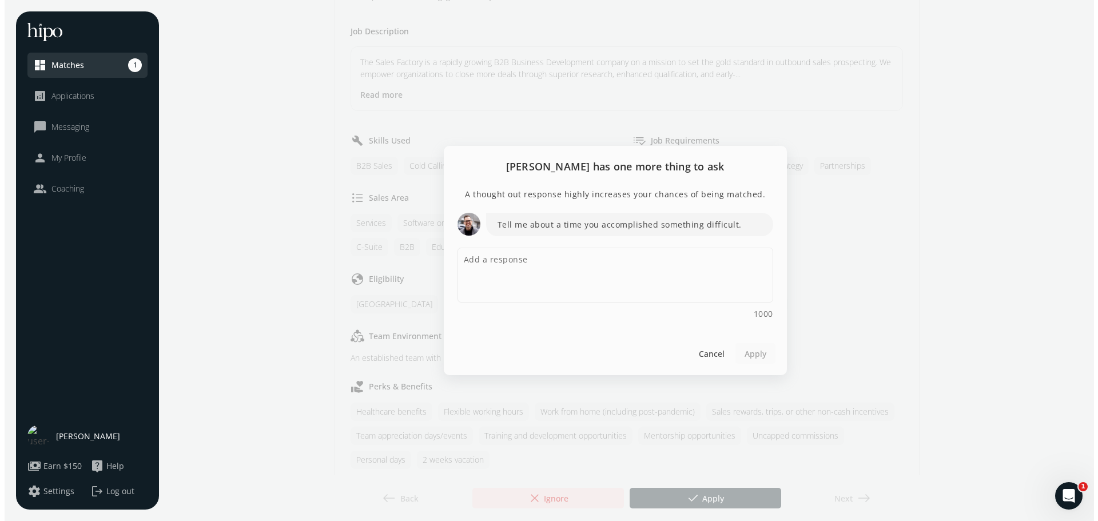
scroll to position [0, 0]
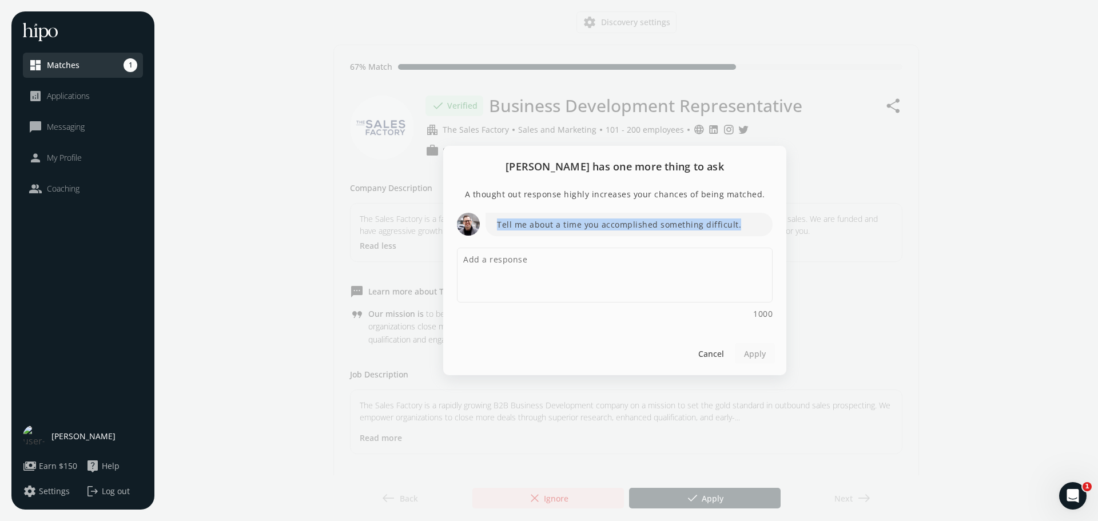
drag, startPoint x: 494, startPoint y: 223, endPoint x: 734, endPoint y: 220, distance: 239.6
click at [734, 220] on p "Tell me about a time you accomplished something difficult." at bounding box center [628, 224] width 287 height 23
copy p "Tell me about a time you accomplished something difficult."
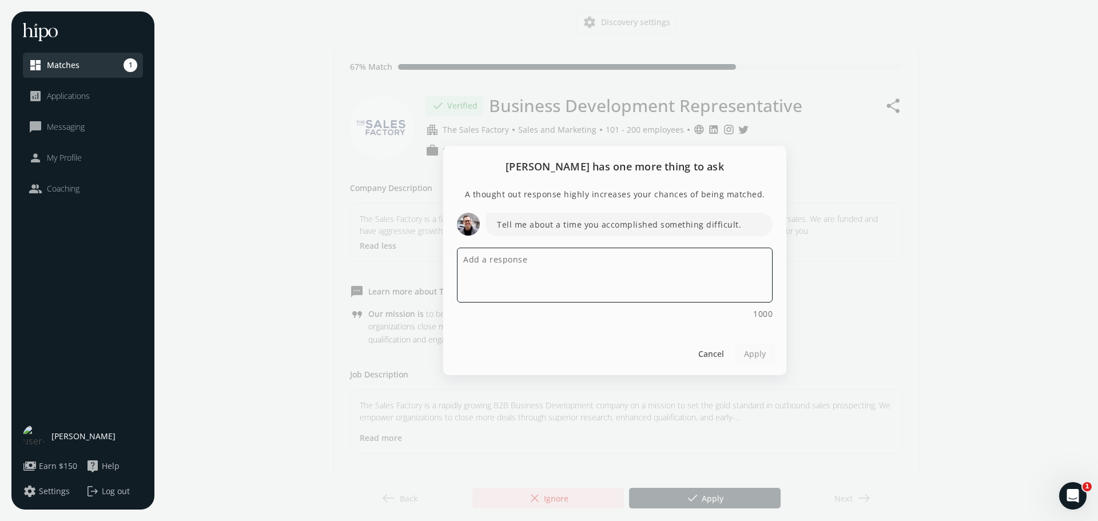
drag, startPoint x: 525, startPoint y: 252, endPoint x: 518, endPoint y: 260, distance: 10.1
click at [524, 253] on textarea at bounding box center [615, 275] width 316 height 55
paste textarea "At Rogers, I remember working with a customer who was really hesitant about upg…"
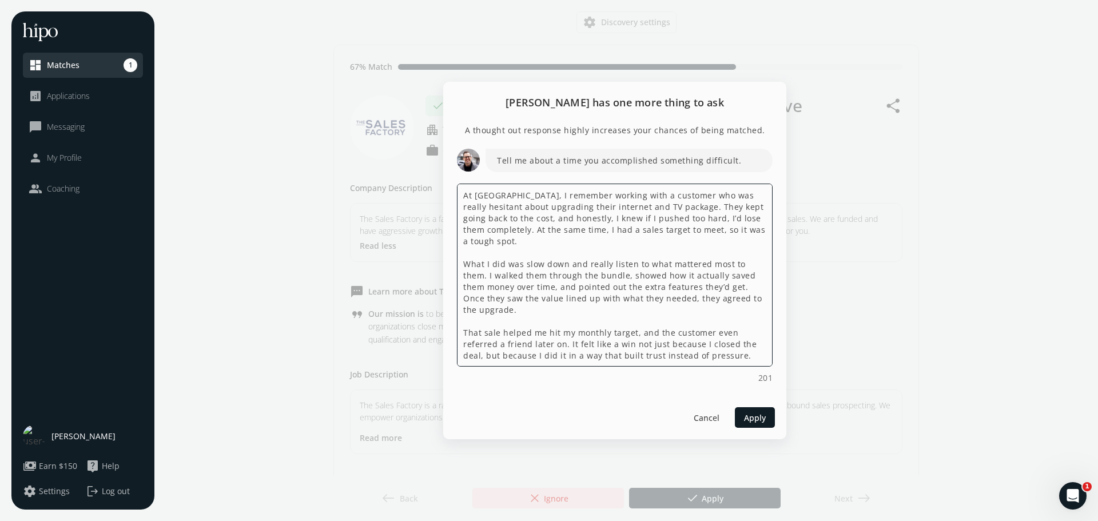
click at [570, 307] on textarea "At Rogers, I remember working with a customer who was really hesitant about upg…" at bounding box center [615, 275] width 316 height 183
click at [544, 205] on textarea "At Rogers, I remember working with a customer who was really hesitant about upg…" at bounding box center [615, 275] width 316 height 183
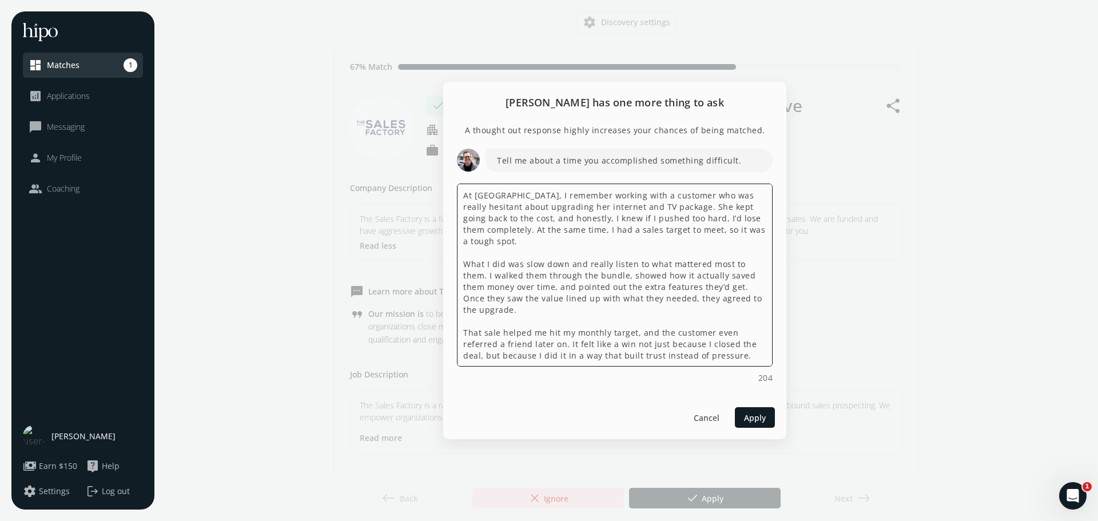
click at [693, 215] on textarea "At Rogers, I remember working with a customer who was really hesitant about upg…" at bounding box center [615, 275] width 316 height 183
click at [698, 217] on textarea "At Rogers, I remember working with a customer who was really hesitant about upg…" at bounding box center [615, 275] width 316 height 183
click at [718, 219] on textarea "At Rogers, I remember working with a customer who was really hesitant about upg…" at bounding box center [615, 275] width 316 height 183
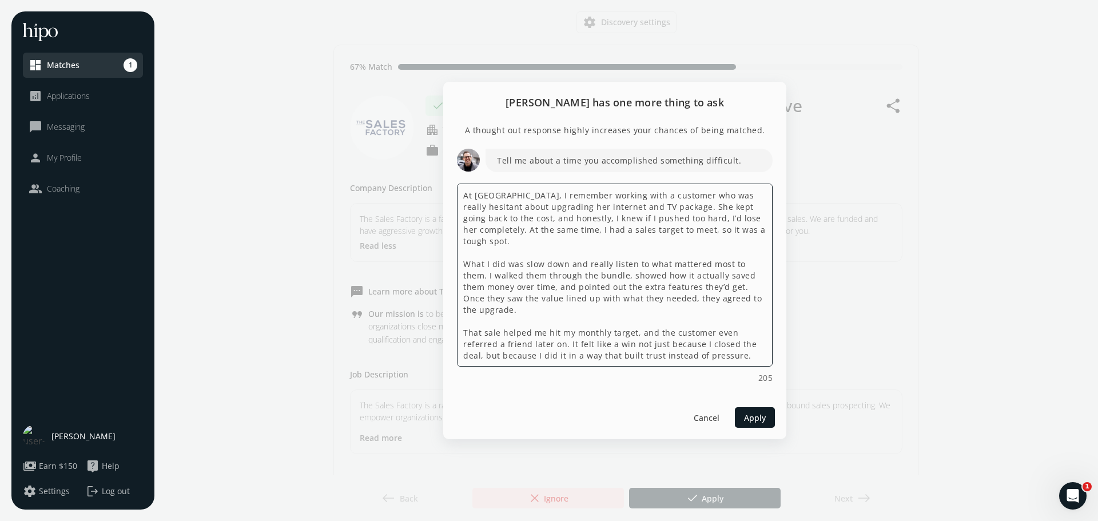
click at [718, 219] on textarea "At Rogers, I remember working with a customer who was really hesitant about upg…" at bounding box center [615, 275] width 316 height 183
drag, startPoint x: 737, startPoint y: 217, endPoint x: 740, endPoint y: 226, distance: 9.2
click at [740, 226] on textarea "At Rogers, I remember working with a customer who was really hesitant about upg…" at bounding box center [615, 275] width 316 height 183
click at [723, 232] on textarea "At Rogers, I remember working with a customer who was really hesitant about upg…" at bounding box center [615, 275] width 316 height 183
drag, startPoint x: 464, startPoint y: 253, endPoint x: 763, endPoint y: 249, distance: 299.6
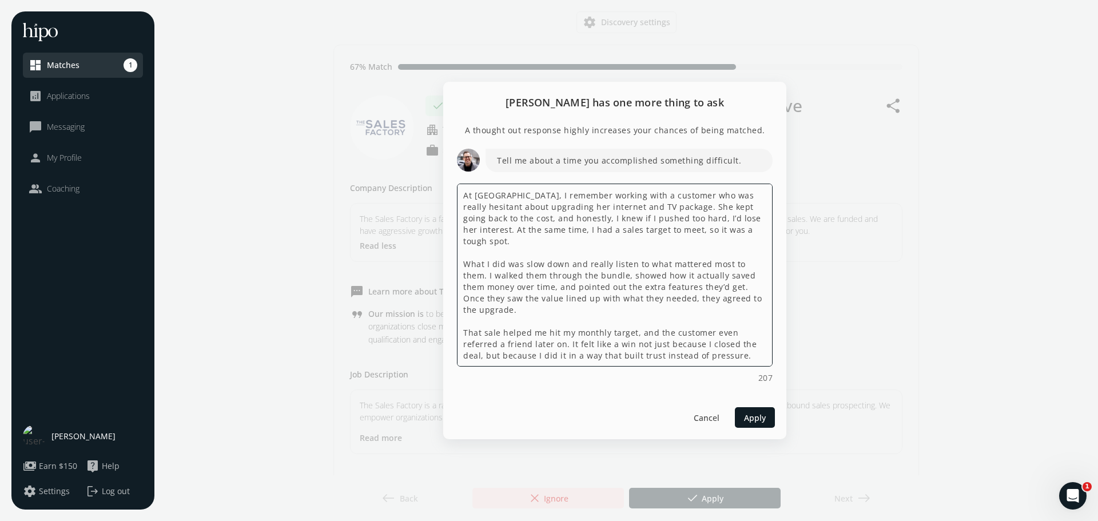
click at [763, 249] on textarea "At Rogers, I remember working with a customer who was really hesitant about upg…" at bounding box center [615, 275] width 316 height 183
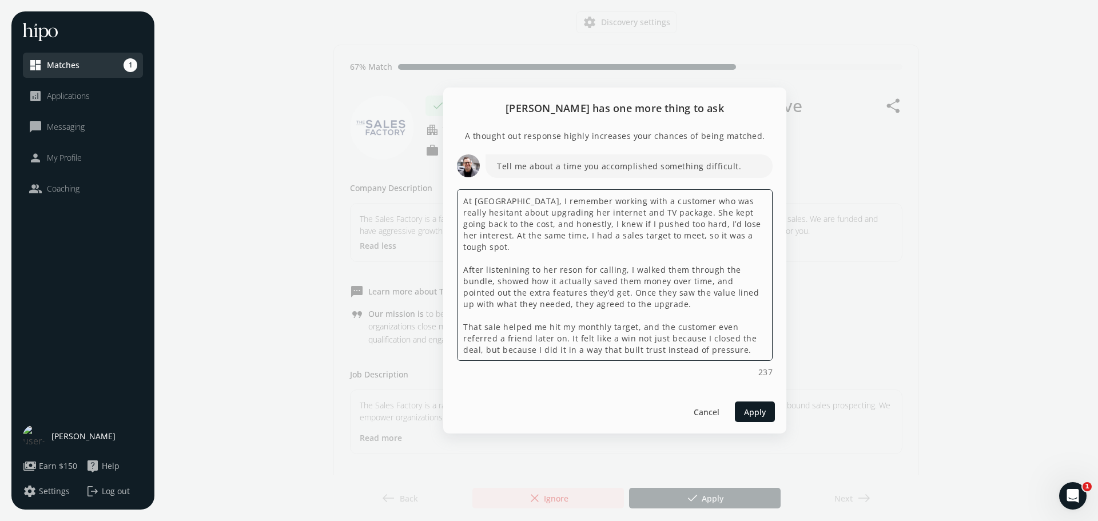
click at [0, 0] on span "reason" at bounding box center [0, 0] width 0 height 0
click at [0, 0] on qb-div "Correct the spelling error listening" at bounding box center [0, 0] width 0 height 0
click at [667, 258] on textarea "At Rogers, I remember working with a customer who was really hesitant about upg…" at bounding box center [615, 275] width 316 height 172
click at [752, 259] on textarea "At Rogers, I remember working with a customer who was really hesitant about upg…" at bounding box center [615, 275] width 316 height 172
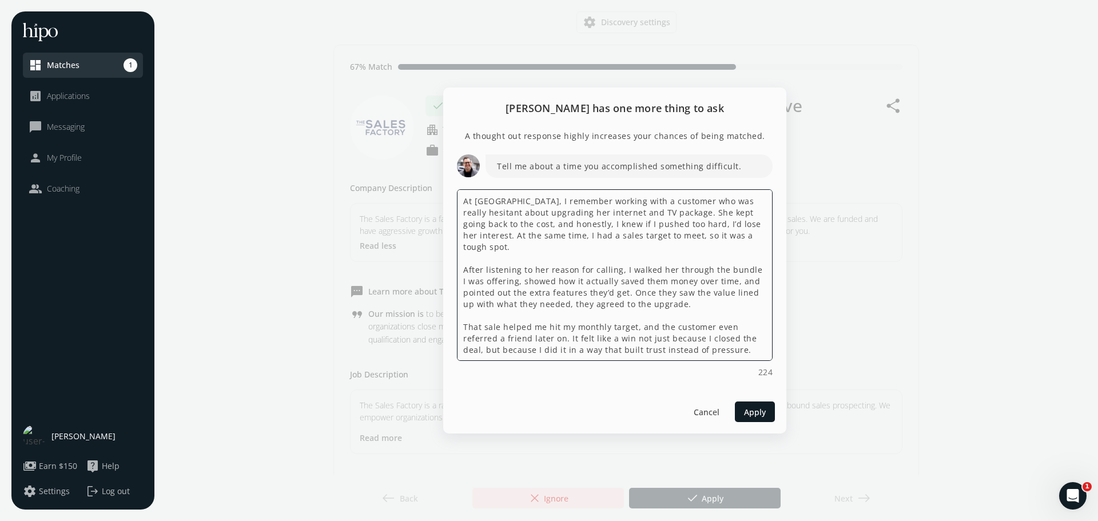
drag, startPoint x: 516, startPoint y: 270, endPoint x: 551, endPoint y: 269, distance: 34.9
click at [551, 269] on textarea "At Rogers, I remember working with a customer who was really hesitant about upg…" at bounding box center [615, 275] width 316 height 172
drag, startPoint x: 594, startPoint y: 269, endPoint x: 710, endPoint y: 269, distance: 115.5
click at [710, 269] on textarea "At Rogers, I remember working with a customer who was really hesitant about upg…" at bounding box center [615, 275] width 316 height 172
click at [694, 263] on textarea "At Rogers, I remember working with a customer who was really hesitant about upg…" at bounding box center [615, 275] width 316 height 172
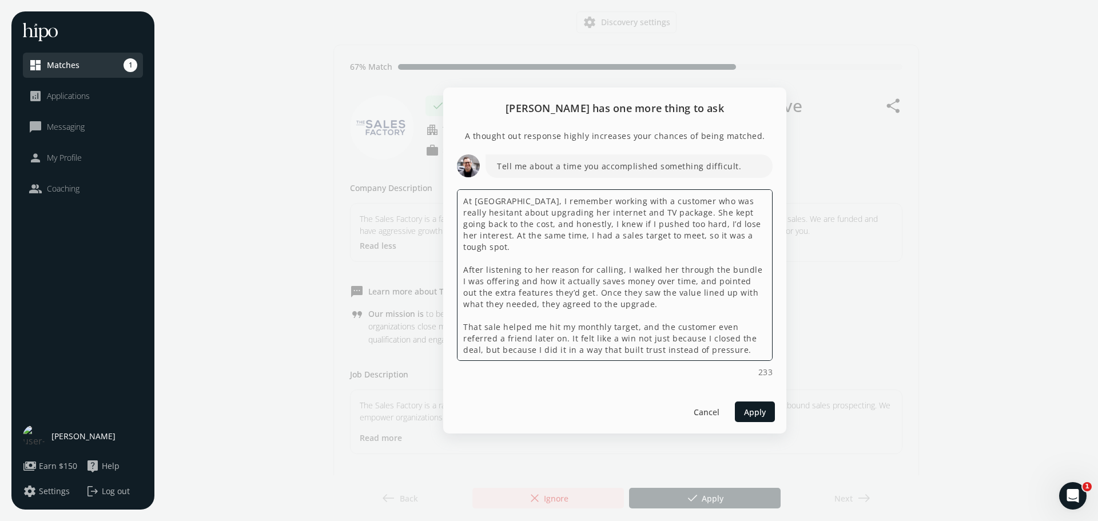
drag, startPoint x: 686, startPoint y: 268, endPoint x: 579, endPoint y: 283, distance: 108.0
click at [579, 283] on textarea "At Rogers, I remember working with a customer who was really hesitant about upg…" at bounding box center [615, 275] width 316 height 172
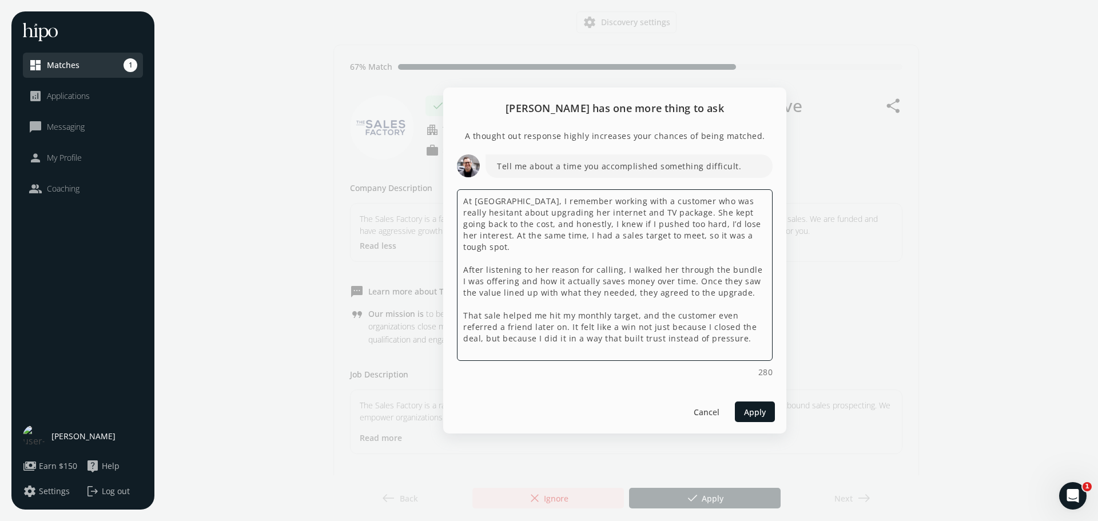
click at [692, 270] on textarea "At Rogers, I remember working with a customer who was really hesitant about upg…" at bounding box center [615, 275] width 316 height 172
click at [690, 272] on textarea "At Rogers, I remember working with a customer who was really hesitant about upg…" at bounding box center [615, 275] width 316 height 172
drag, startPoint x: 689, startPoint y: 270, endPoint x: 730, endPoint y: 279, distance: 42.1
click at [730, 279] on textarea "At Rogers, I remember working with a customer who was really hesitant about upg…" at bounding box center [615, 275] width 316 height 172
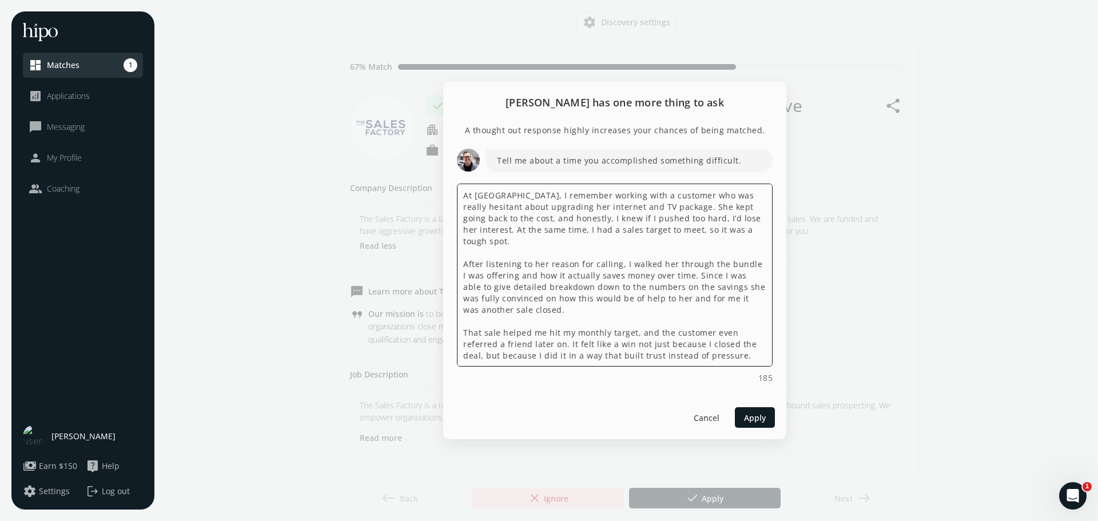
click at [0, 0] on span "Add Punctuation" at bounding box center [0, 0] width 0 height 0
click at [0, 0] on span "savings" at bounding box center [0, 0] width 0 height 0
click at [0, 0] on span "detailed" at bounding box center [0, 0] width 0 height 0
click at [481, 219] on textarea "At Rogers, I remember working with a customer who was really hesitant about upg…" at bounding box center [615, 275] width 316 height 183
click at [555, 253] on textarea "At Rogers, I remember working with a customer who was really hesitant about upg…" at bounding box center [615, 275] width 316 height 183
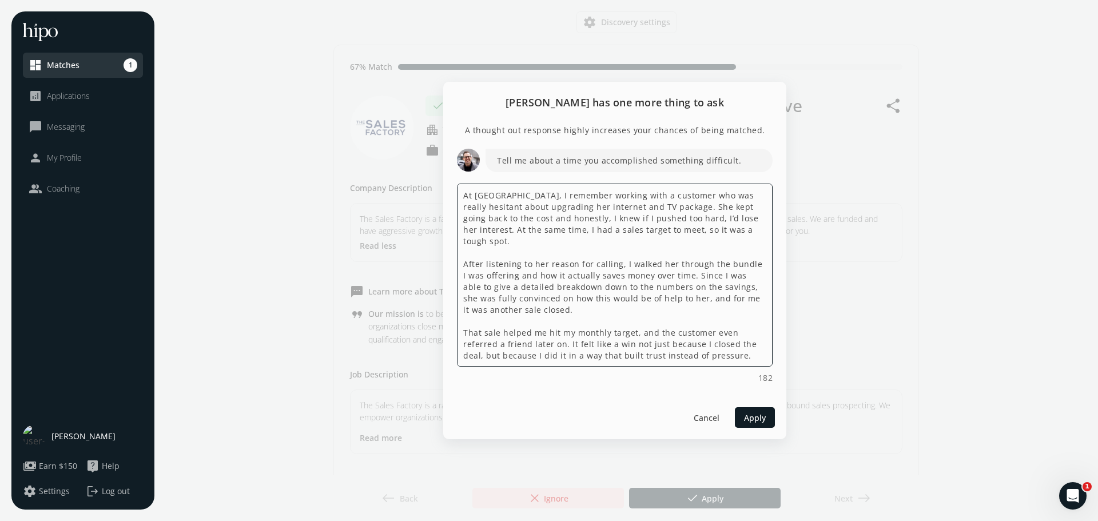
click at [602, 304] on textarea "At Rogers, I remember working with a customer who was really hesitant about upg…" at bounding box center [615, 275] width 316 height 183
drag, startPoint x: 464, startPoint y: 319, endPoint x: 532, endPoint y: 333, distance: 69.4
click at [532, 333] on textarea "At Rogers, I remember working with a customer who was really hesitant about upg…" at bounding box center [615, 275] width 316 height 183
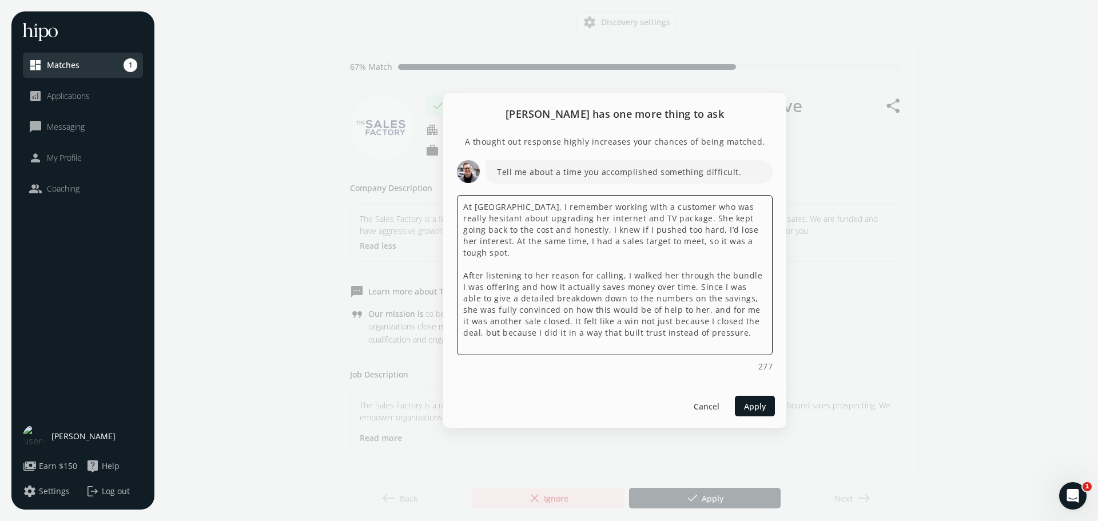
click at [716, 309] on textarea "At Rogers, I remember working with a customer who was really hesitant about upg…" at bounding box center [615, 275] width 316 height 160
type textarea "At Rogers, I remember working with a customer who was really hesitant about upg…"
click at [759, 404] on span "Apply" at bounding box center [755, 406] width 22 height 12
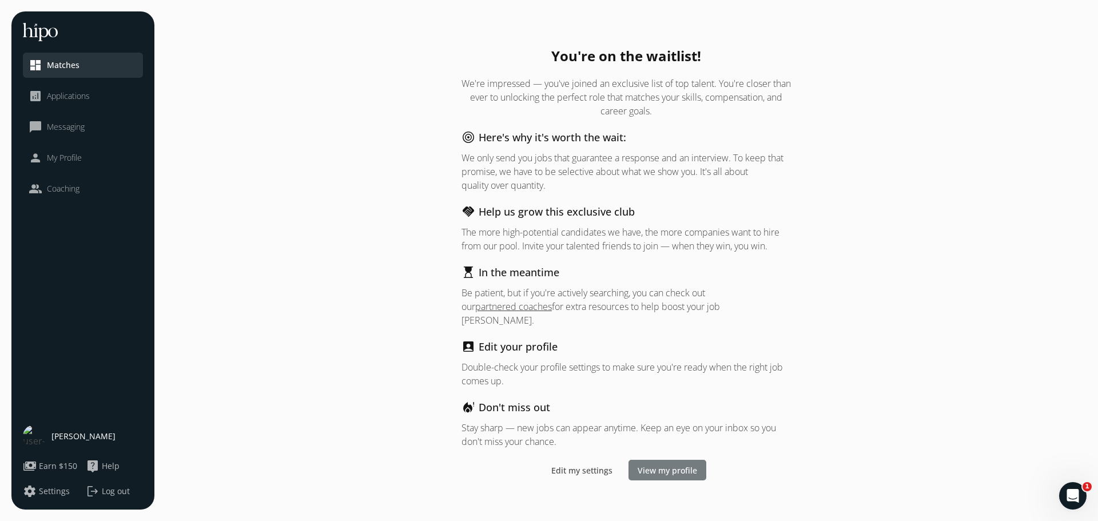
click at [660, 465] on span "View my profile" at bounding box center [667, 470] width 59 height 12
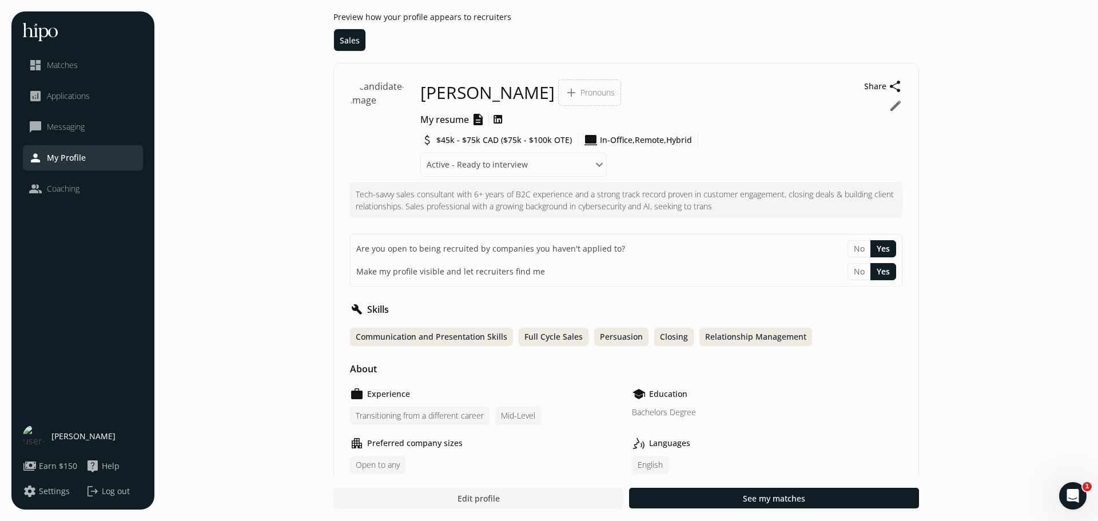
click at [58, 66] on span "Matches" at bounding box center [62, 64] width 31 height 11
